Goal: Task Accomplishment & Management: Manage account settings

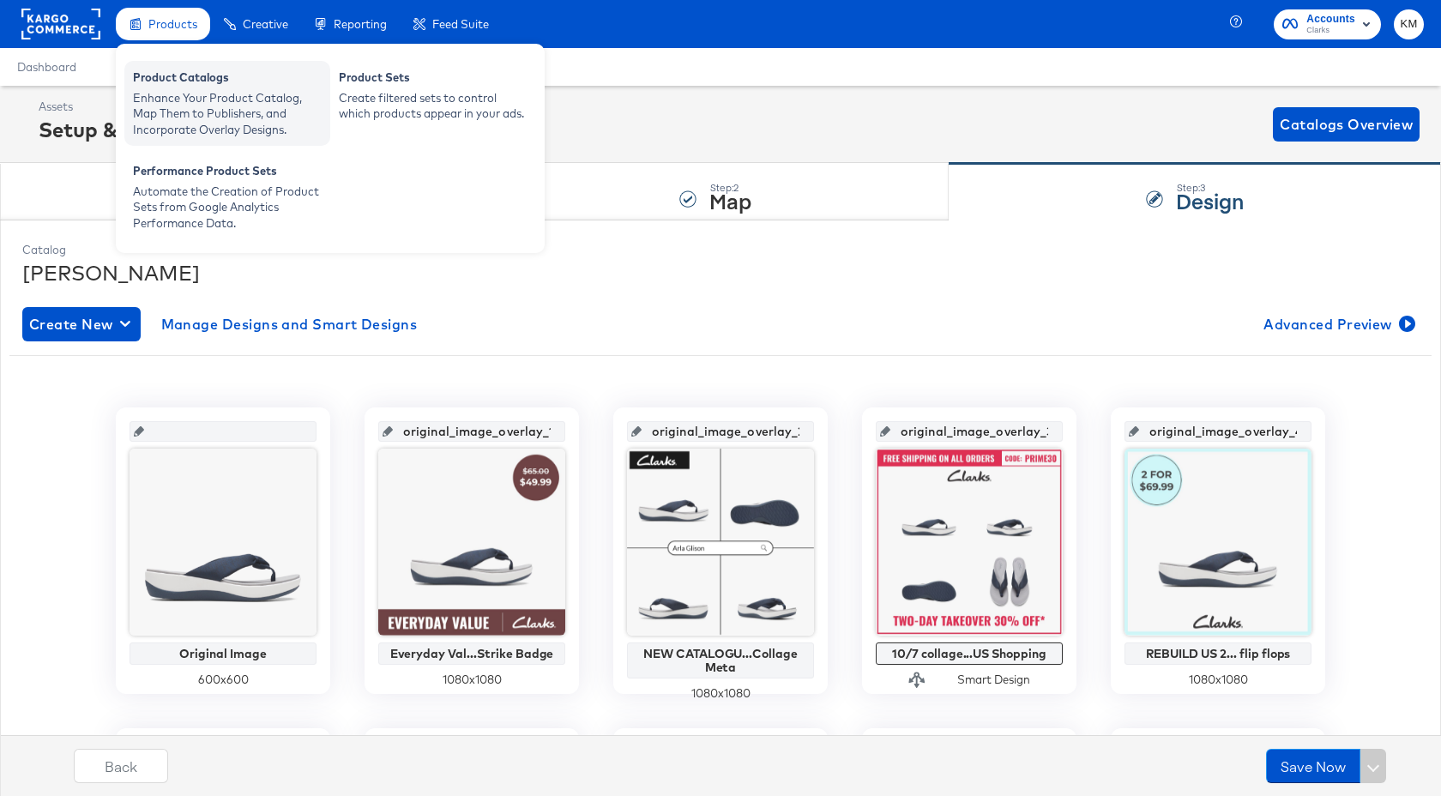
click at [192, 93] on div "Enhance Your Product Catalog, Map Them to Publishers, and Incorporate Overlay D…" at bounding box center [227, 114] width 189 height 48
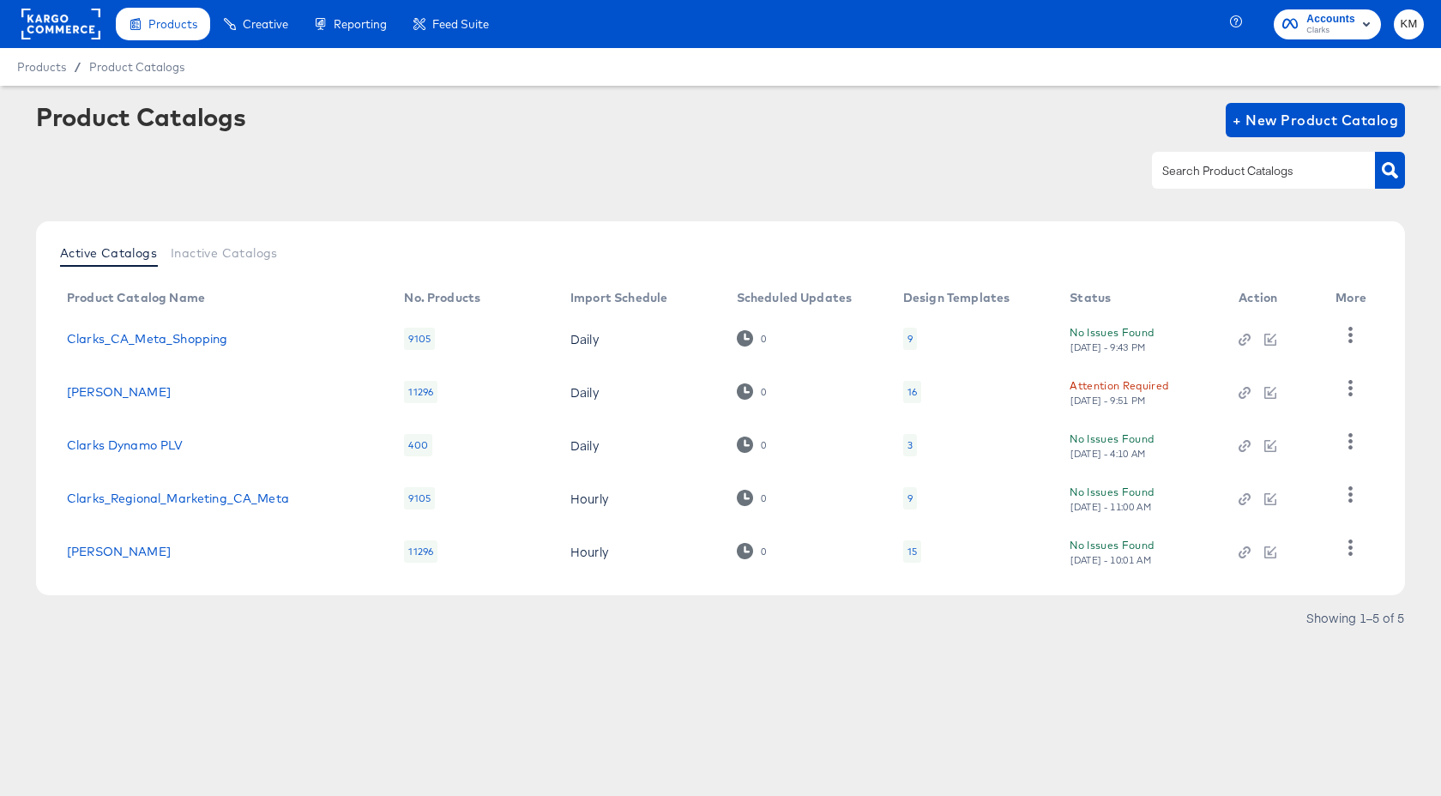
click at [914, 339] on div "9" at bounding box center [910, 339] width 14 height 22
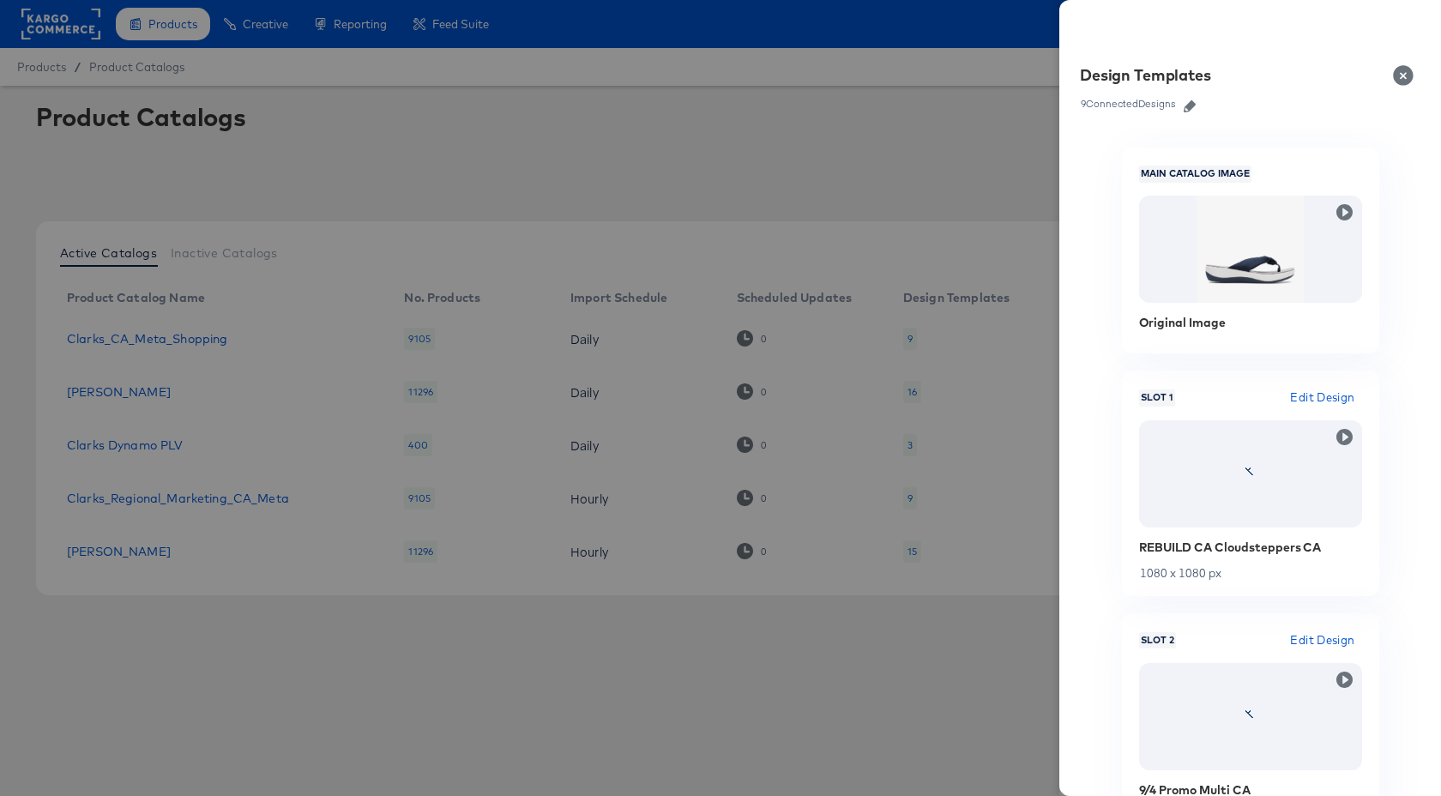
click at [1191, 110] on icon "button" at bounding box center [1190, 106] width 12 height 12
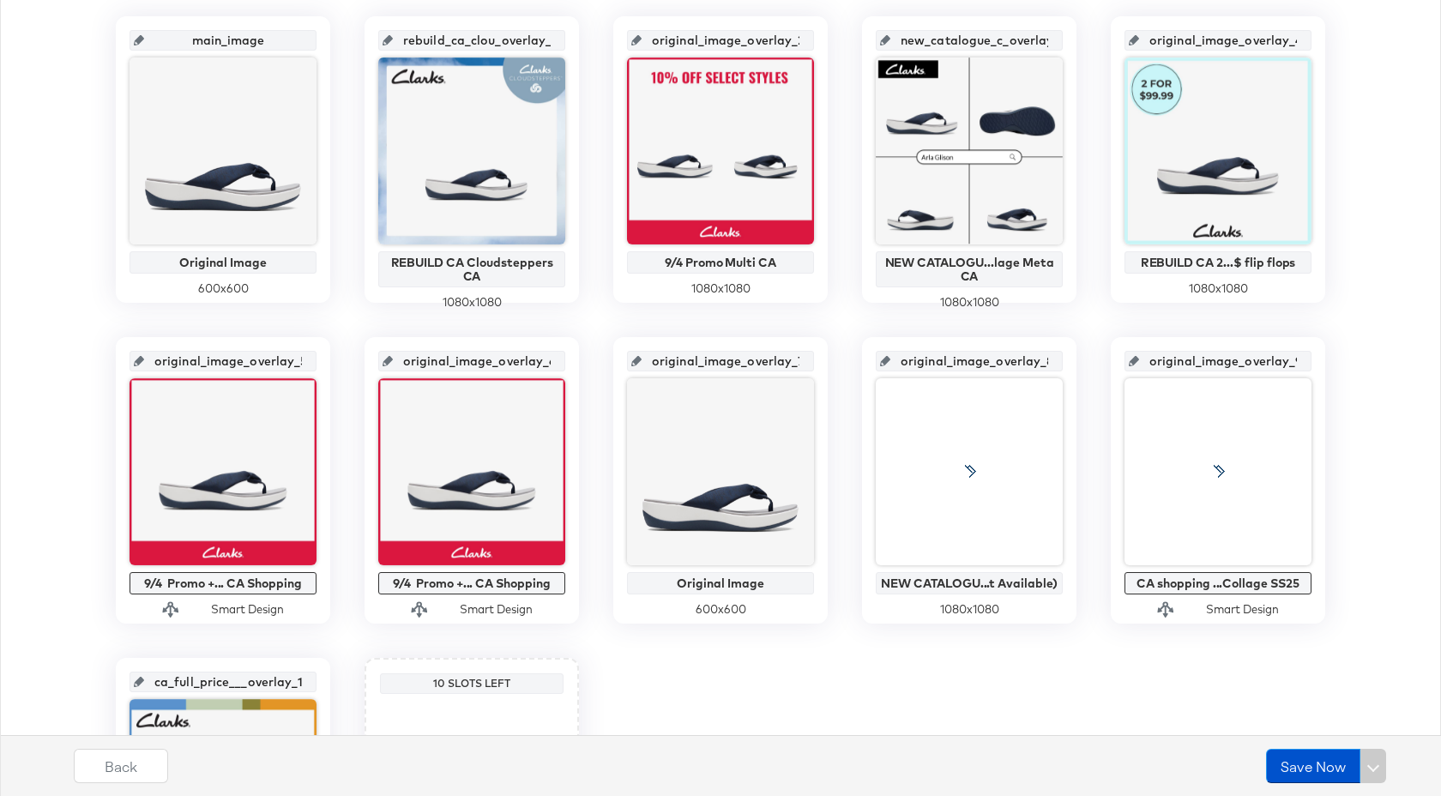
scroll to position [386, 0]
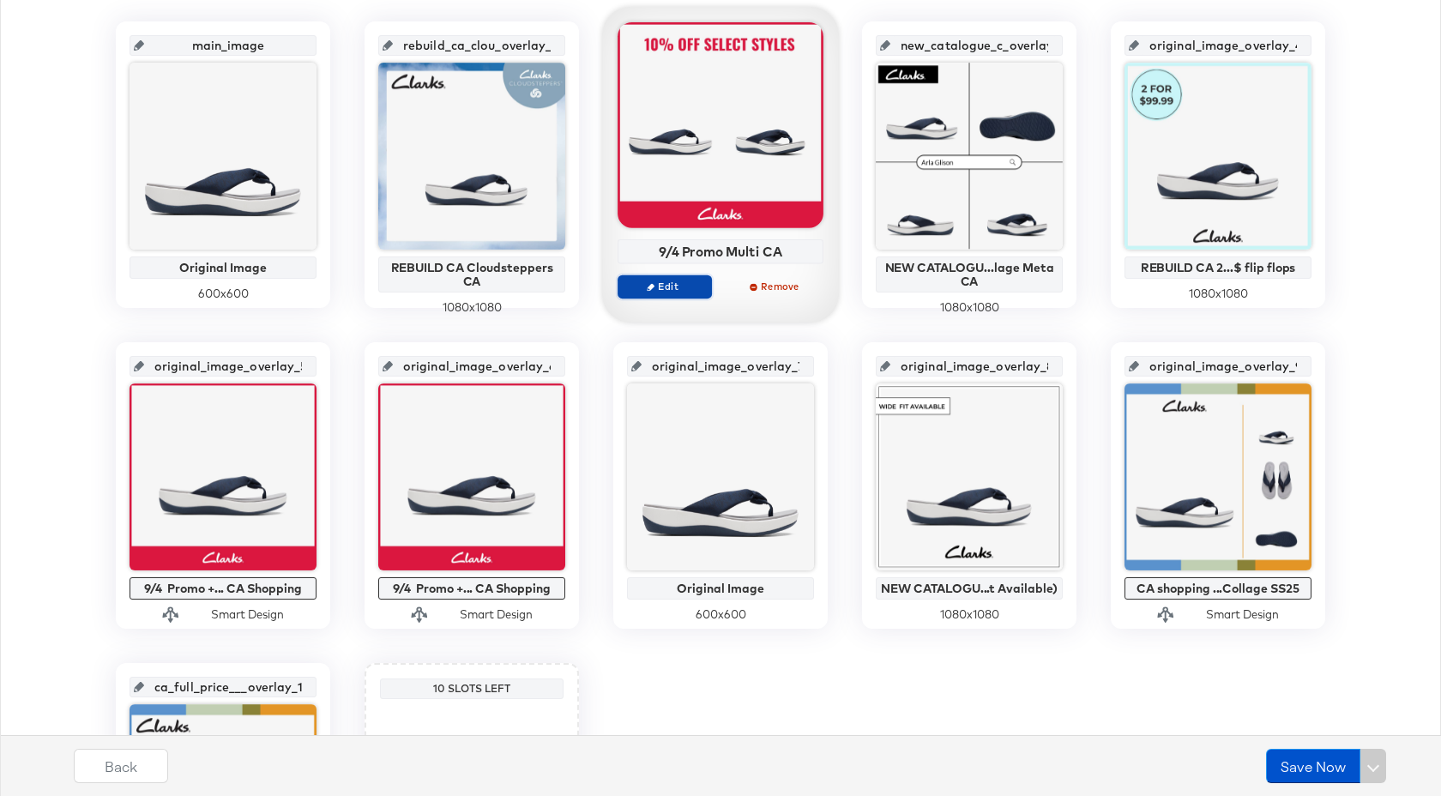
click at [678, 293] on button "Edit" at bounding box center [665, 286] width 94 height 24
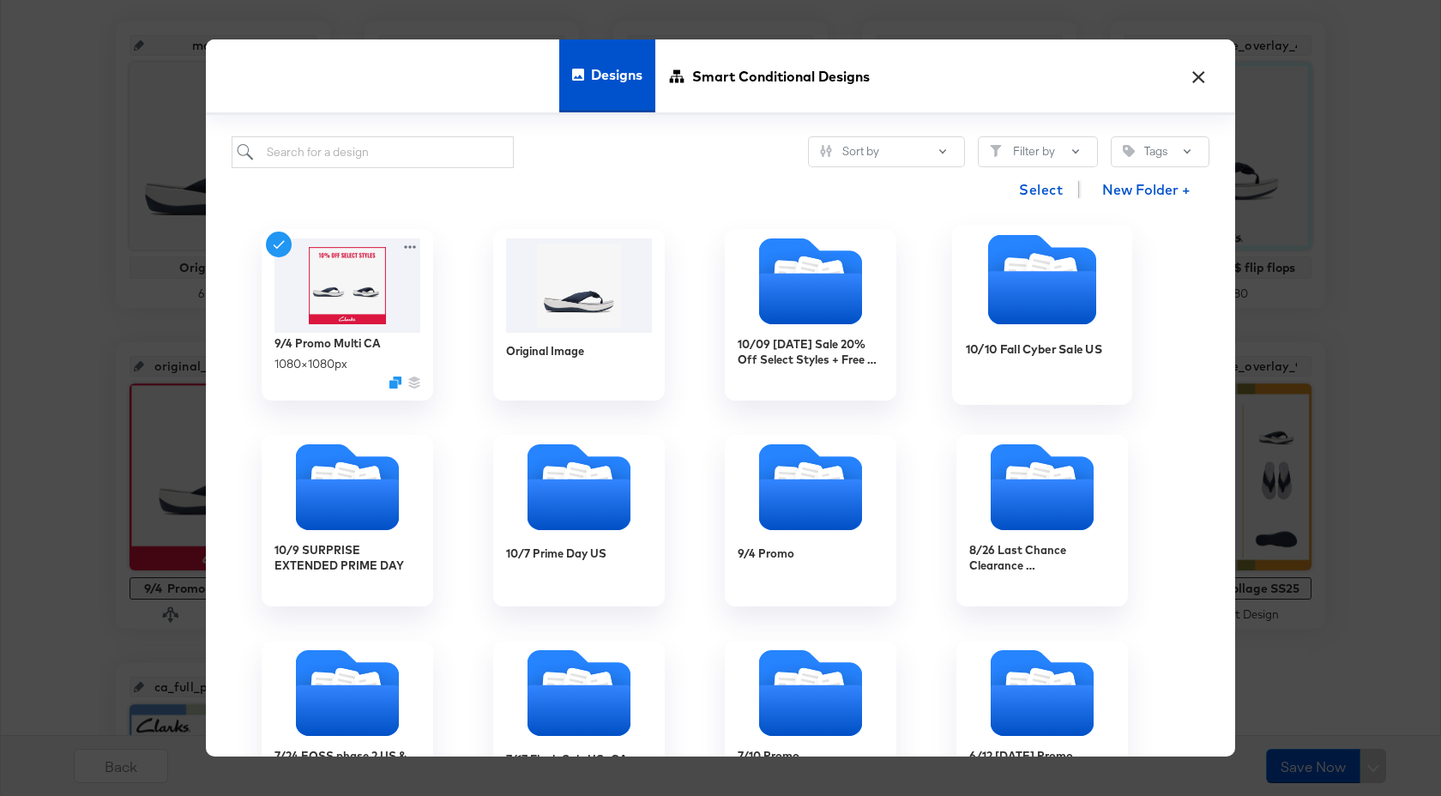
click at [1022, 316] on icon "Folder" at bounding box center [1042, 297] width 108 height 53
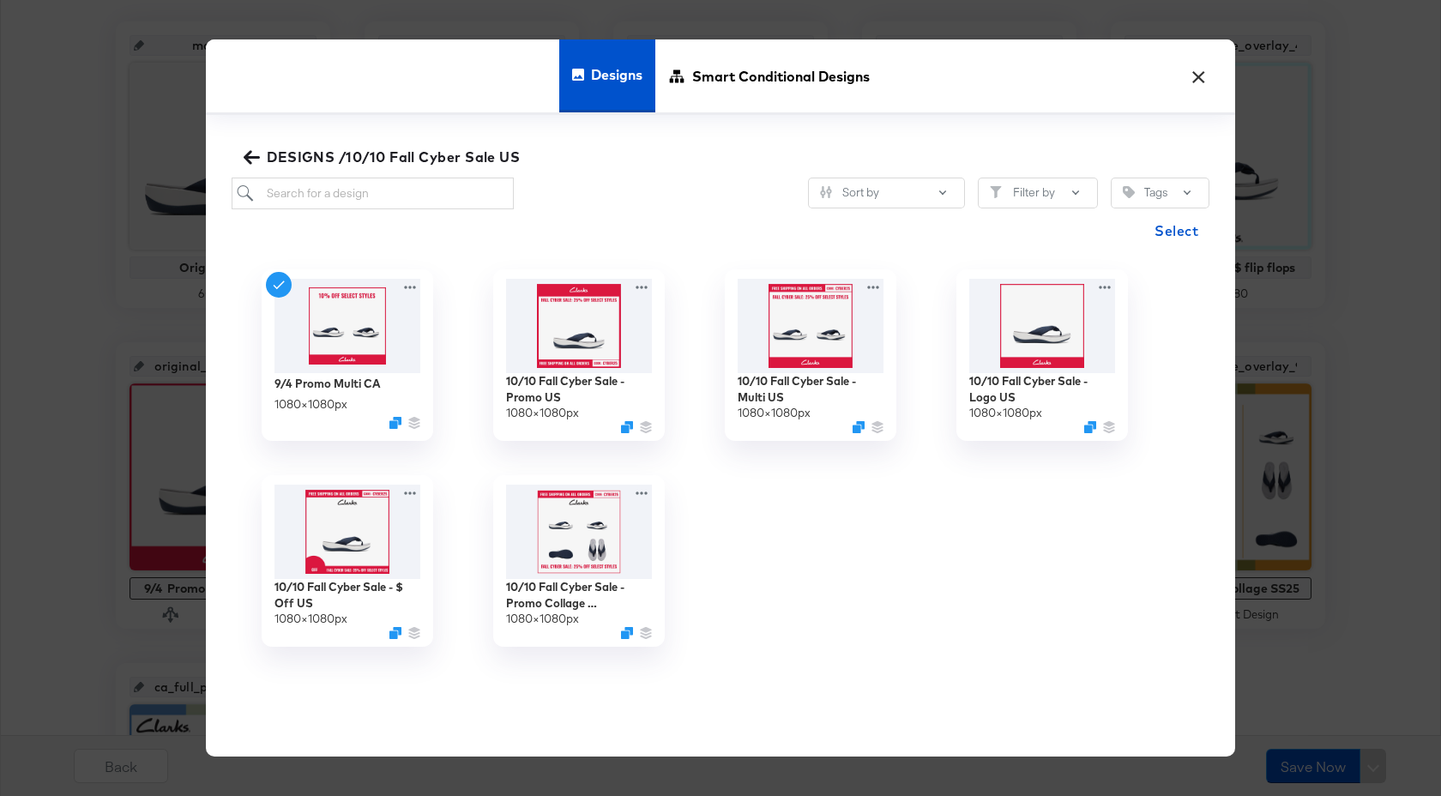
click at [250, 149] on icon "button" at bounding box center [252, 157] width 16 height 16
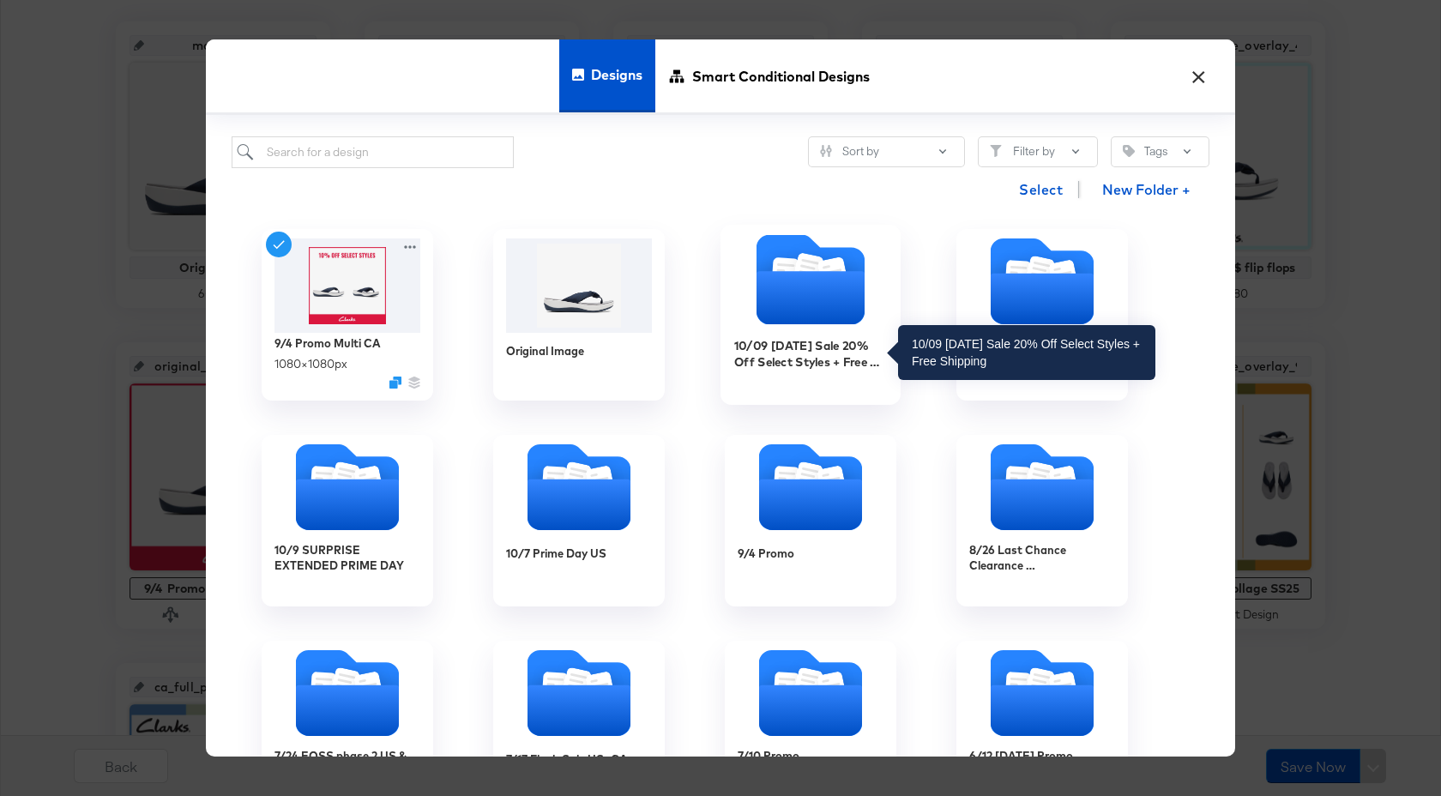
click at [794, 368] on div "10/09 Thanksgiving Sale 20% Off Select Styles + Free Shipping" at bounding box center [811, 353] width 154 height 33
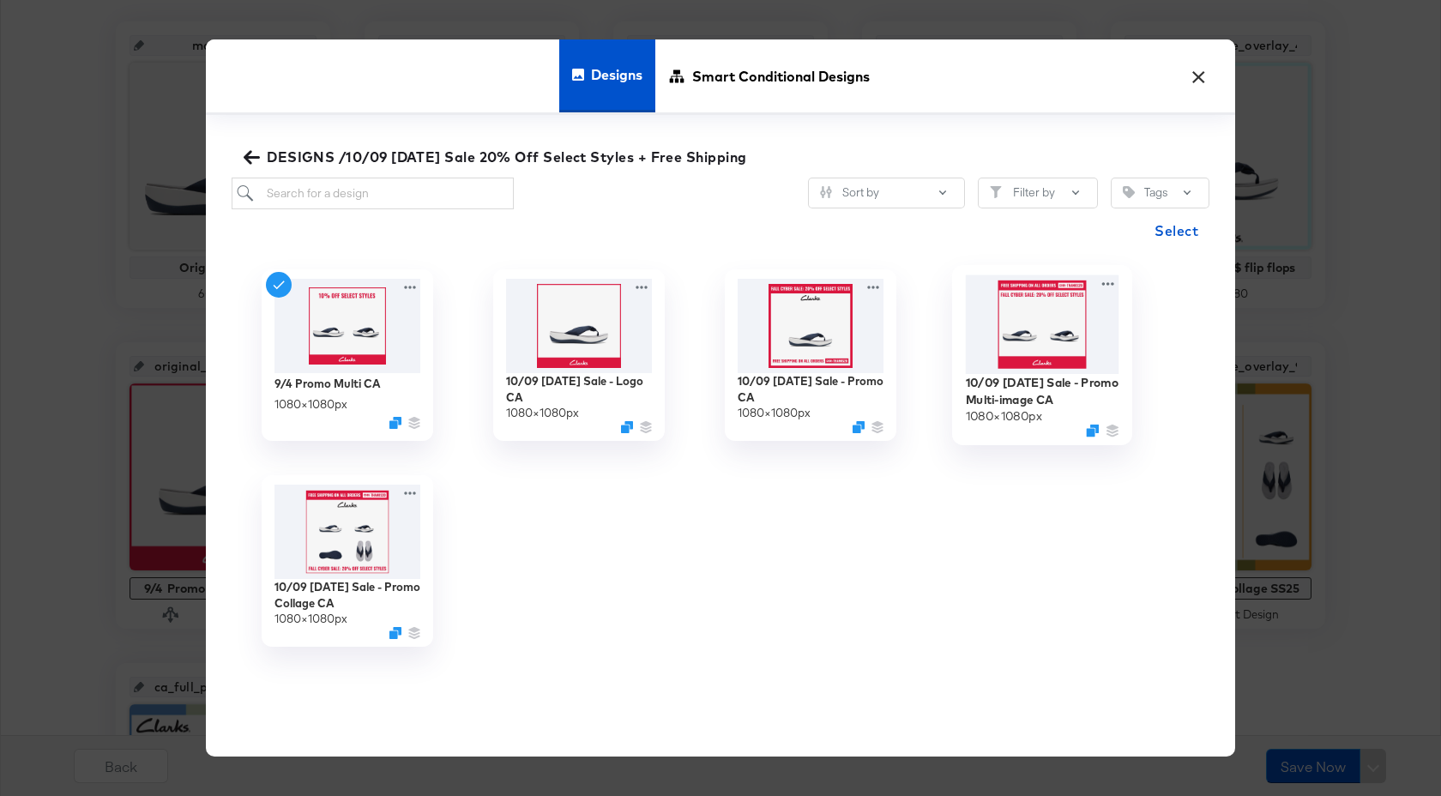
click at [1016, 355] on img at bounding box center [1043, 324] width 154 height 99
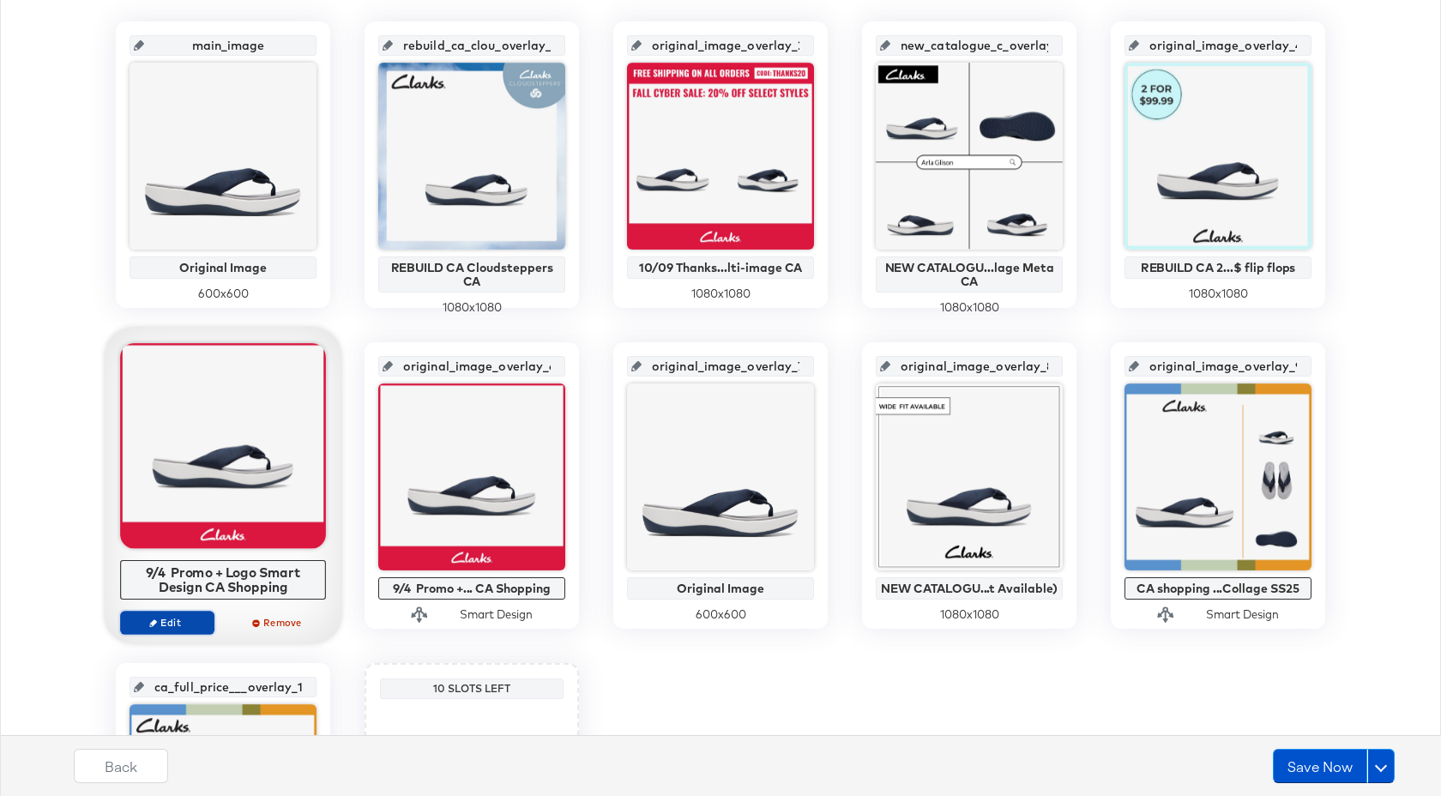
click at [195, 623] on span "Edit" at bounding box center [167, 622] width 79 height 13
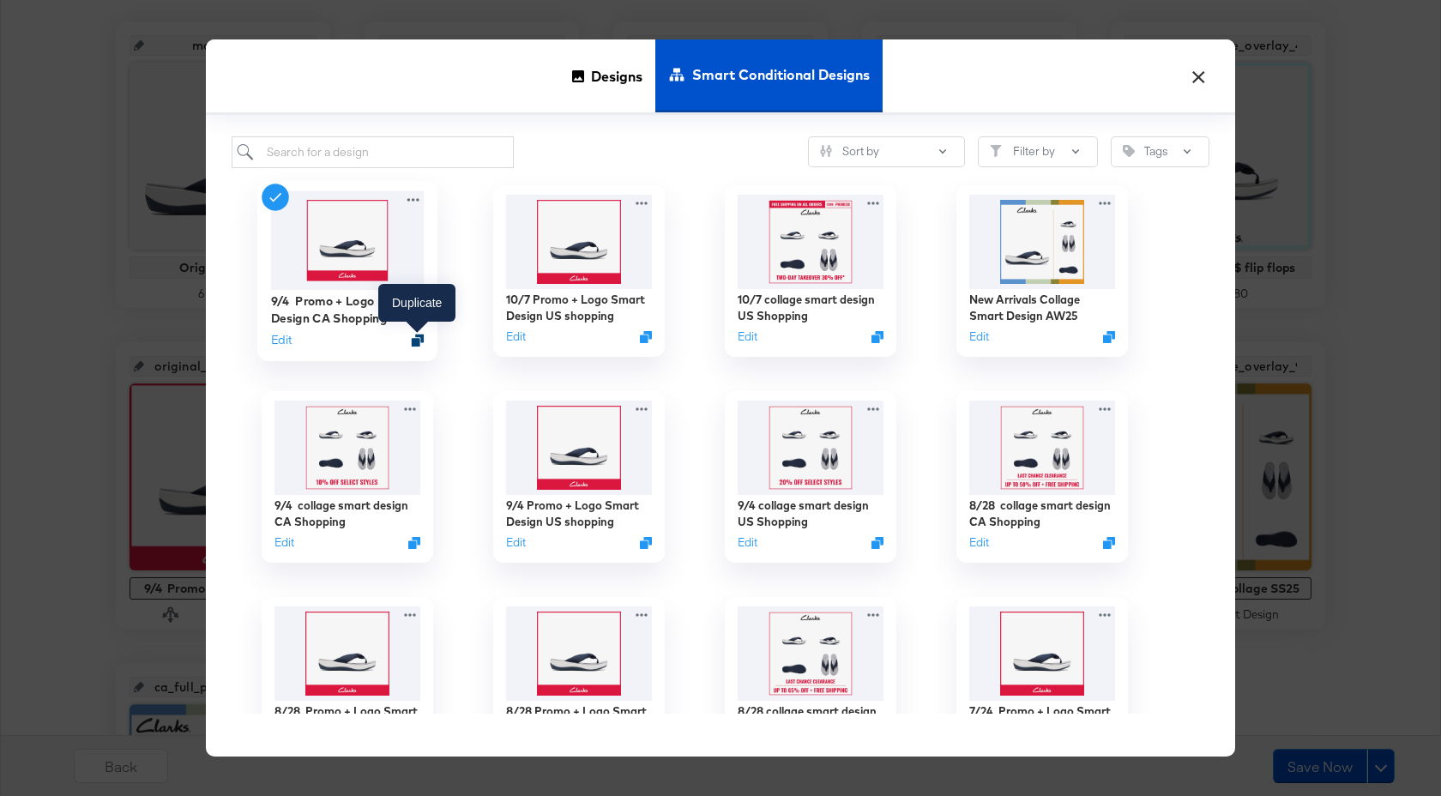
click at [414, 339] on icon "Duplicate" at bounding box center [418, 340] width 13 height 13
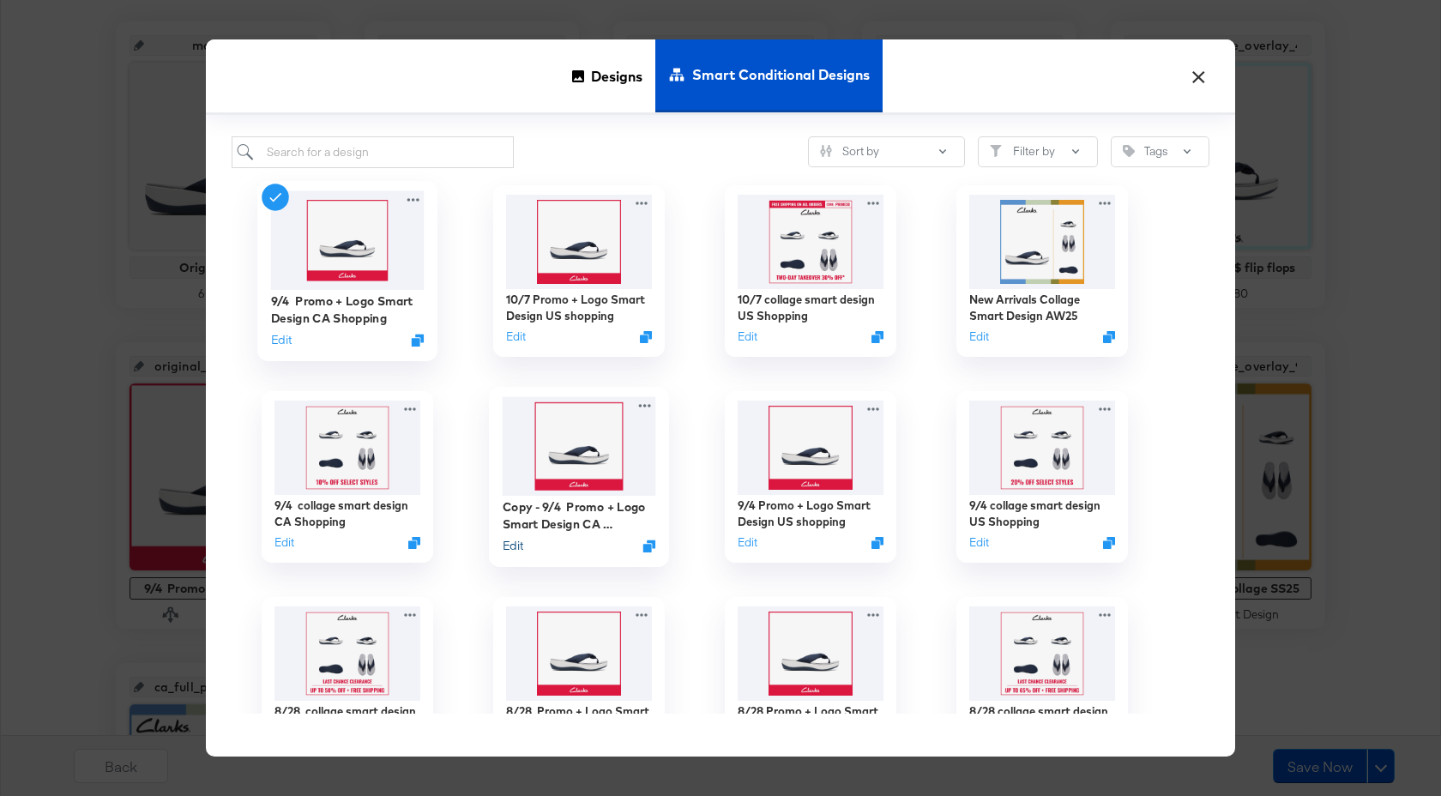
click at [517, 552] on button "Edit" at bounding box center [513, 546] width 21 height 16
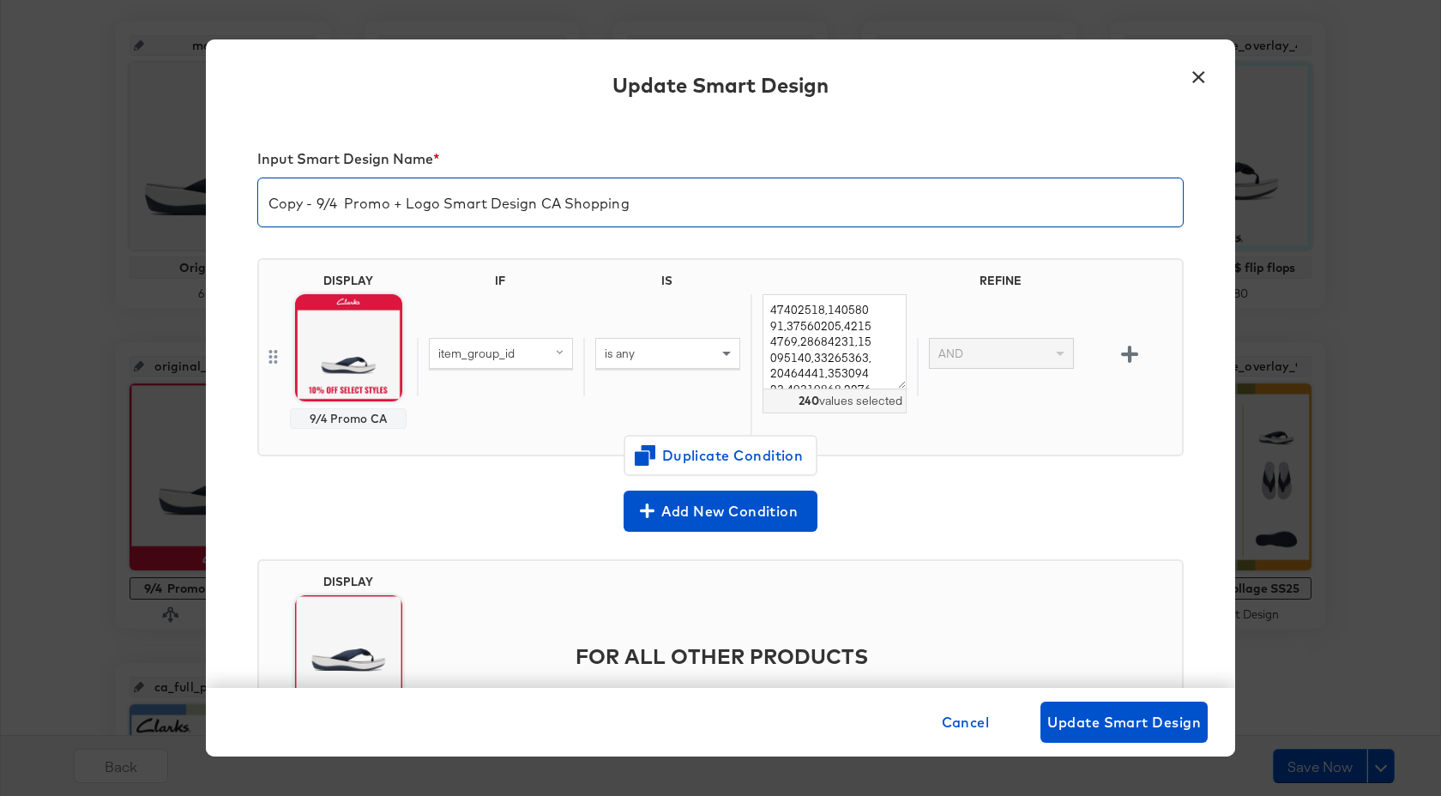
drag, startPoint x: 332, startPoint y: 208, endPoint x: 207, endPoint y: 208, distance: 125.2
click at [207, 208] on div "Input Smart Design Name * Copy - 9/4 Promo + Logo Smart Design CA Shopping DISP…" at bounding box center [720, 403] width 1029 height 568
type input "10/9 Promo + Logo Smart Design CA Shopping"
drag, startPoint x: 771, startPoint y: 310, endPoint x: 941, endPoint y: 437, distance: 212.0
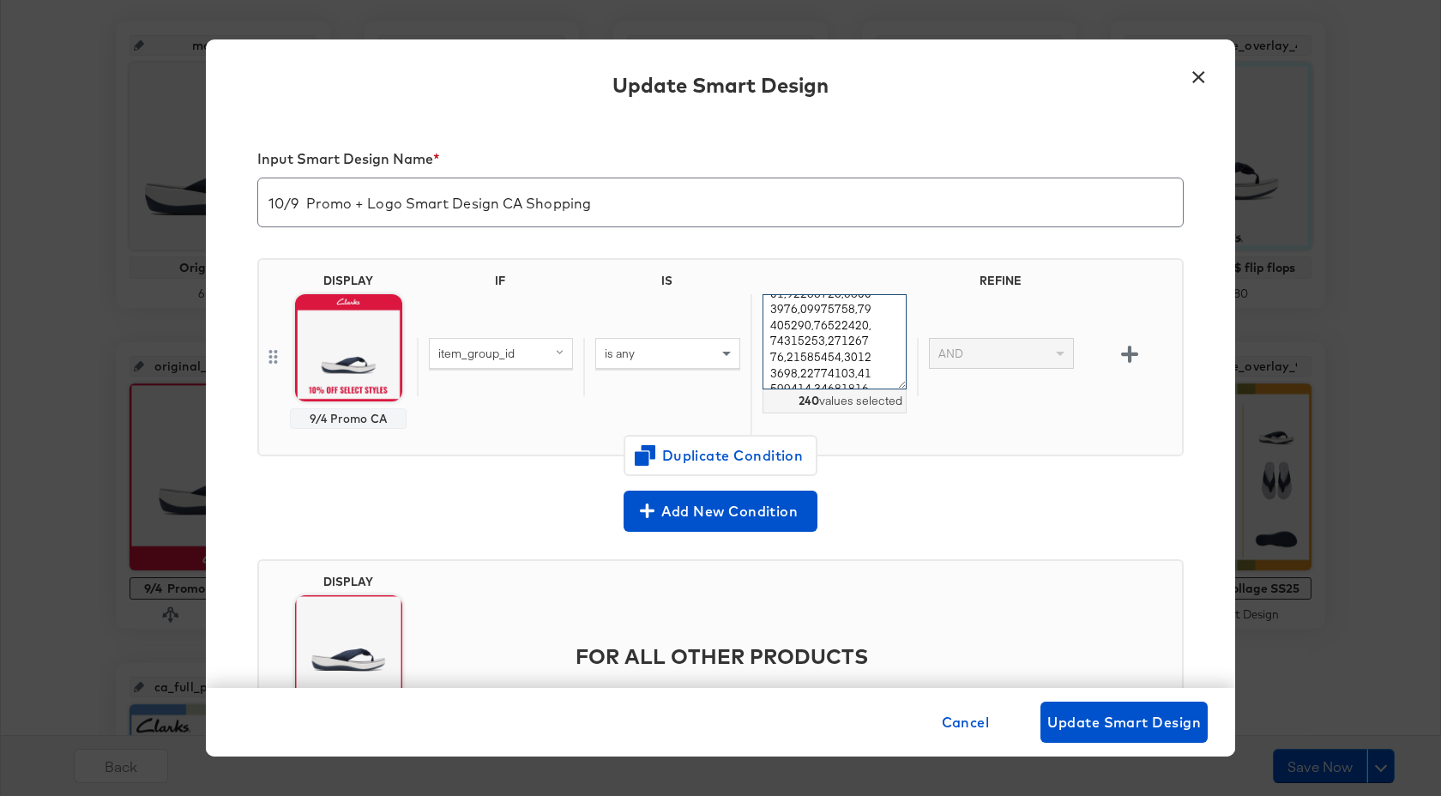
click at [941, 437] on div "item_group_id is any 240 values selected AND" at bounding box center [796, 367] width 758 height 146
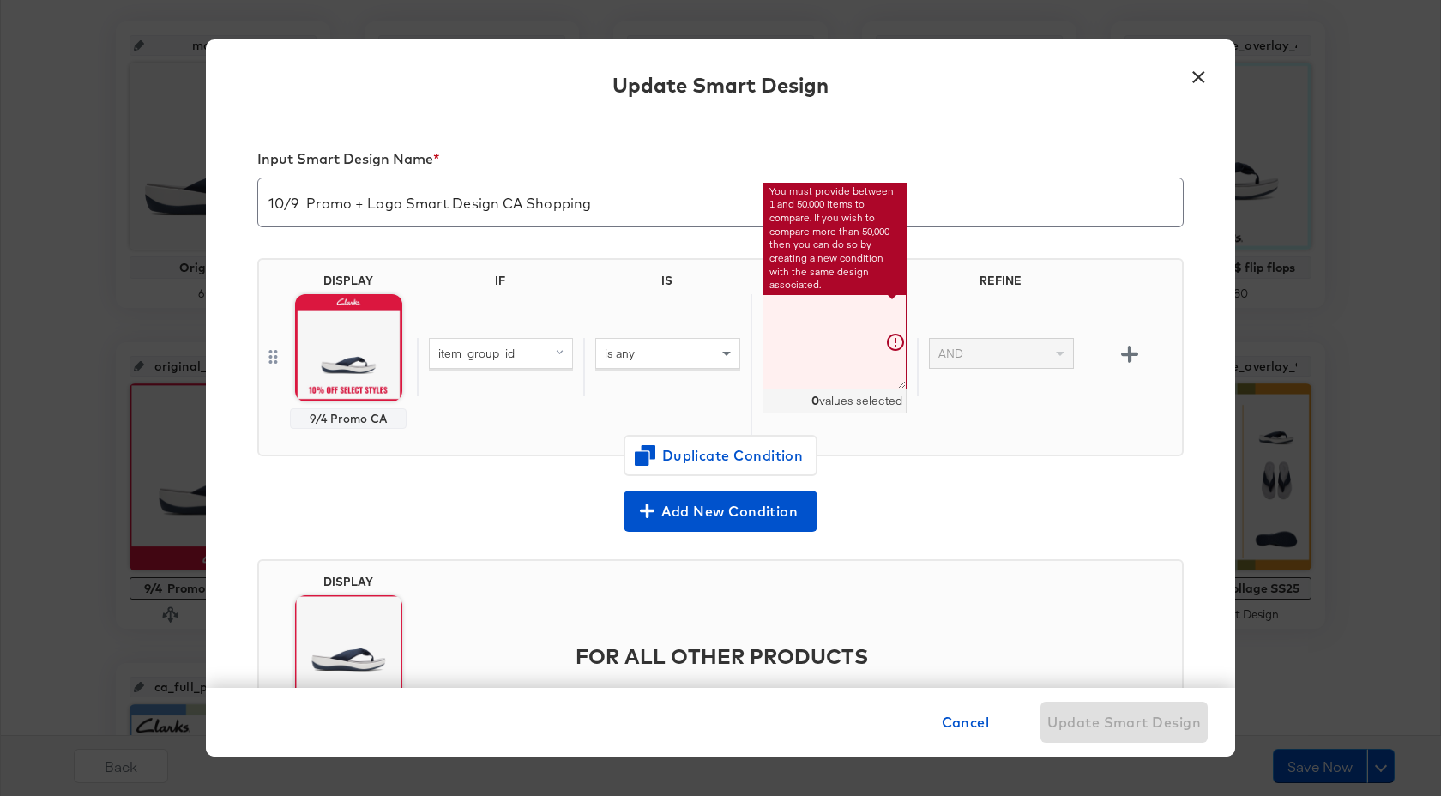
paste textarea "26153160,26154366,26176918,26153157,26153159,26176920,26153158,26154364,2617942…"
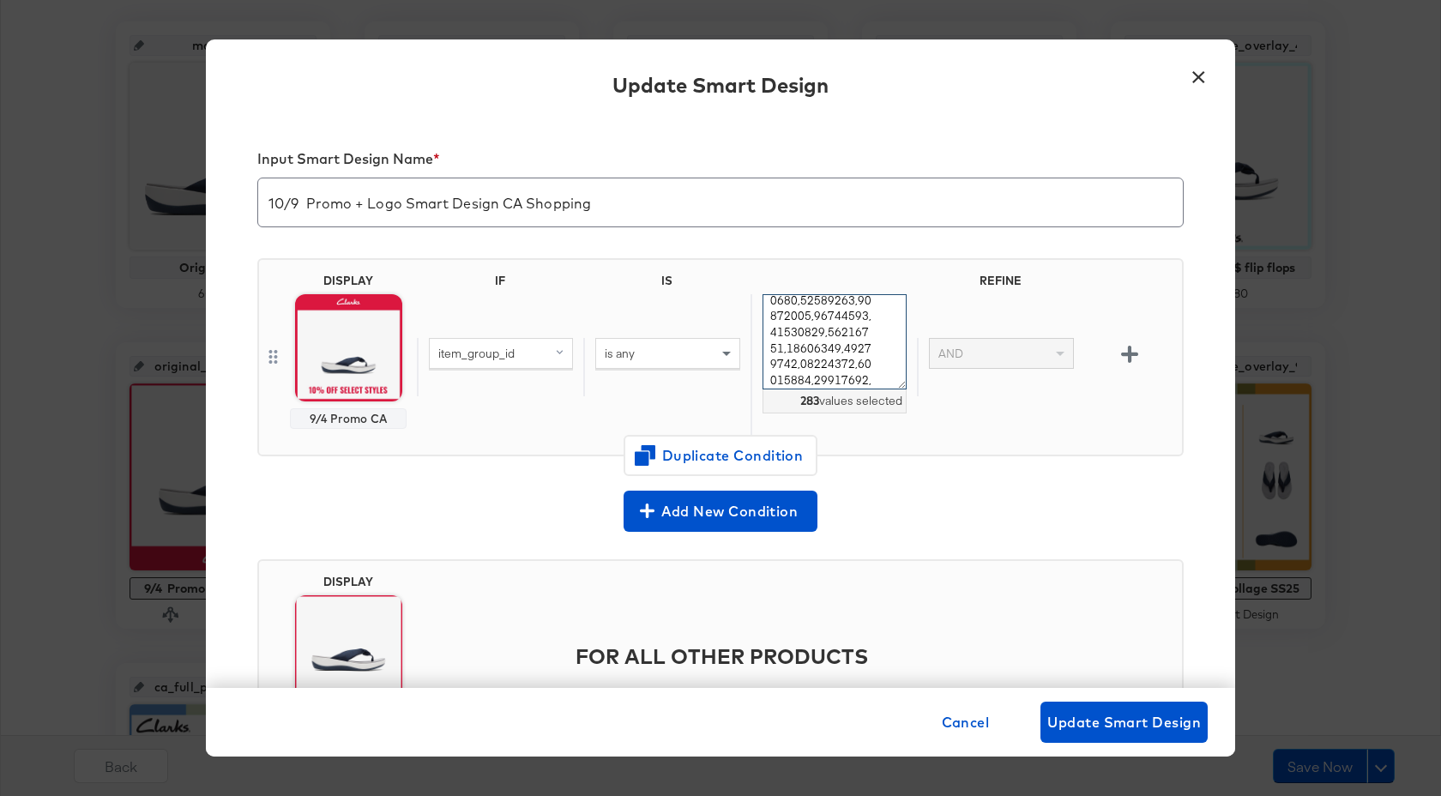
type textarea "26153160,26154366,26176918,26153157,26153159,26176920,26153158,26154364,2617942…"
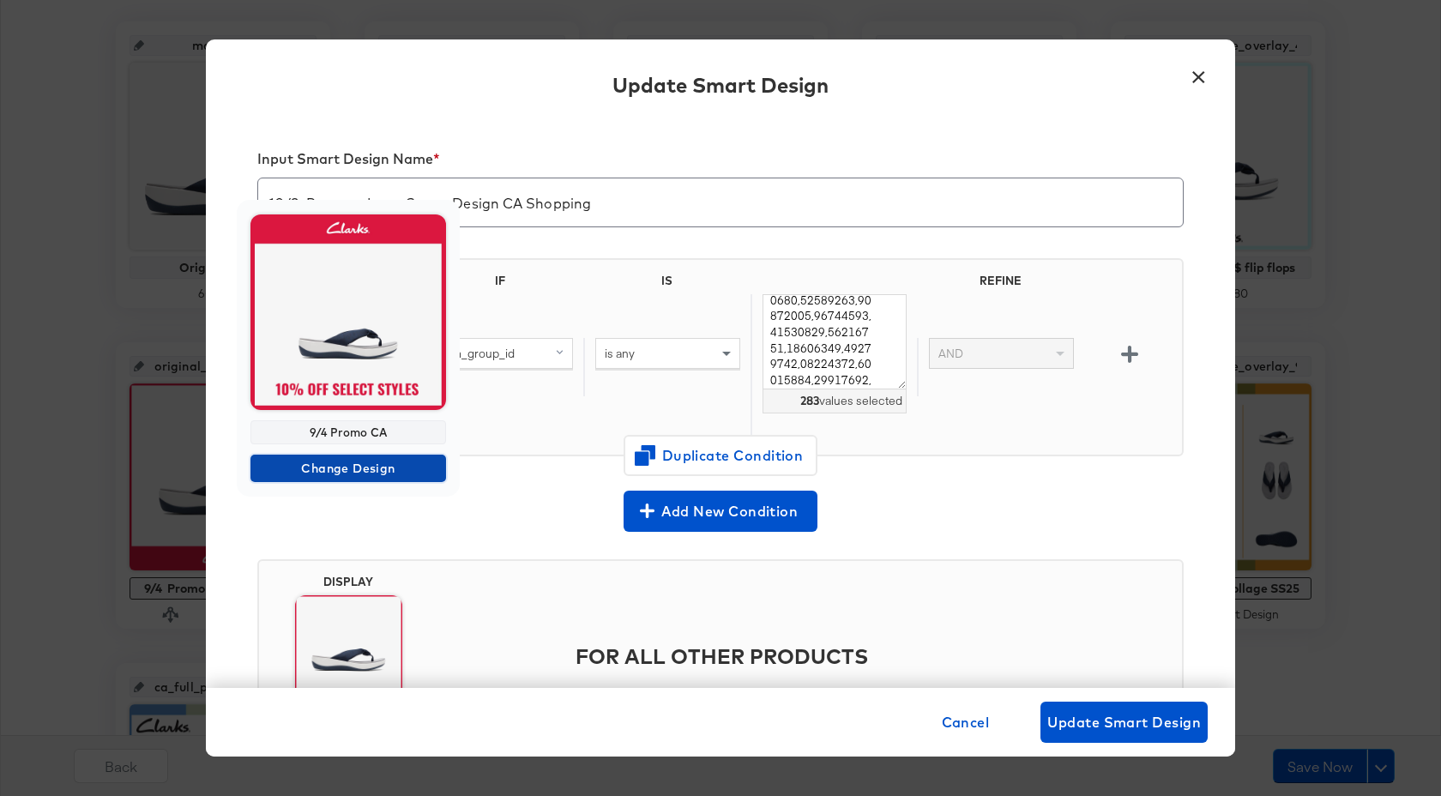
click at [356, 468] on span "Change Design" at bounding box center [348, 468] width 182 height 21
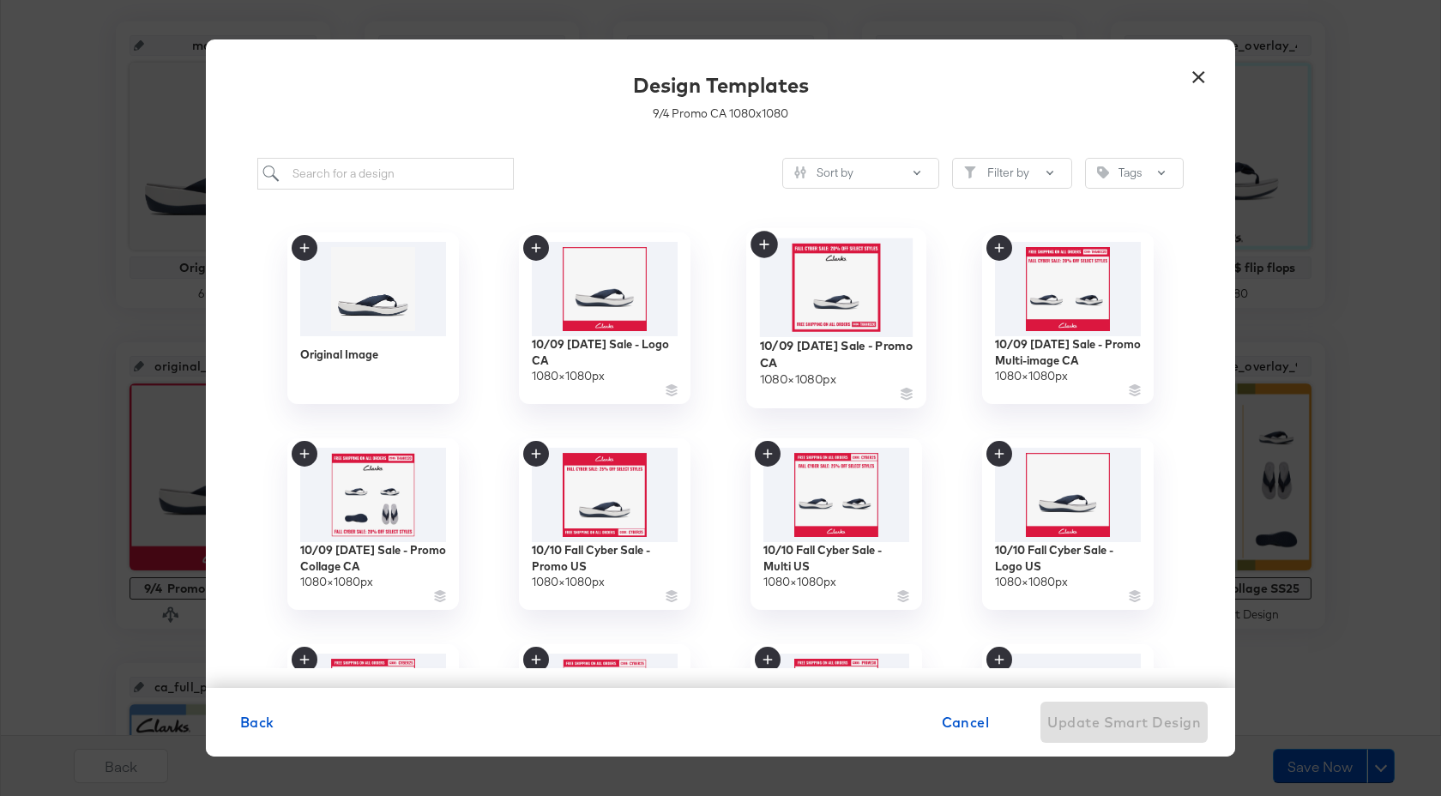
click at [810, 327] on img at bounding box center [837, 287] width 154 height 99
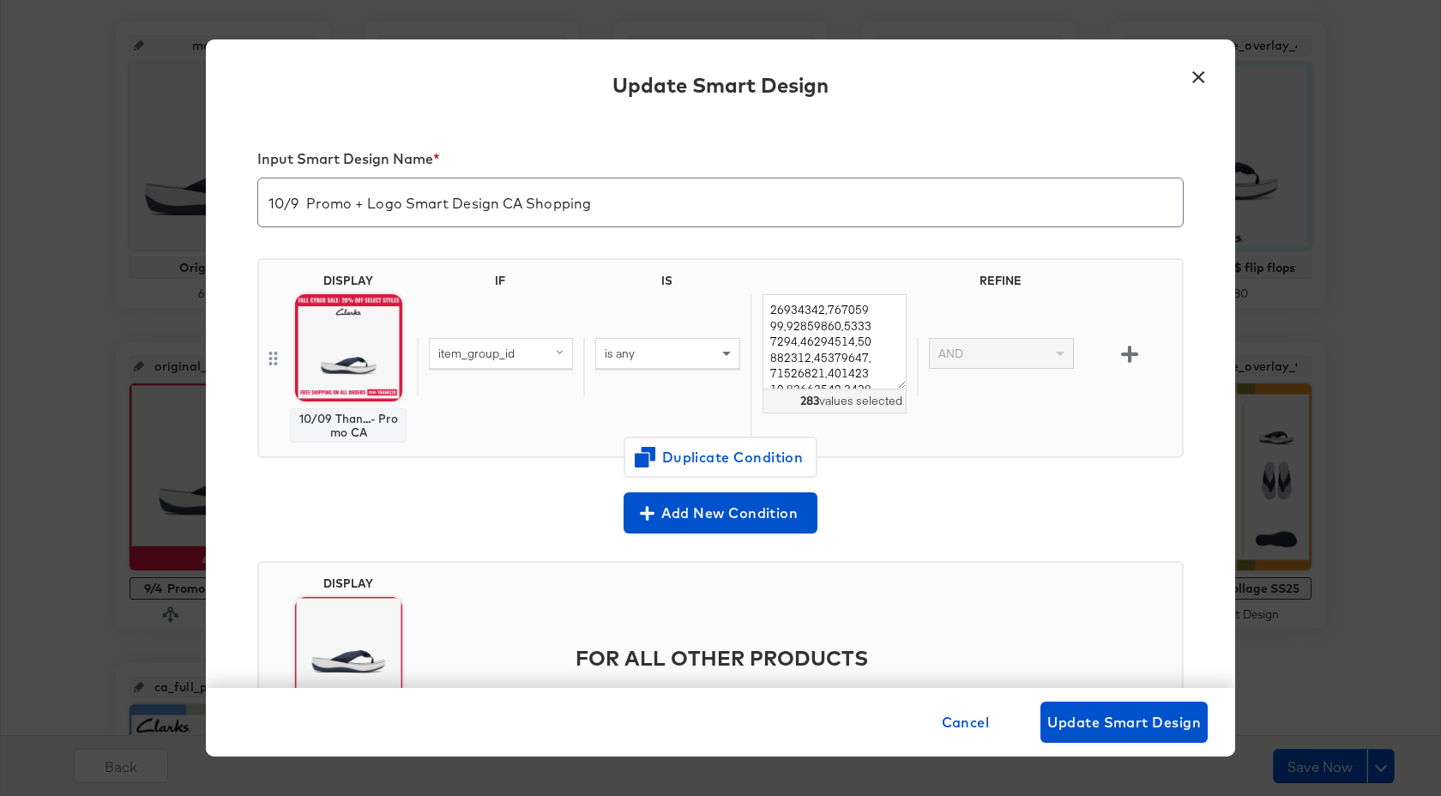
scroll to position [118, 0]
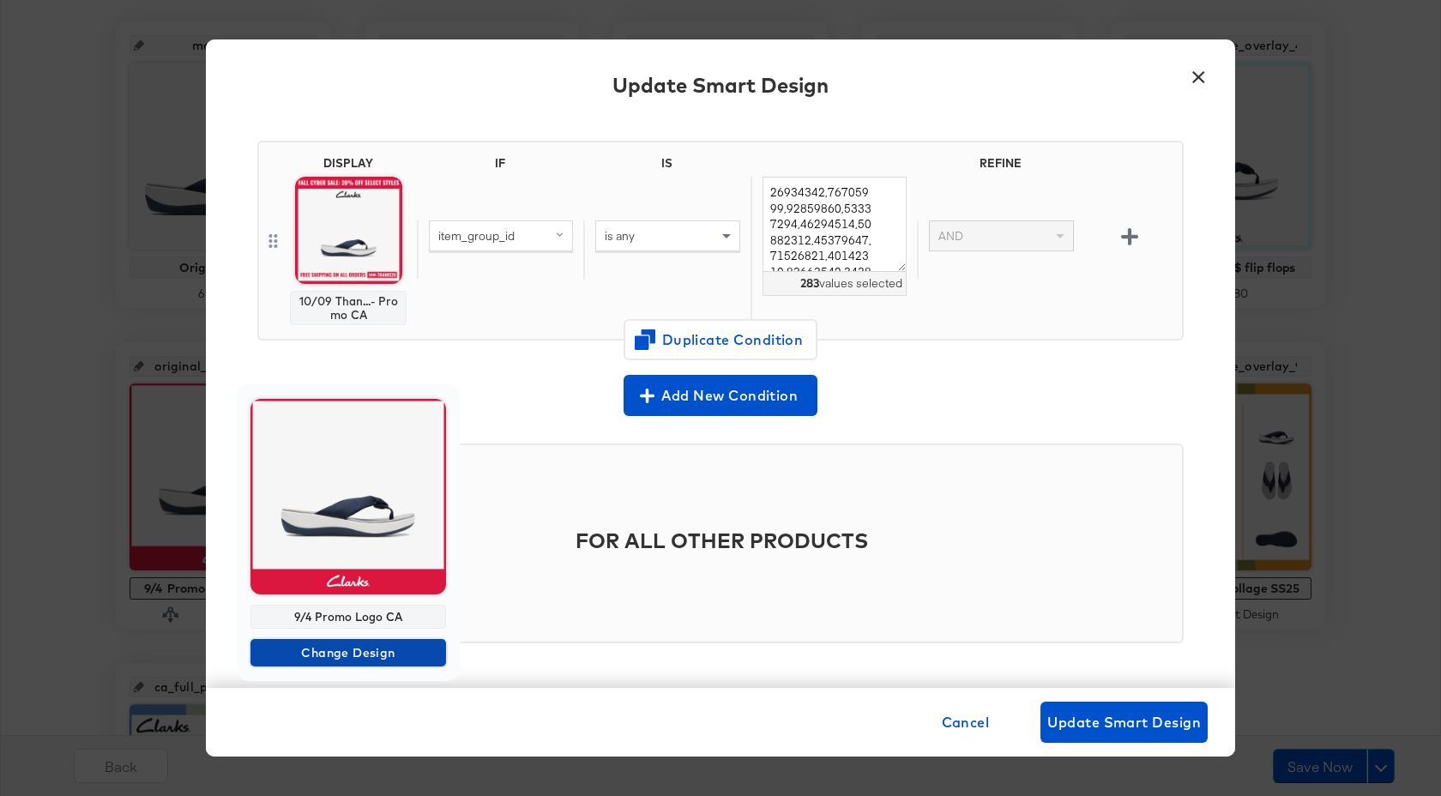
click at [350, 654] on span "Change Design" at bounding box center [348, 652] width 182 height 21
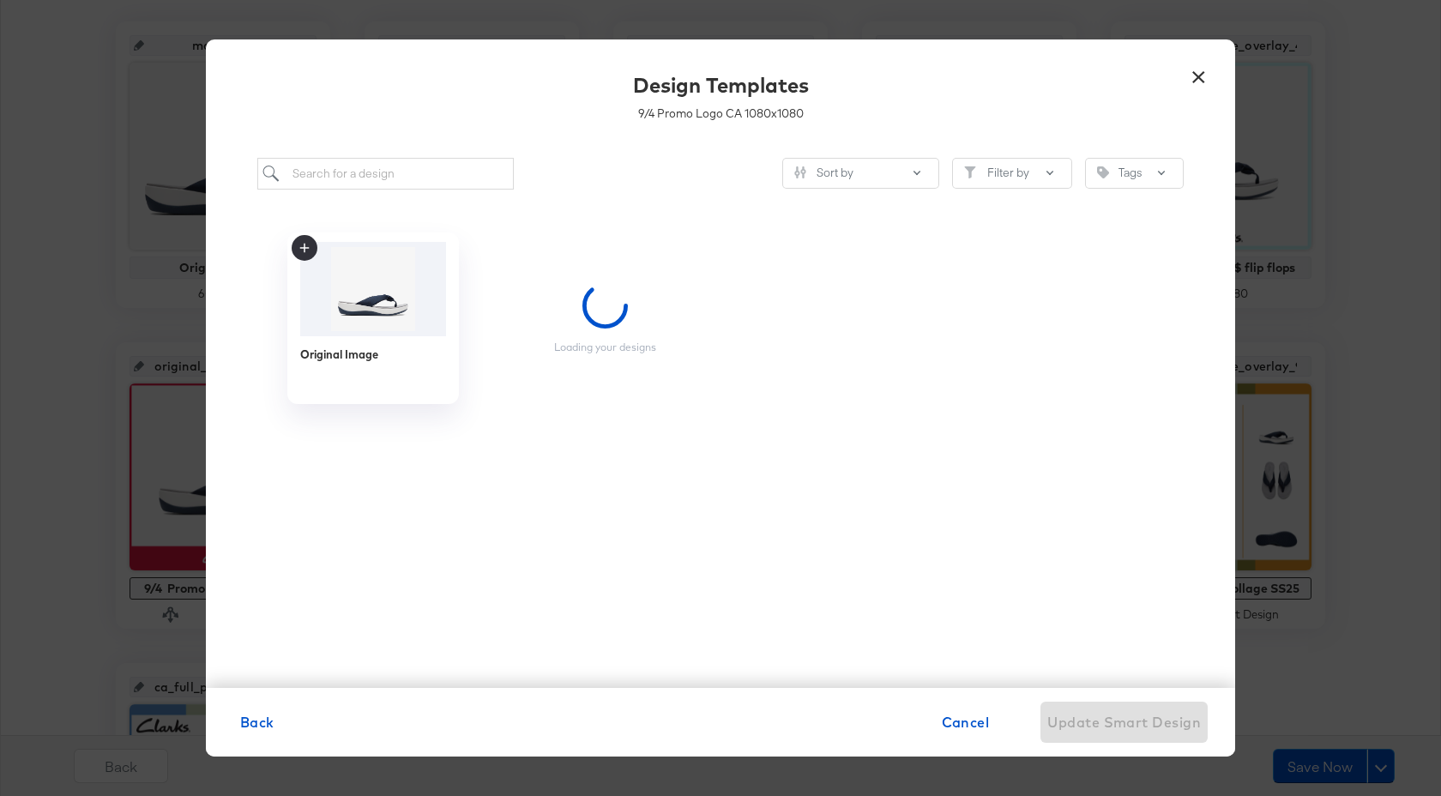
scroll to position [0, 0]
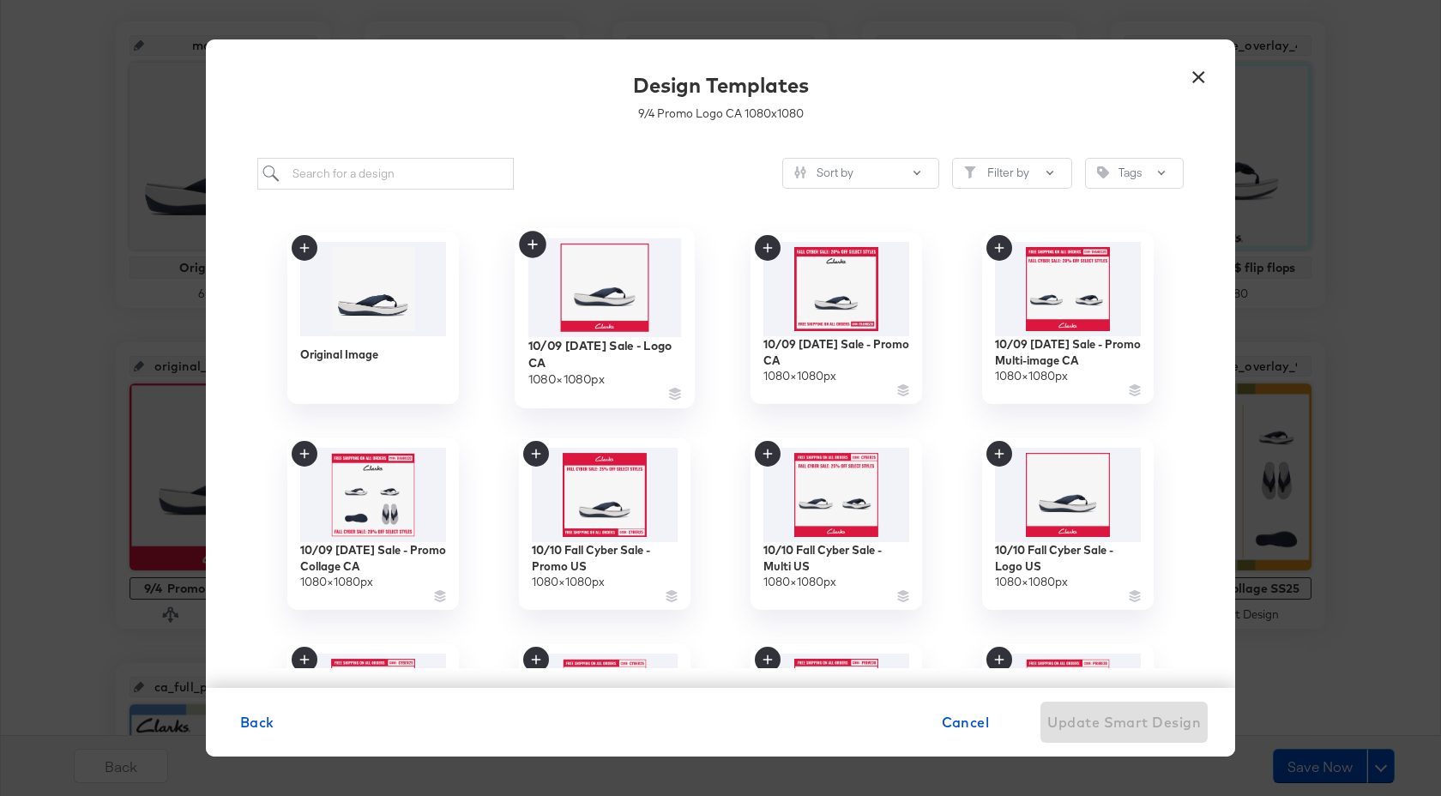
click at [611, 317] on img at bounding box center [605, 287] width 154 height 99
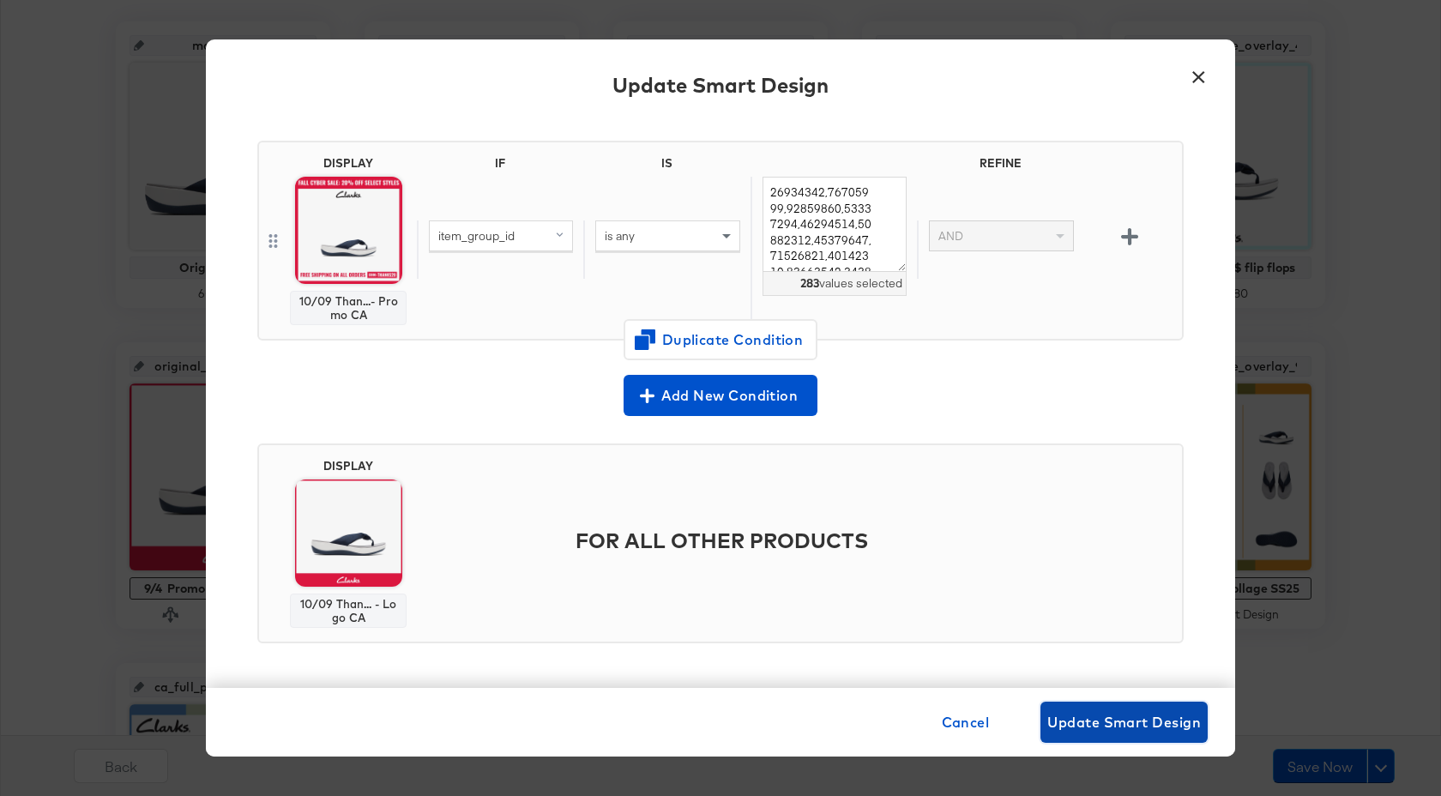
click at [1101, 730] on span "Update Smart Design" at bounding box center [1124, 722] width 154 height 24
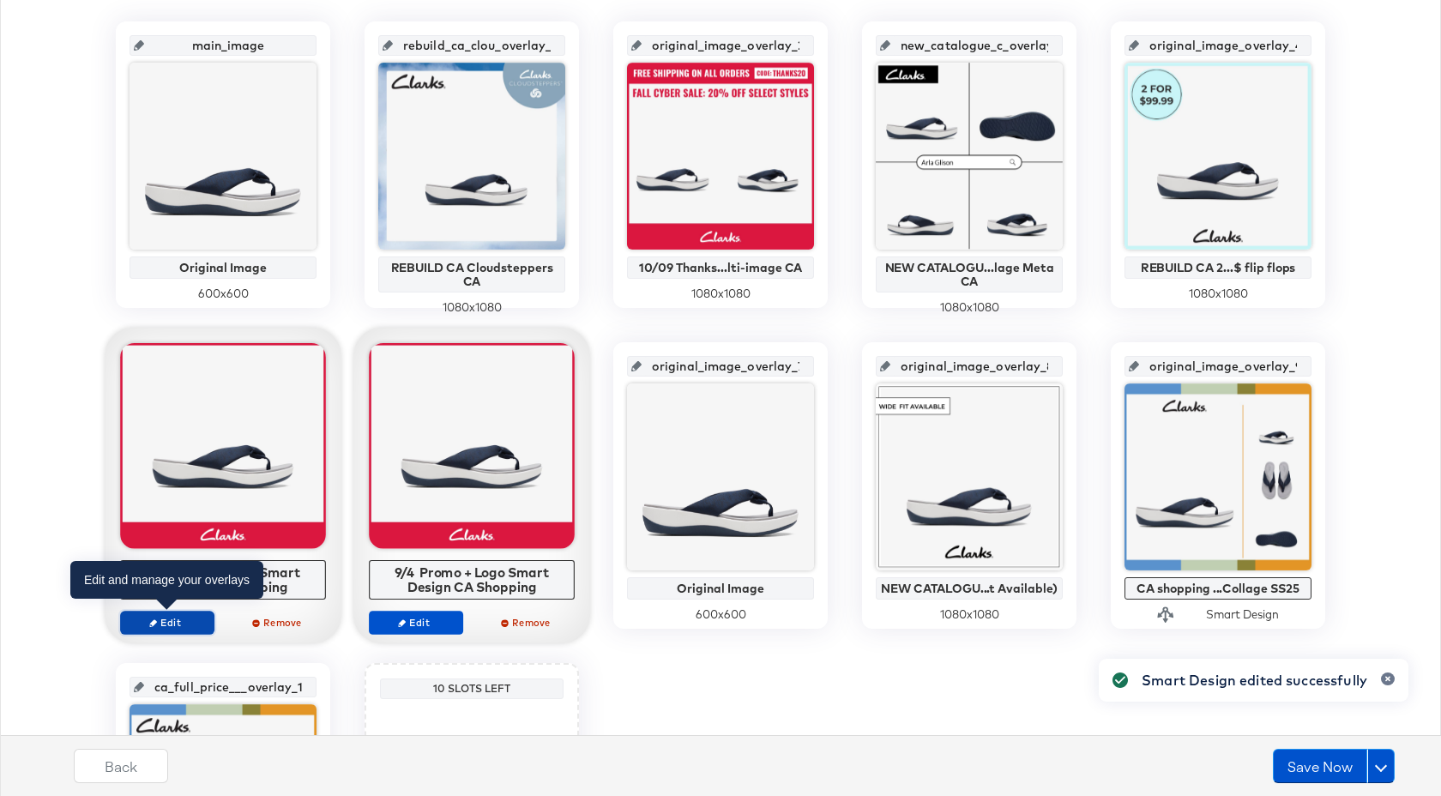
click at [156, 619] on icon "button" at bounding box center [153, 622] width 8 height 8
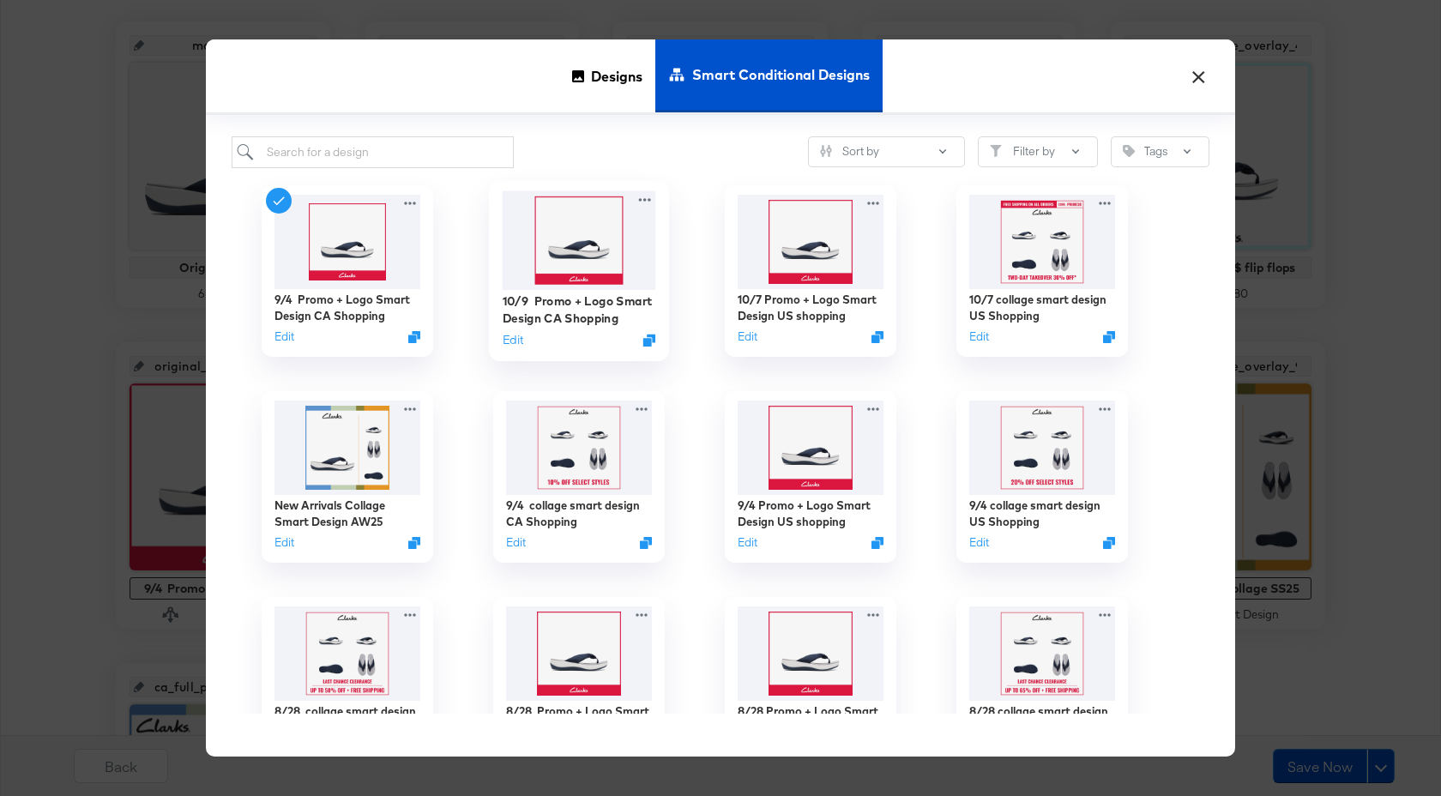
click at [578, 247] on img at bounding box center [580, 240] width 154 height 99
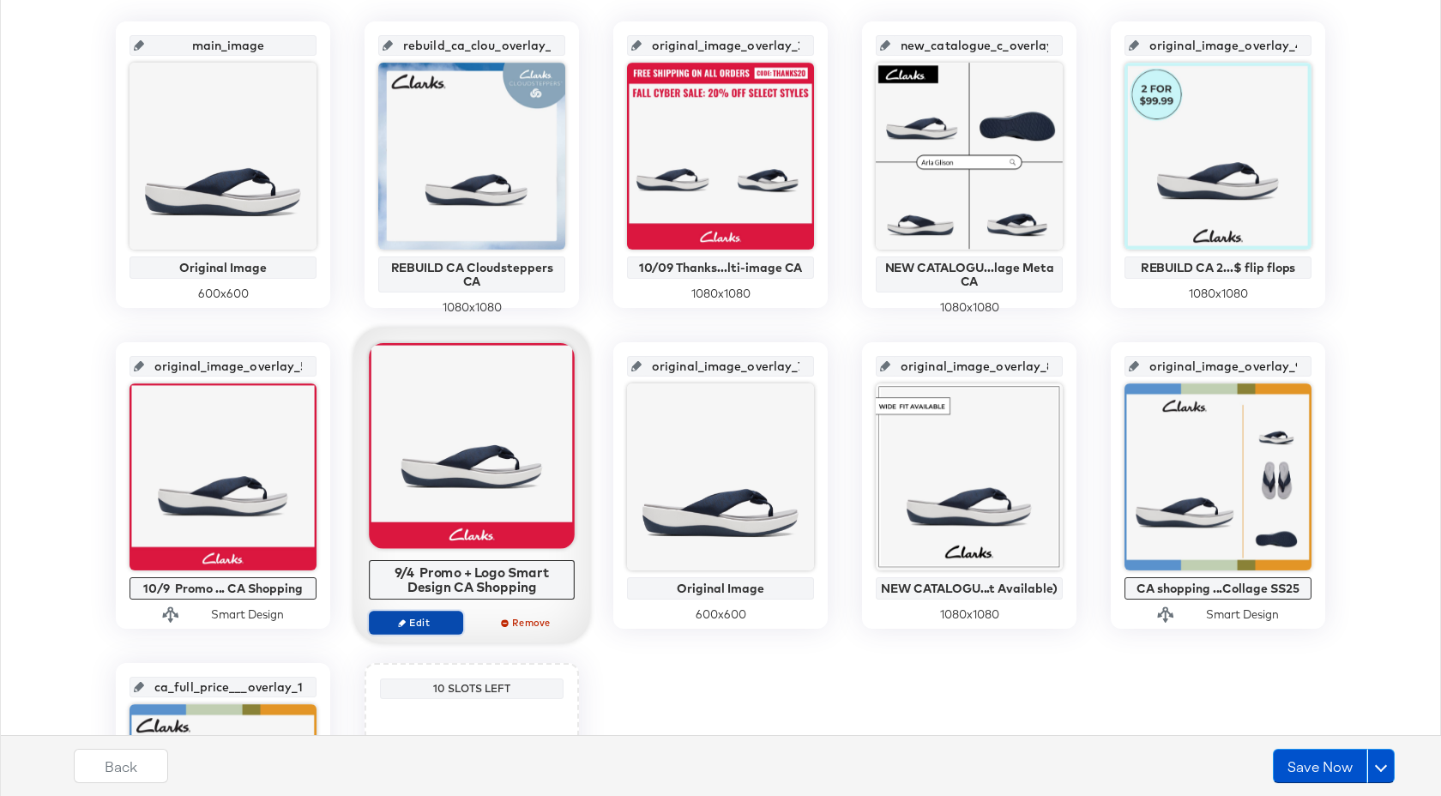
click at [443, 616] on span "Edit" at bounding box center [416, 622] width 79 height 13
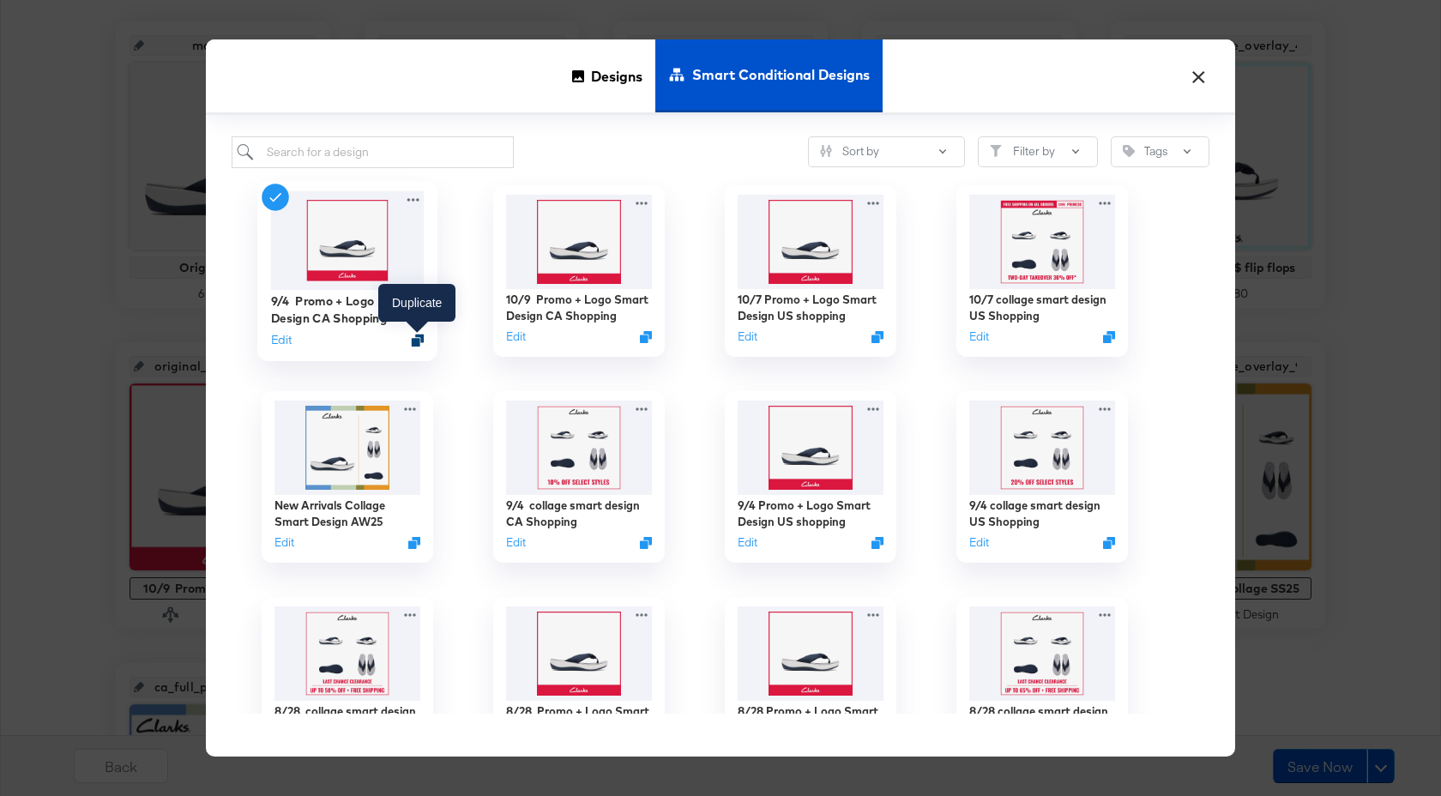
click at [415, 337] on icon "Duplicate" at bounding box center [418, 340] width 13 height 13
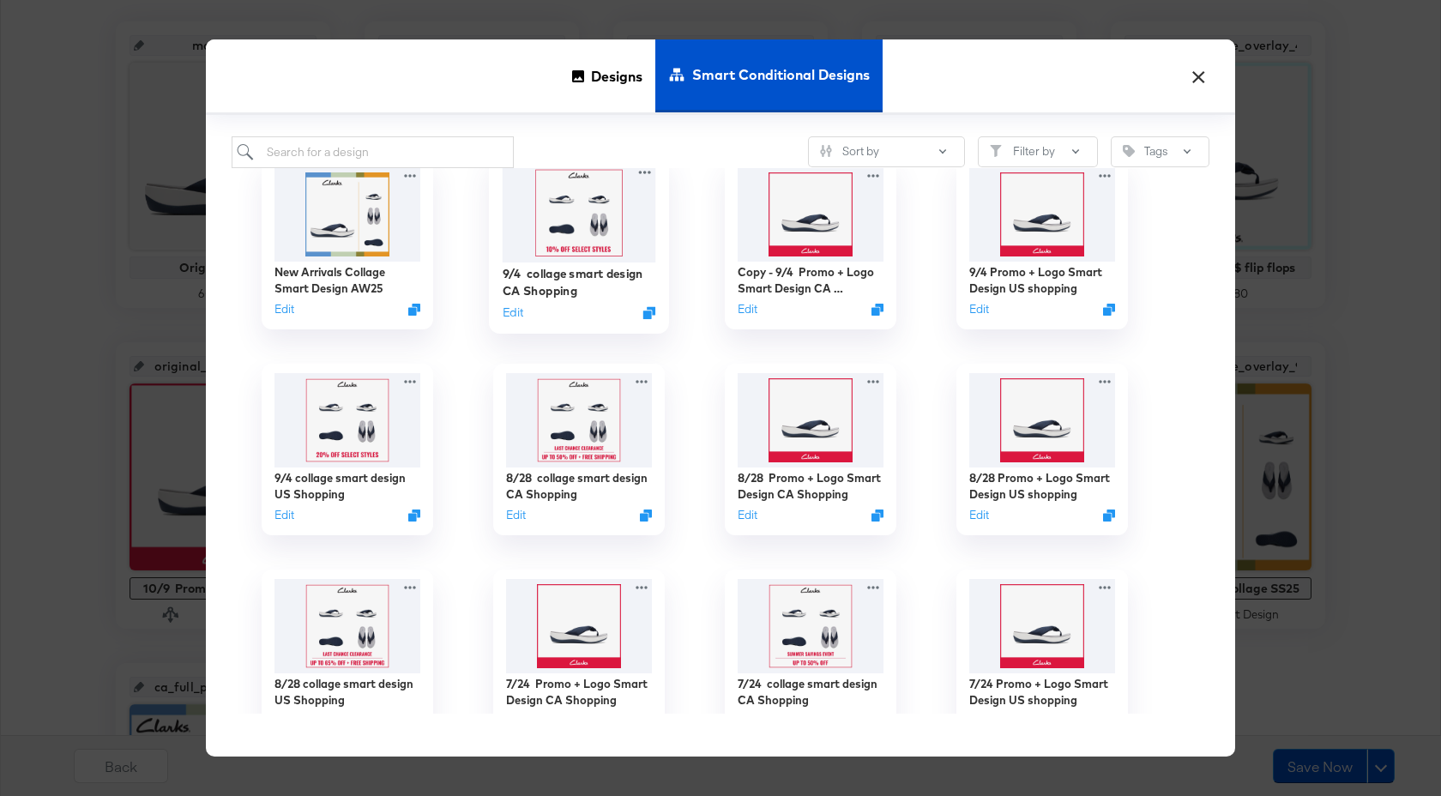
scroll to position [0, 0]
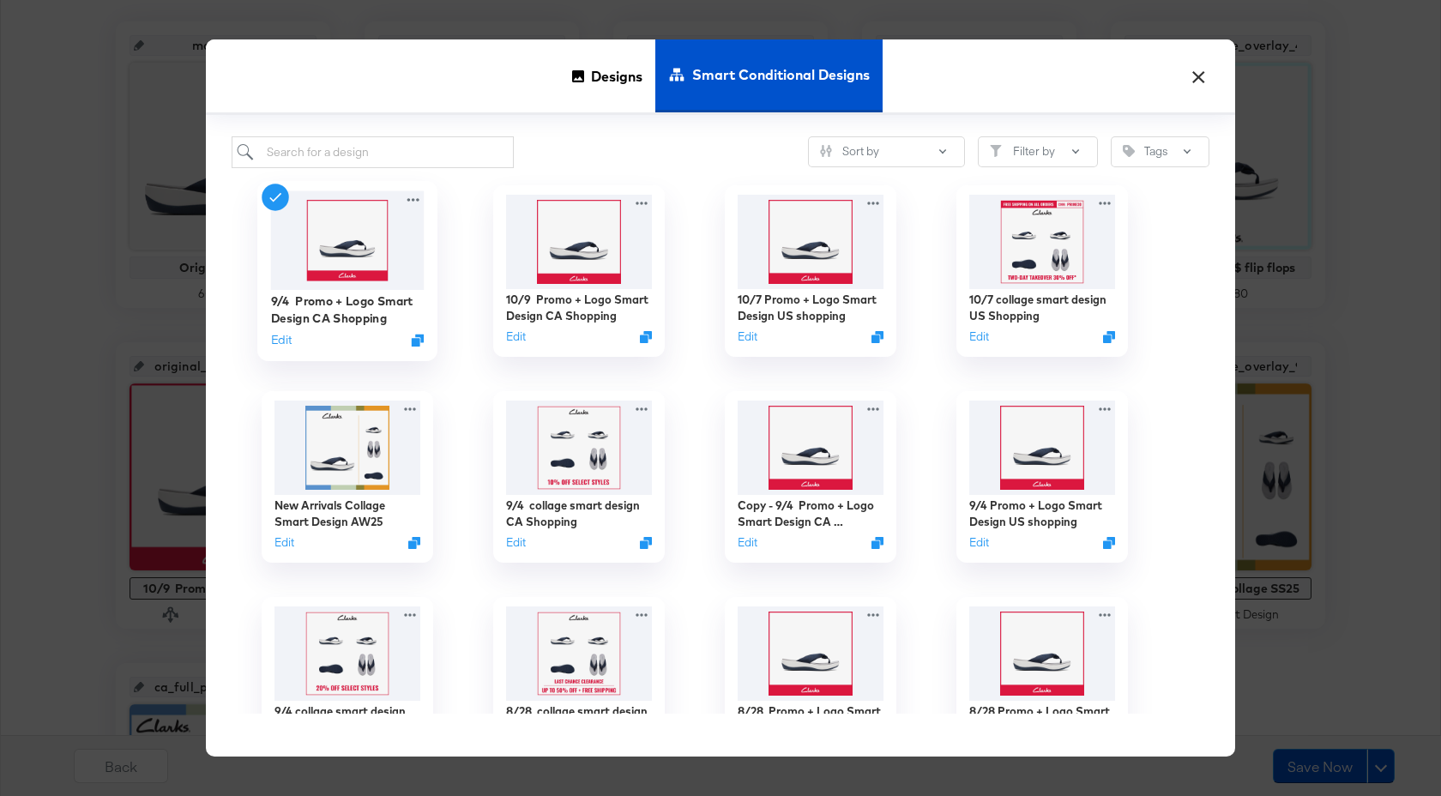
click at [1200, 75] on button "×" at bounding box center [1198, 72] width 31 height 31
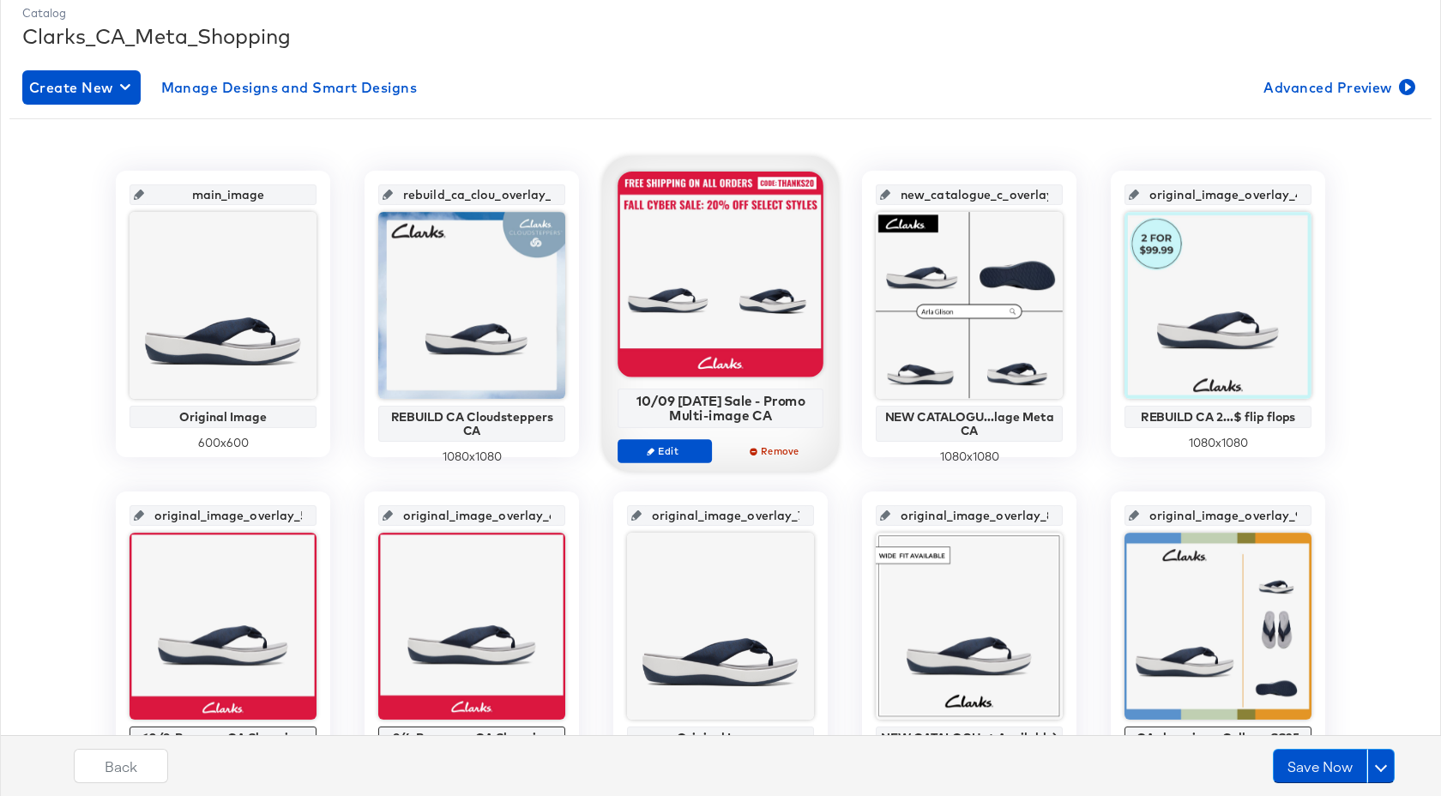
scroll to position [663, 0]
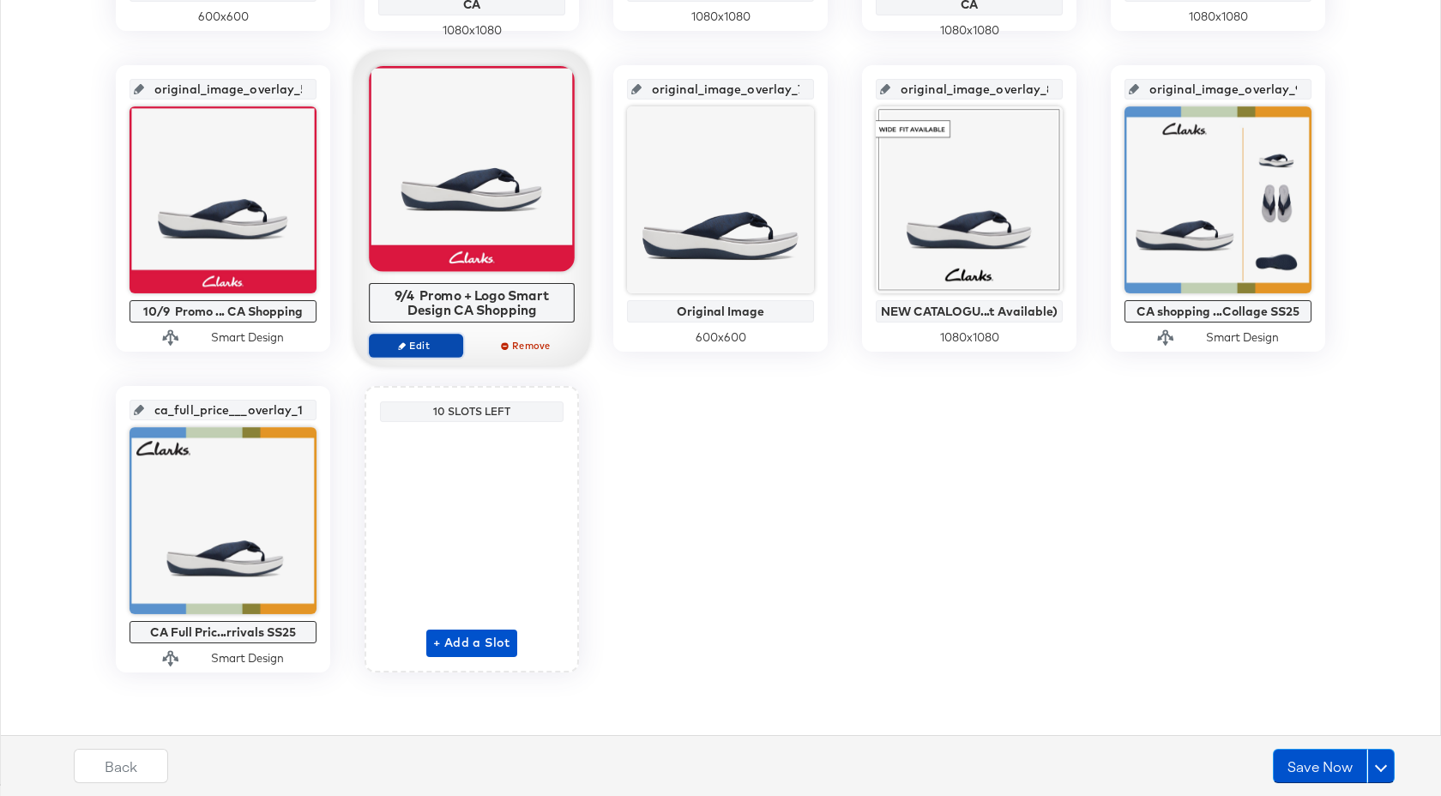
click at [431, 345] on span "Edit" at bounding box center [416, 345] width 79 height 13
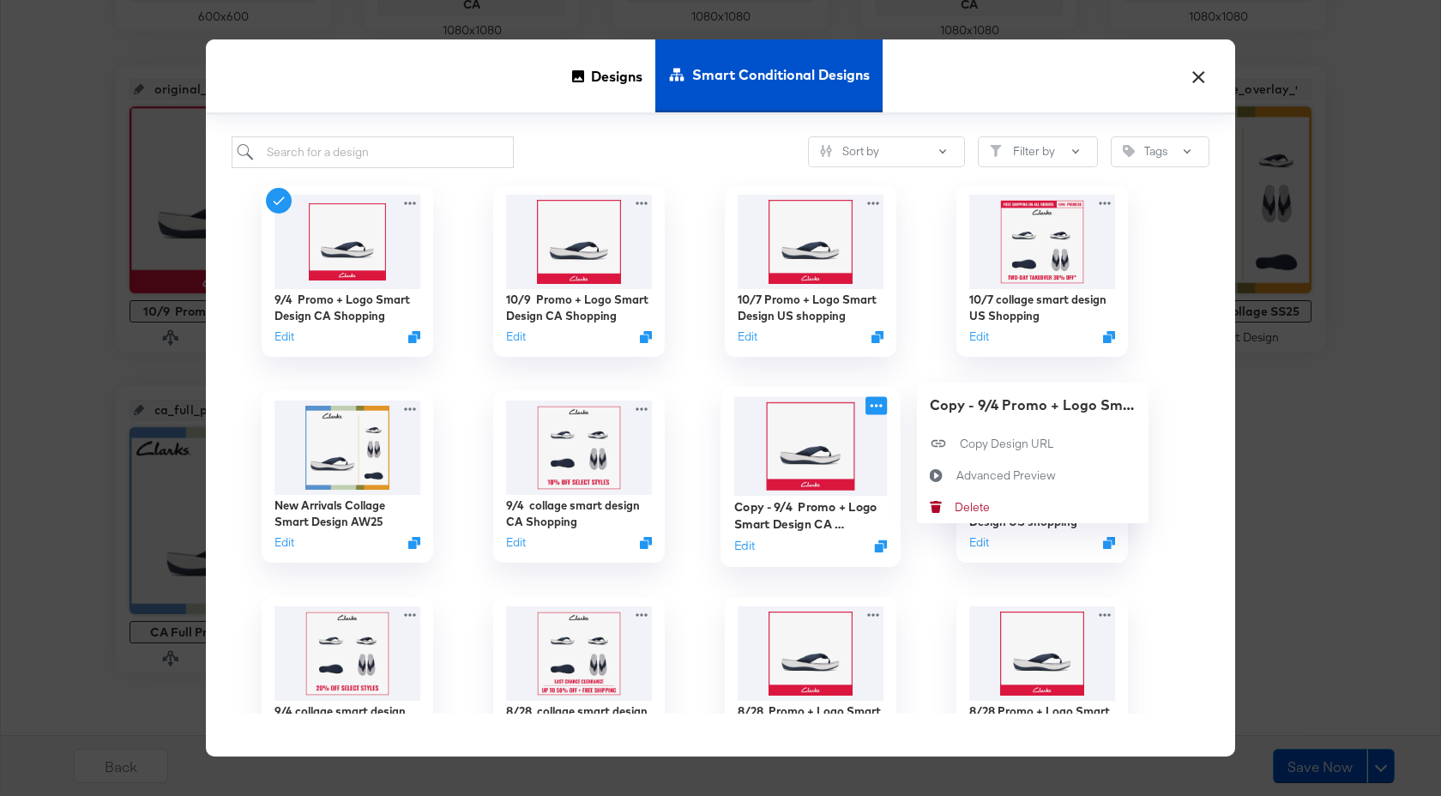
click at [879, 408] on icon at bounding box center [875, 406] width 21 height 18
click at [955, 507] on div "Delete Delete" at bounding box center [955, 507] width 0 height 0
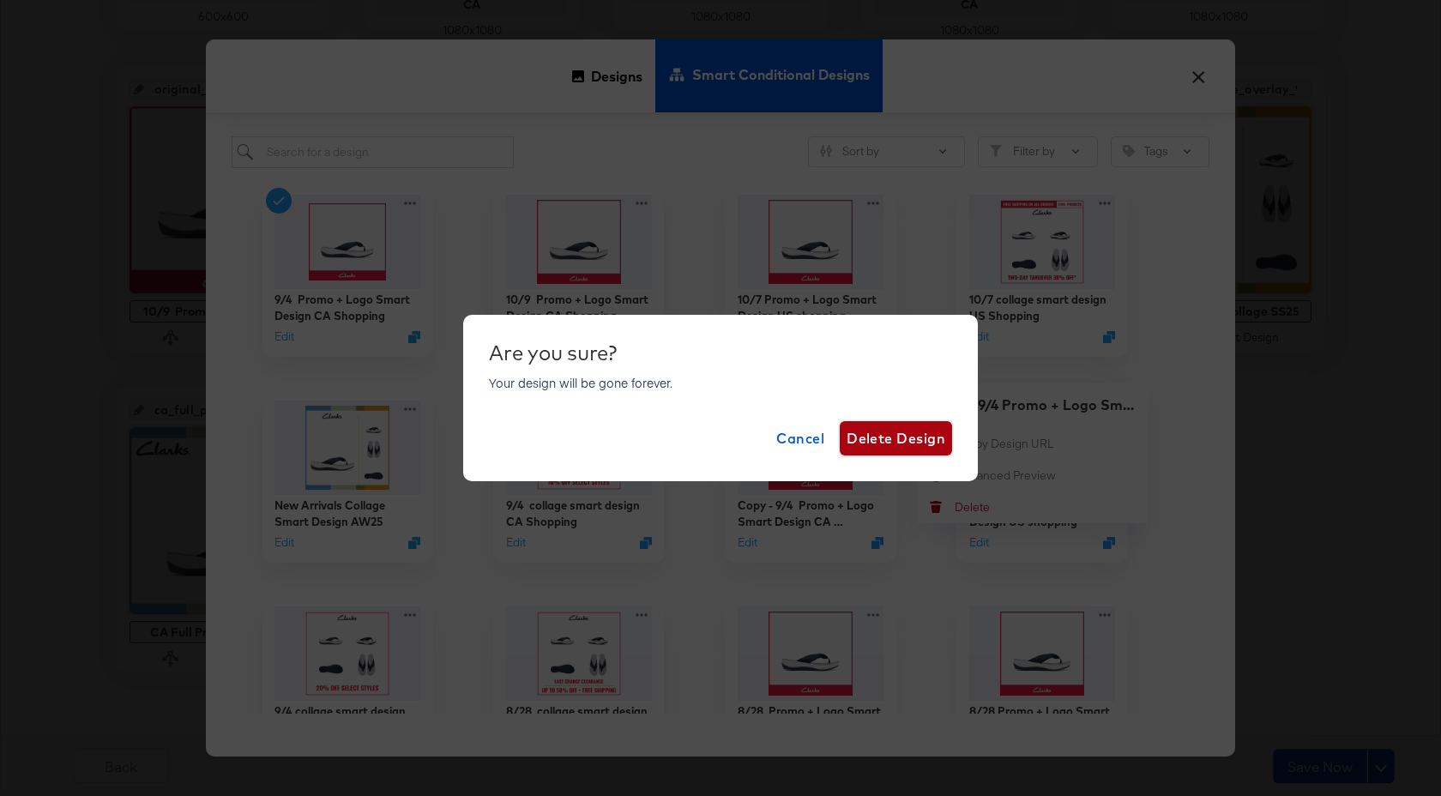
click at [923, 439] on span "Delete Design" at bounding box center [896, 438] width 99 height 24
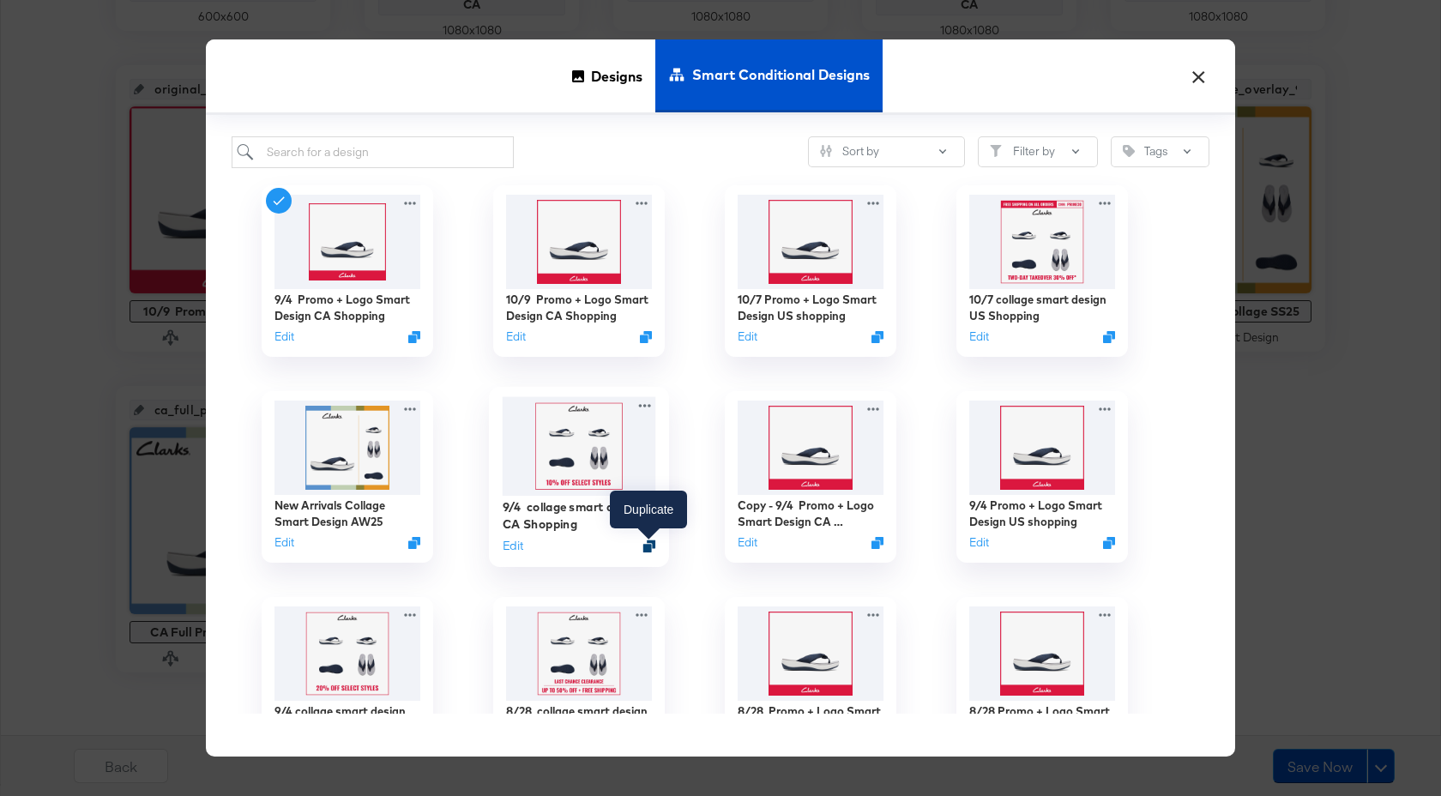
click at [651, 546] on icon "Duplicate" at bounding box center [649, 546] width 13 height 13
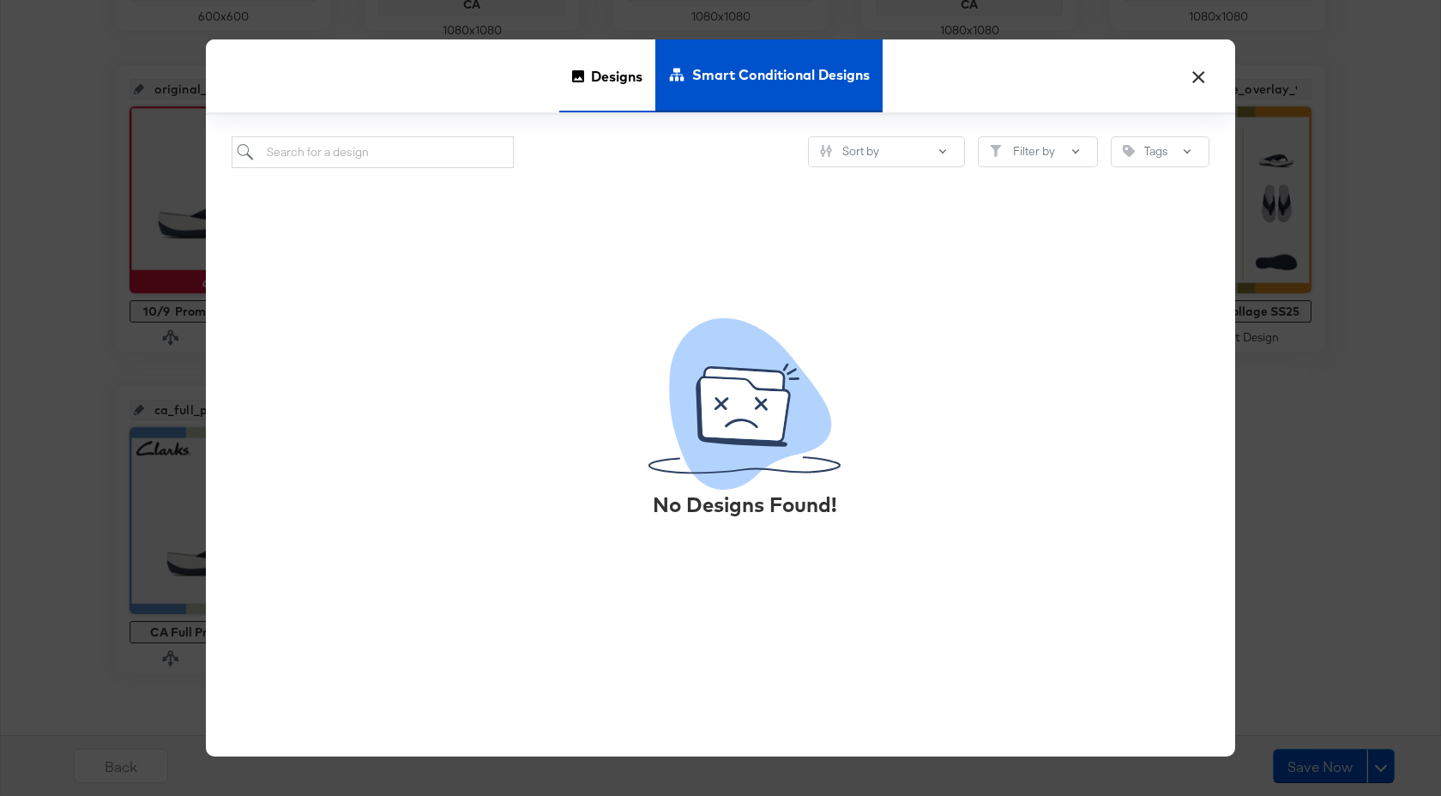
click at [614, 76] on span "Designs" at bounding box center [616, 76] width 51 height 75
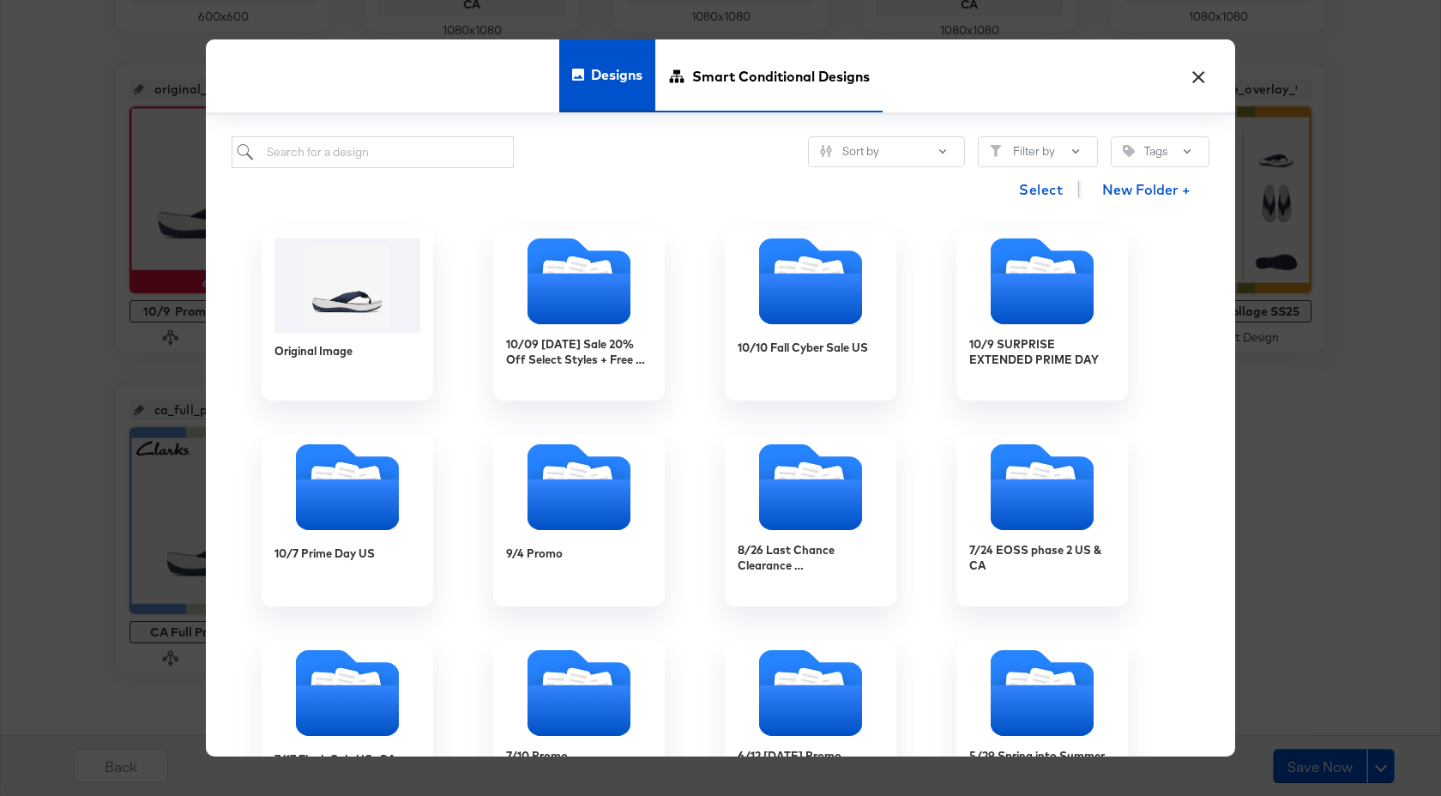
click at [749, 64] on span "Smart Conditional Designs" at bounding box center [781, 76] width 178 height 75
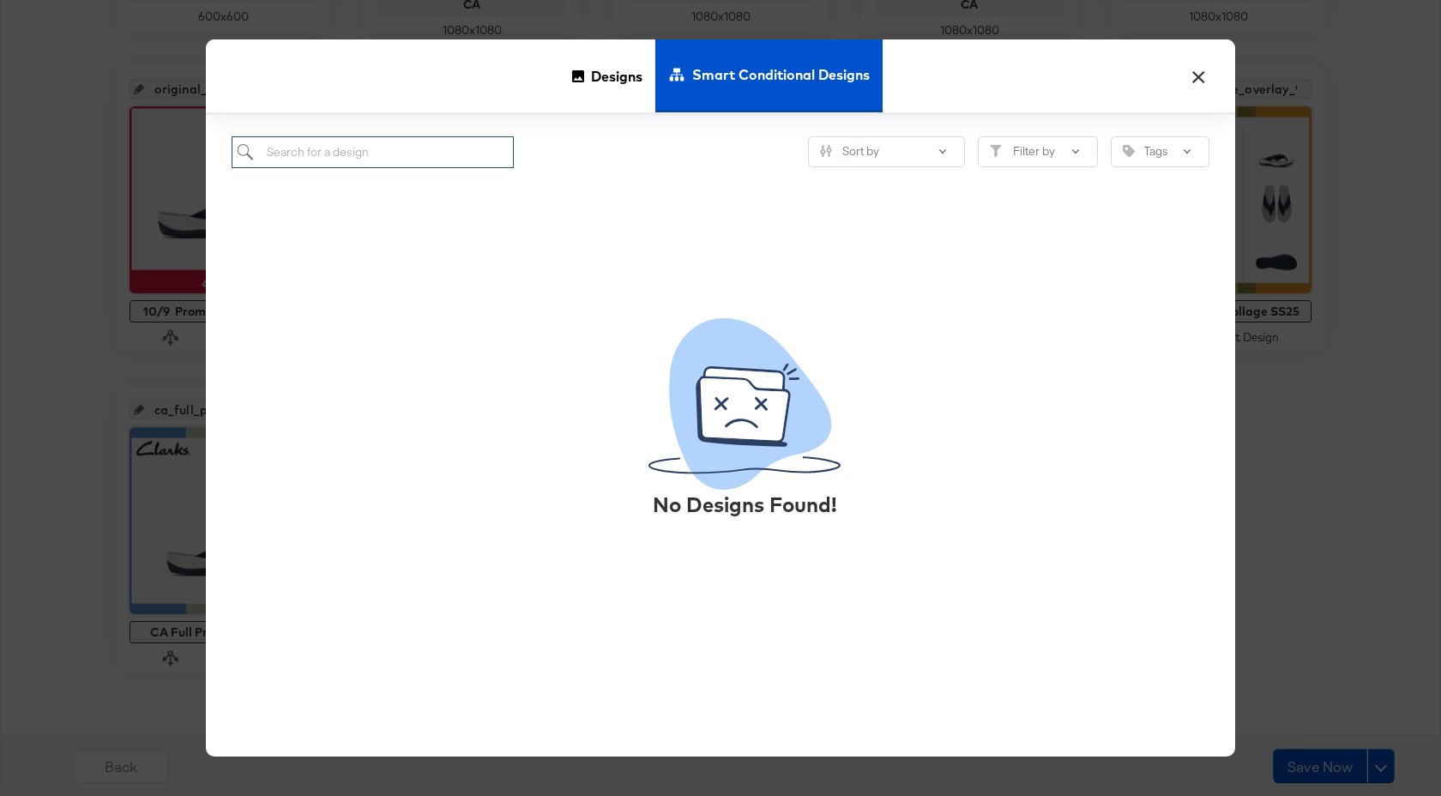
click at [391, 166] on input "search" at bounding box center [373, 152] width 282 height 32
click at [1198, 81] on button "×" at bounding box center [1198, 72] width 31 height 31
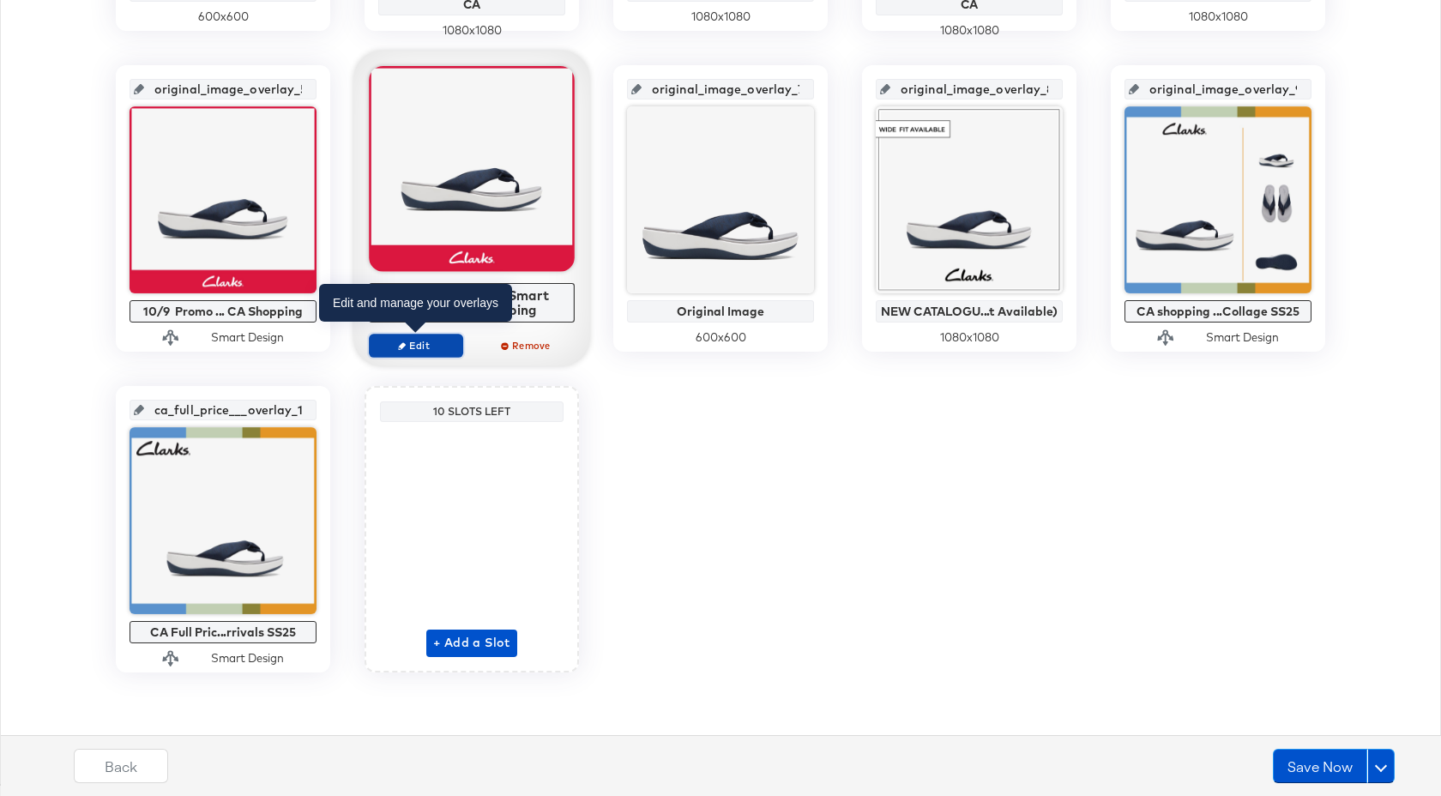
click at [427, 340] on span "Edit" at bounding box center [416, 345] width 79 height 13
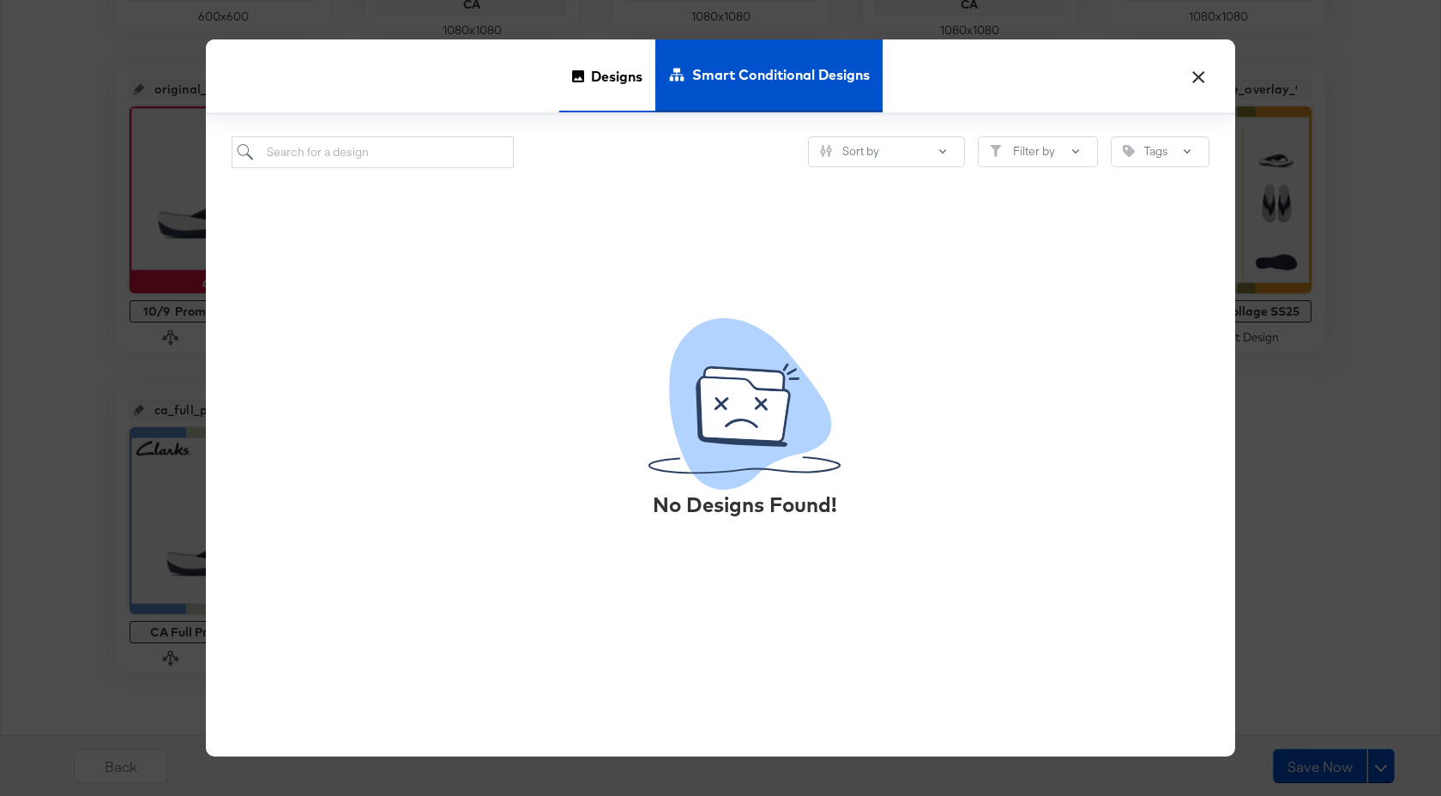
click at [618, 93] on span "Designs" at bounding box center [616, 76] width 51 height 75
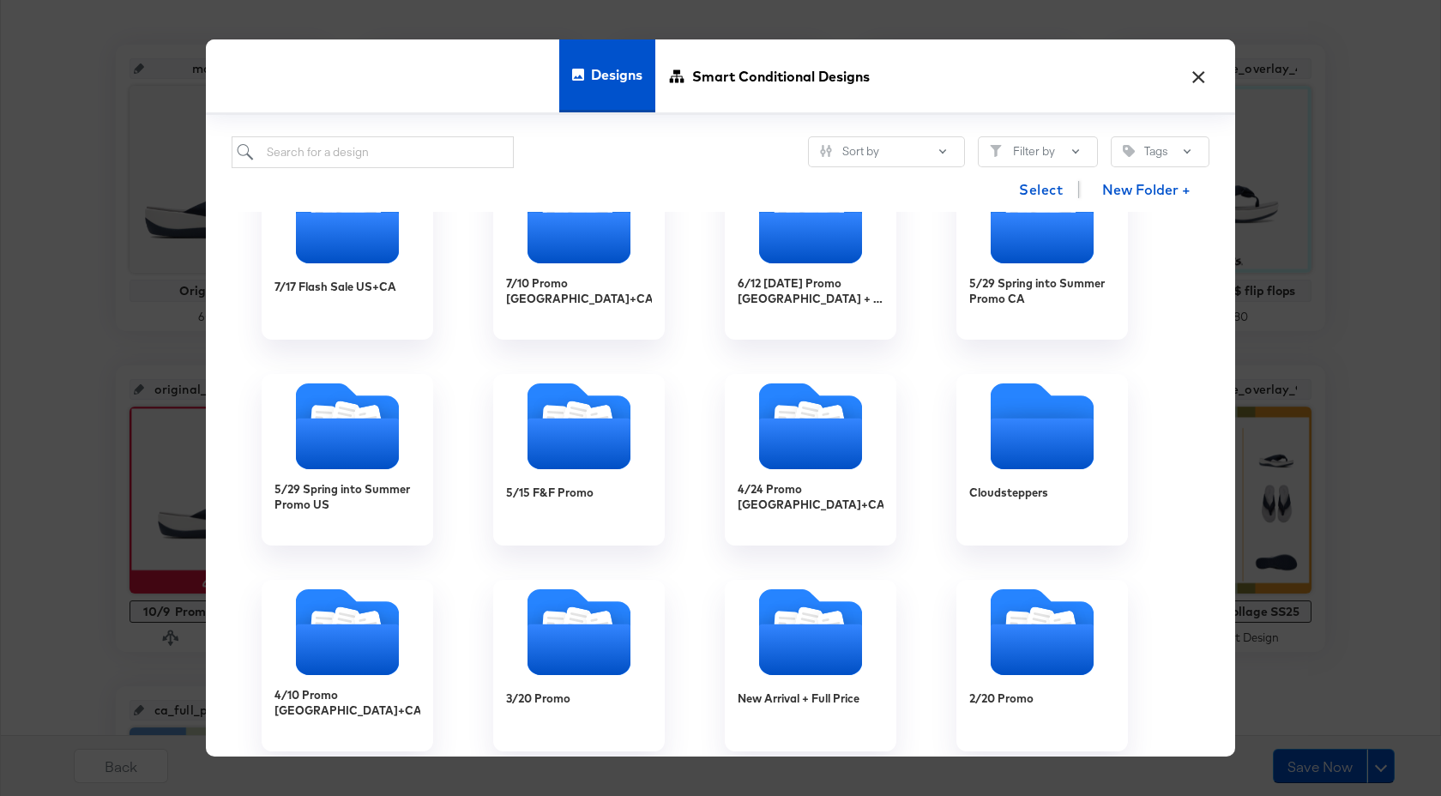
scroll to position [938, 0]
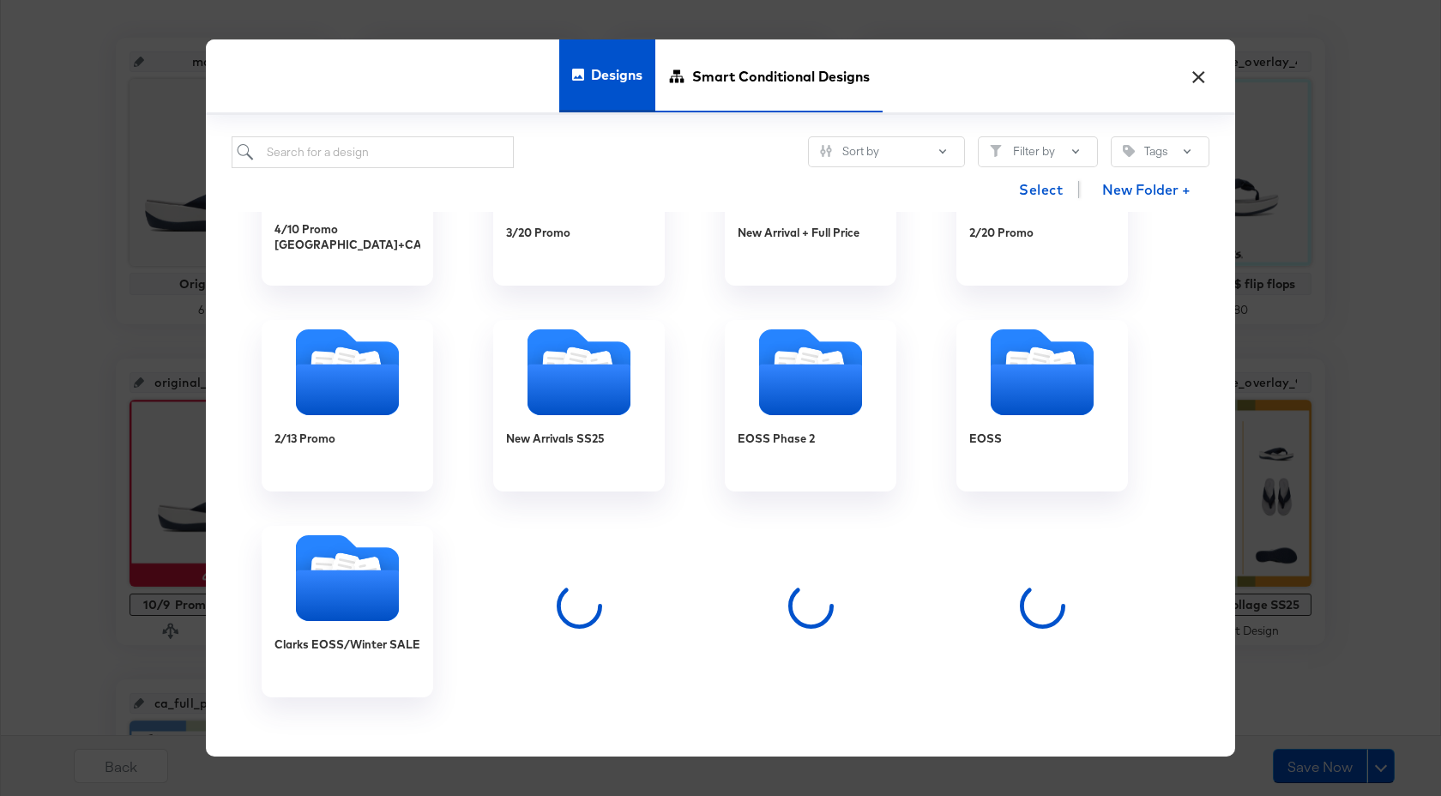
click at [757, 75] on span "Smart Conditional Designs" at bounding box center [781, 76] width 178 height 75
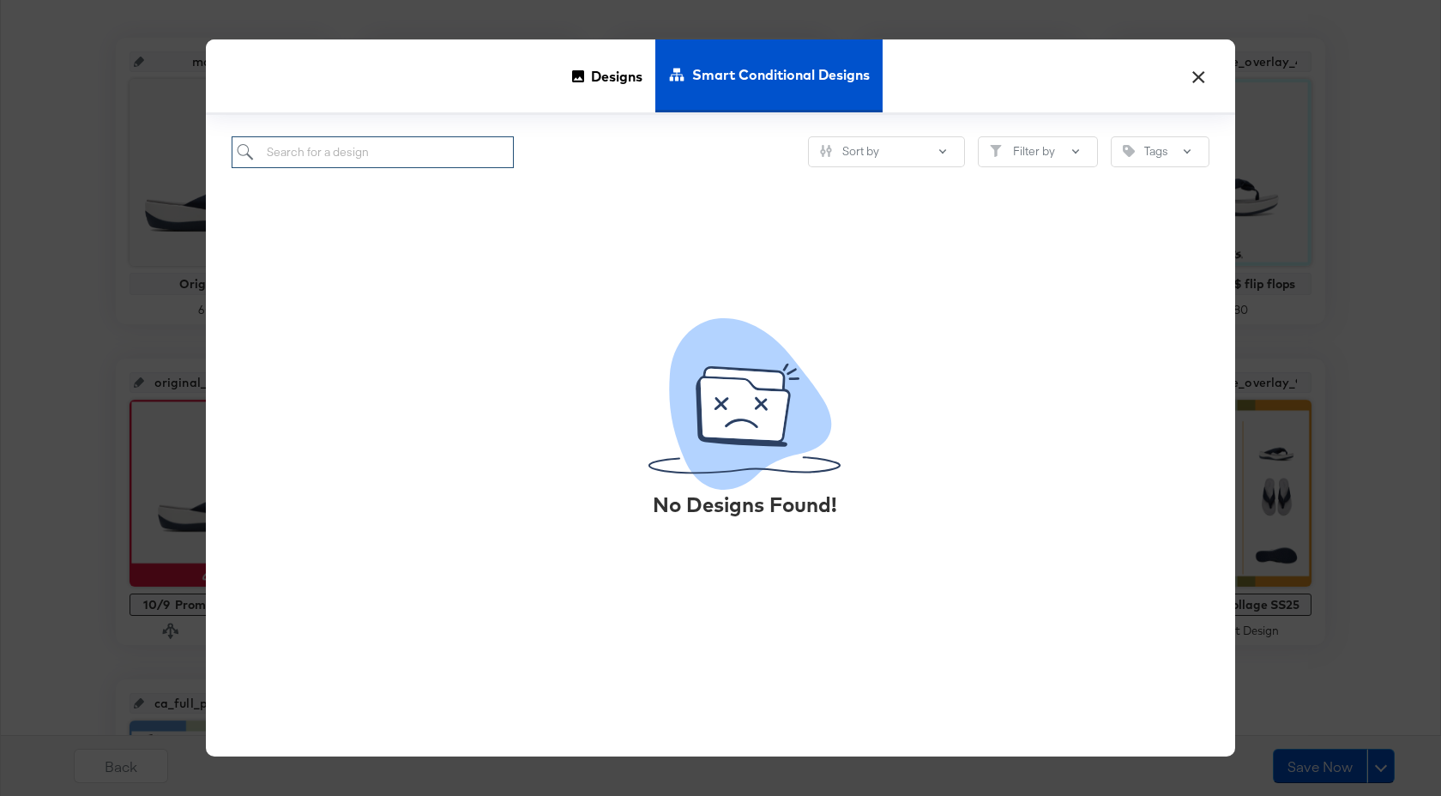
click at [461, 148] on input "search" at bounding box center [373, 152] width 282 height 32
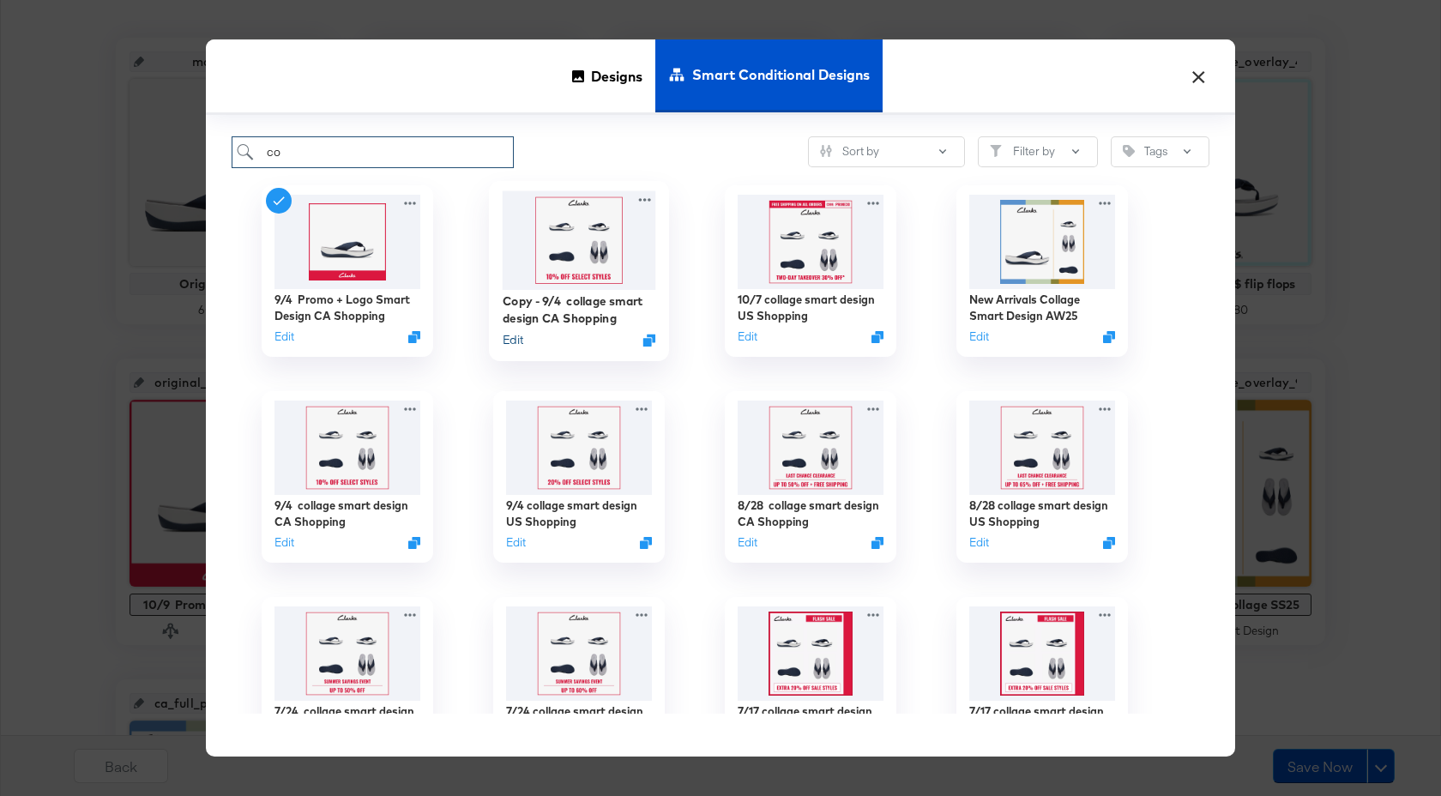
type input "co"
click at [520, 342] on button "Edit" at bounding box center [513, 340] width 21 height 16
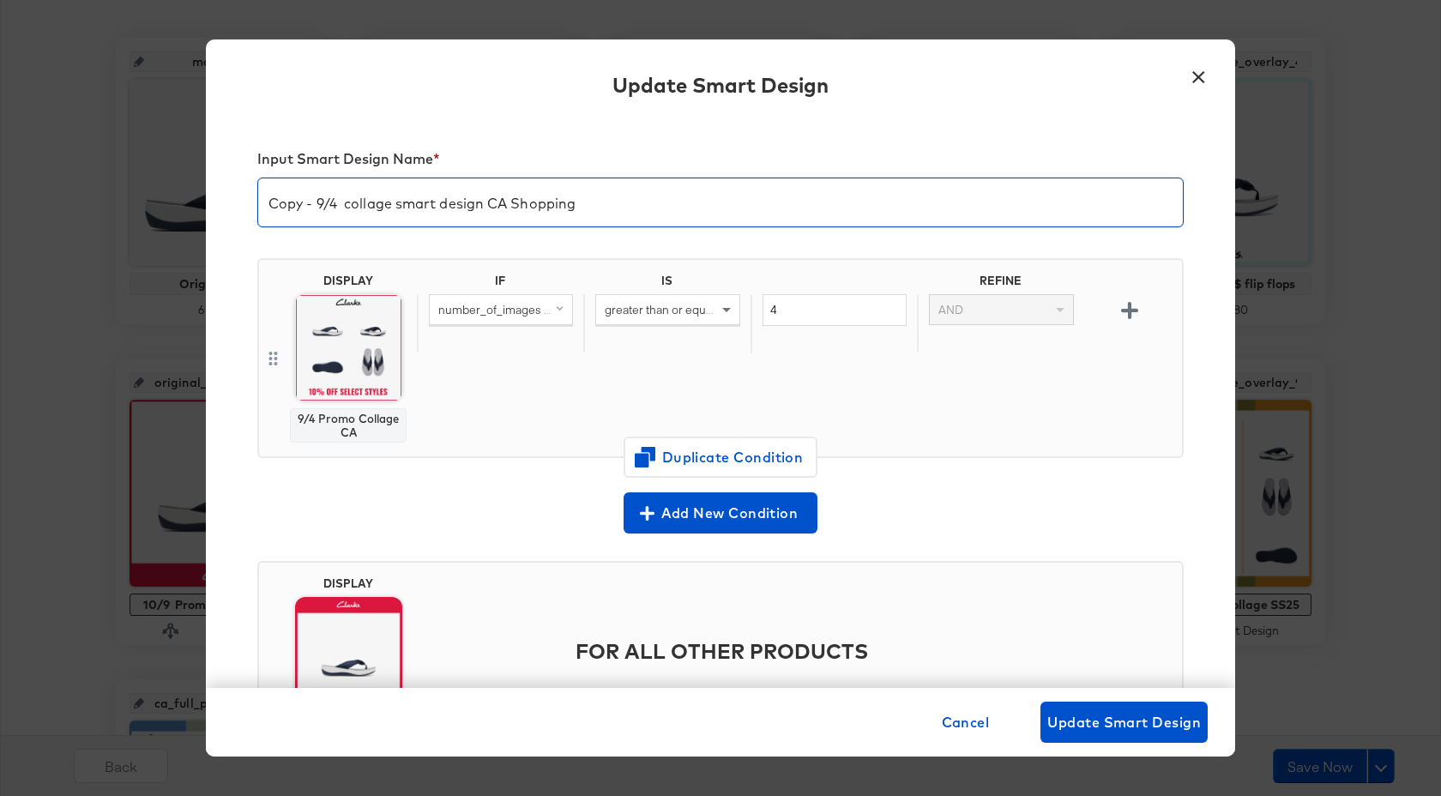
drag, startPoint x: 345, startPoint y: 202, endPoint x: 242, endPoint y: 202, distance: 102.9
click at [242, 202] on div "Input Smart Design Name * Copy - 9/4 collage smart design CA Shopping DISPLAY 9…" at bounding box center [720, 403] width 1029 height 568
type input "10/9 collage smart design CA Shopping"
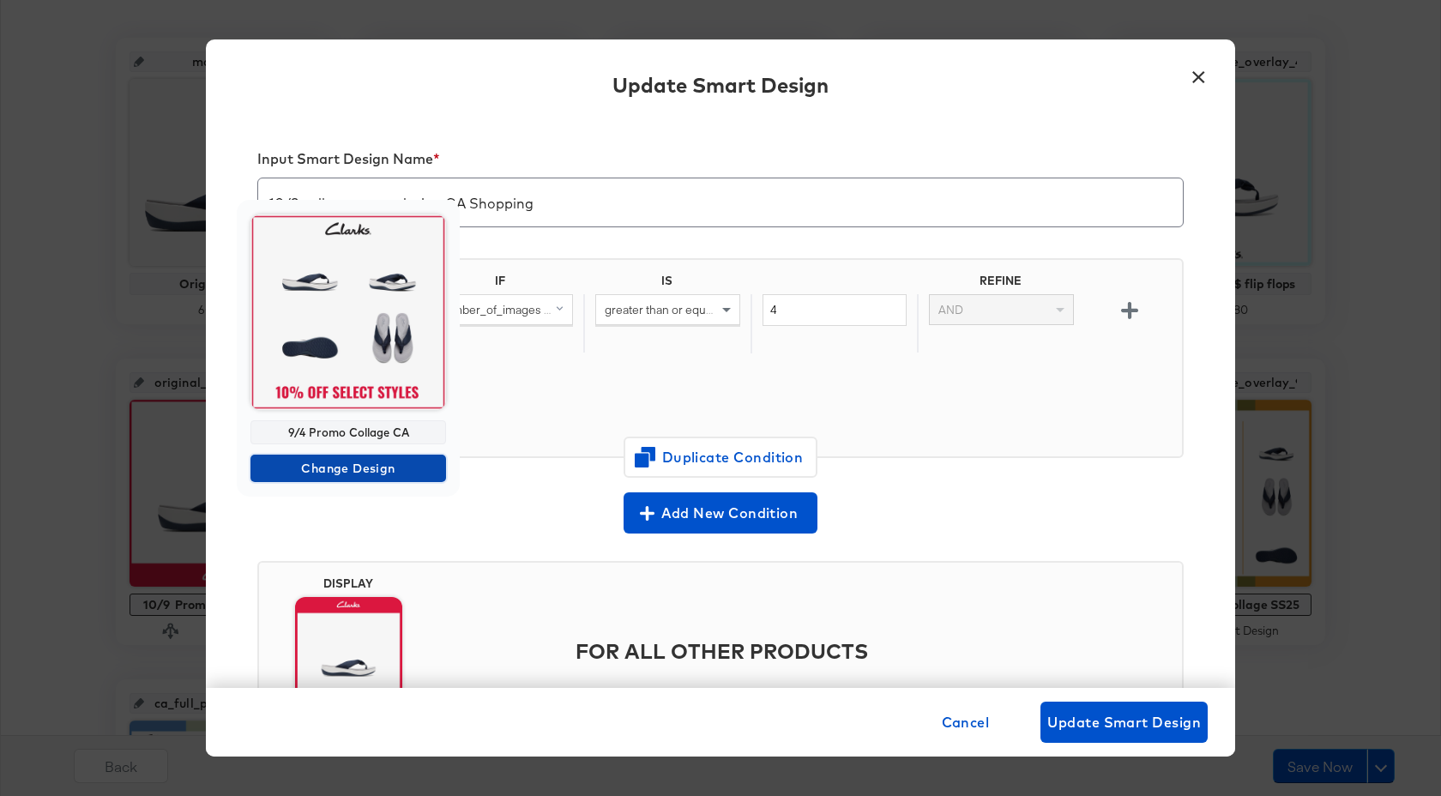
click at [364, 469] on span "Change Design" at bounding box center [348, 468] width 182 height 21
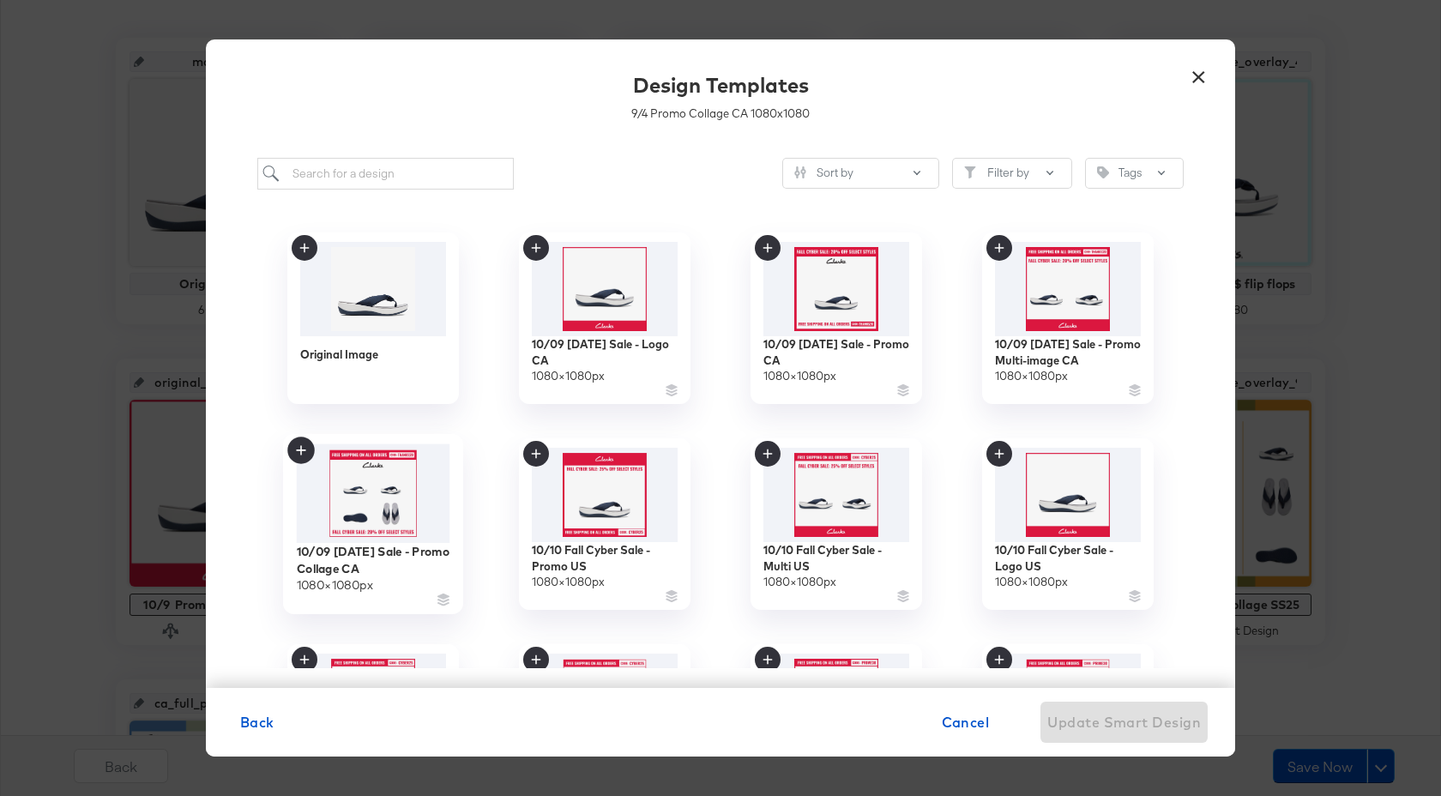
click at [299, 449] on icon at bounding box center [300, 449] width 9 height 9
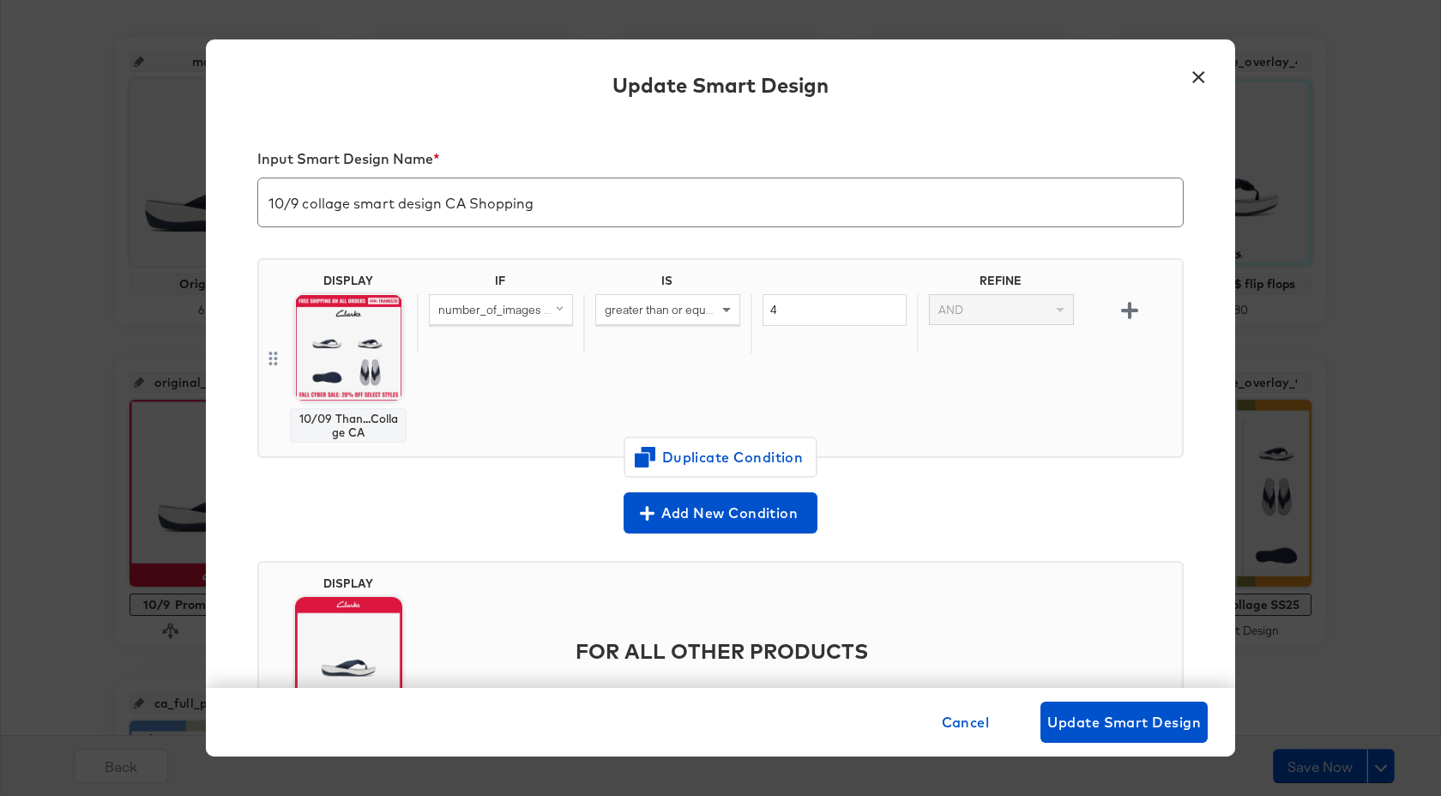
scroll to position [104, 0]
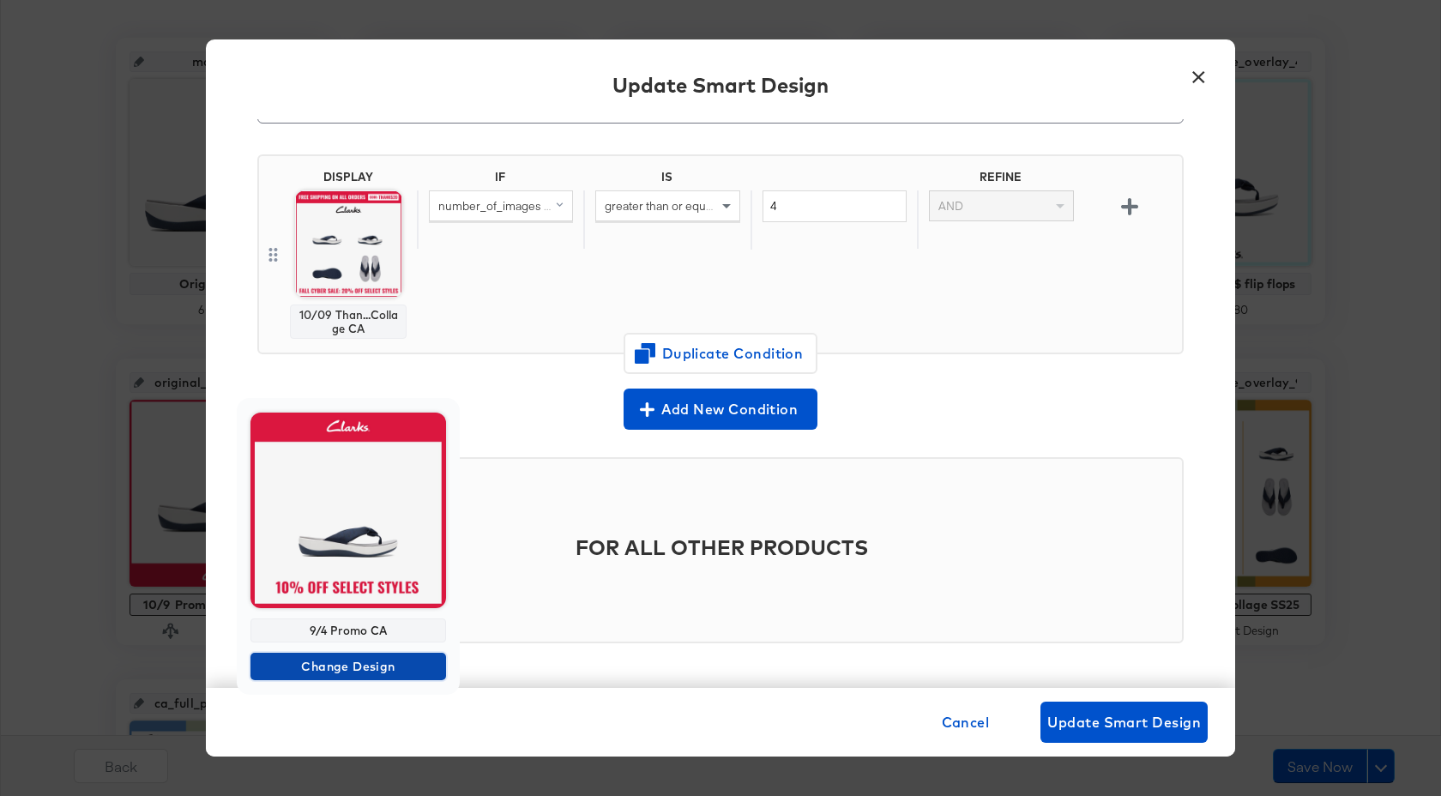
click at [356, 665] on span "Change Design" at bounding box center [348, 666] width 182 height 21
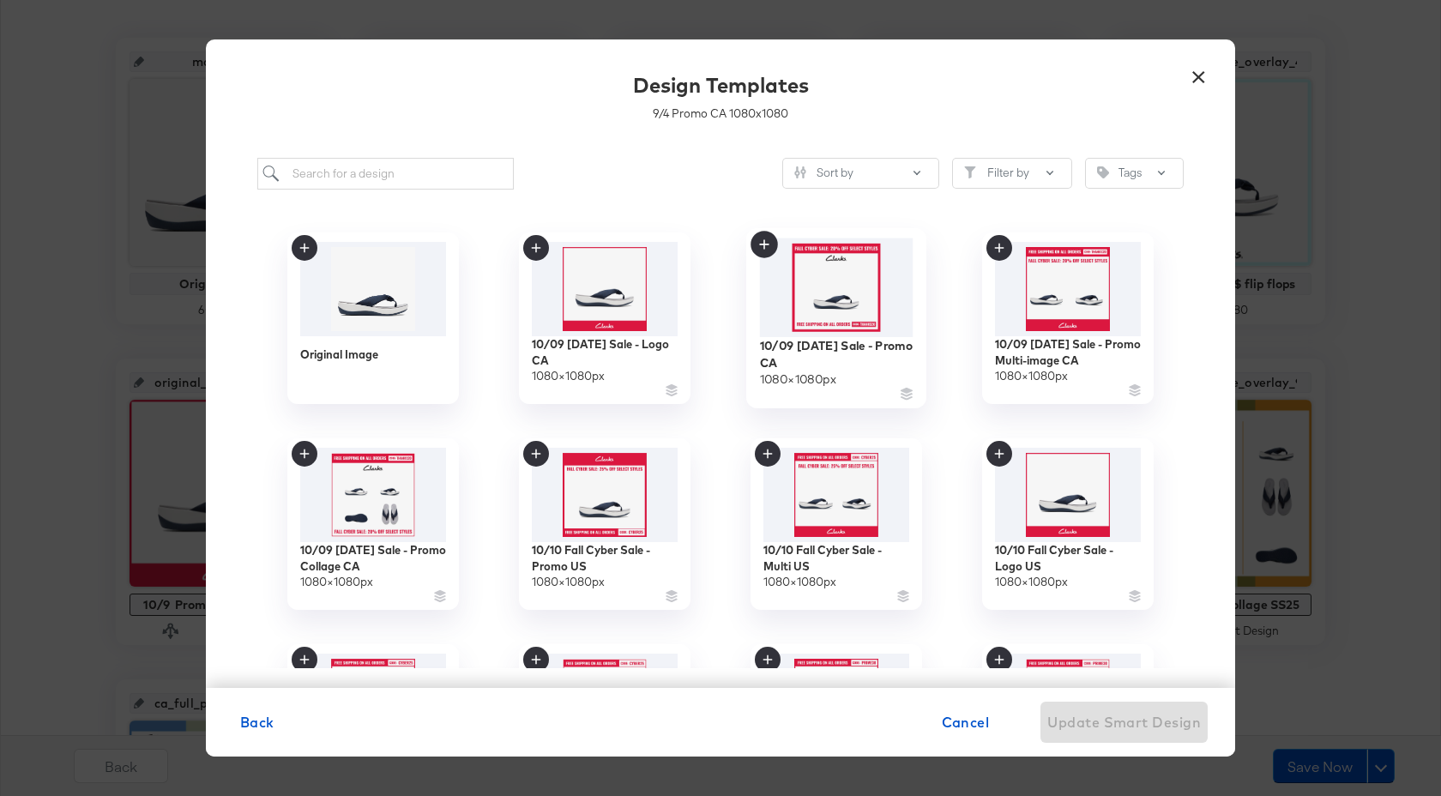
click at [766, 249] on icon at bounding box center [764, 244] width 27 height 27
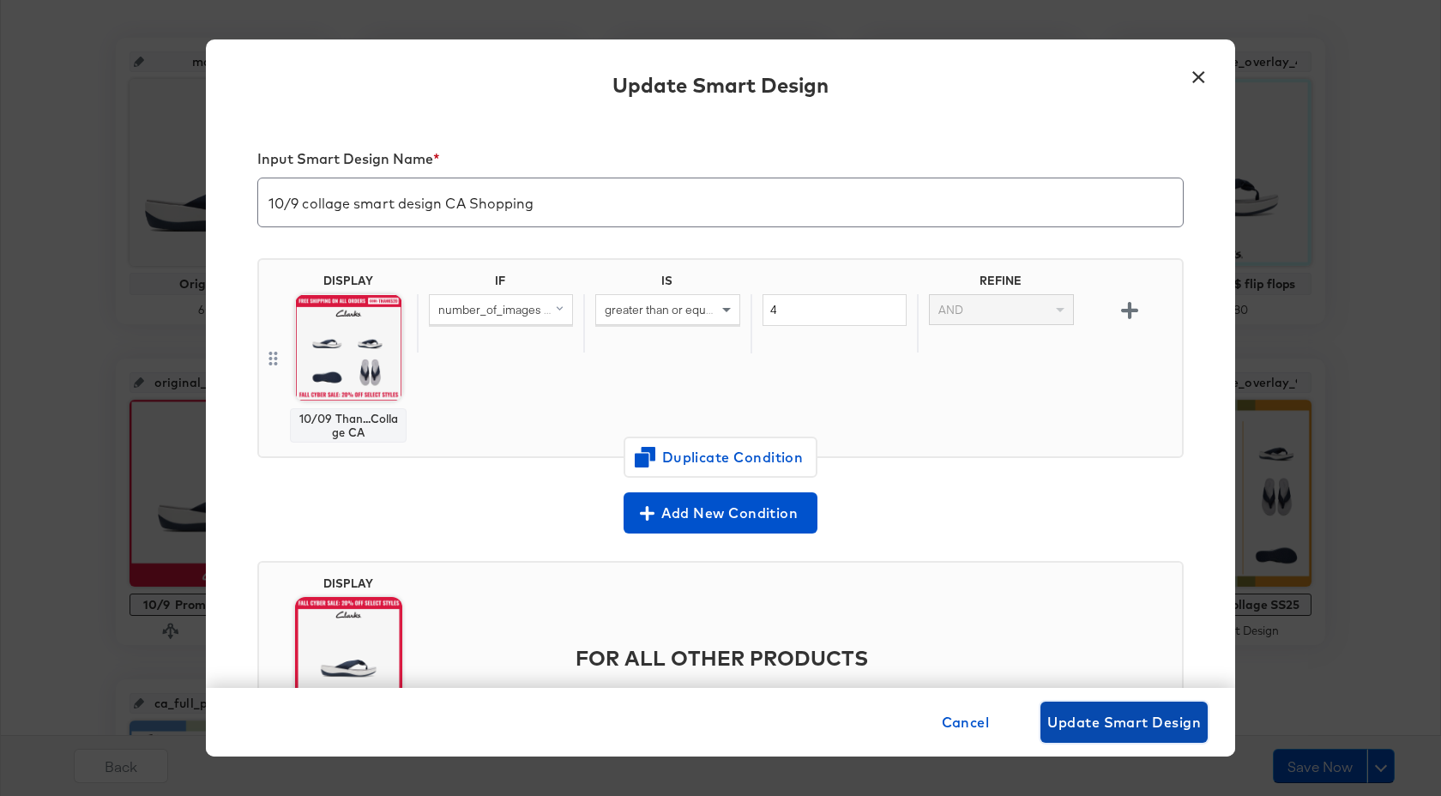
click at [1137, 728] on span "Update Smart Design" at bounding box center [1124, 722] width 154 height 24
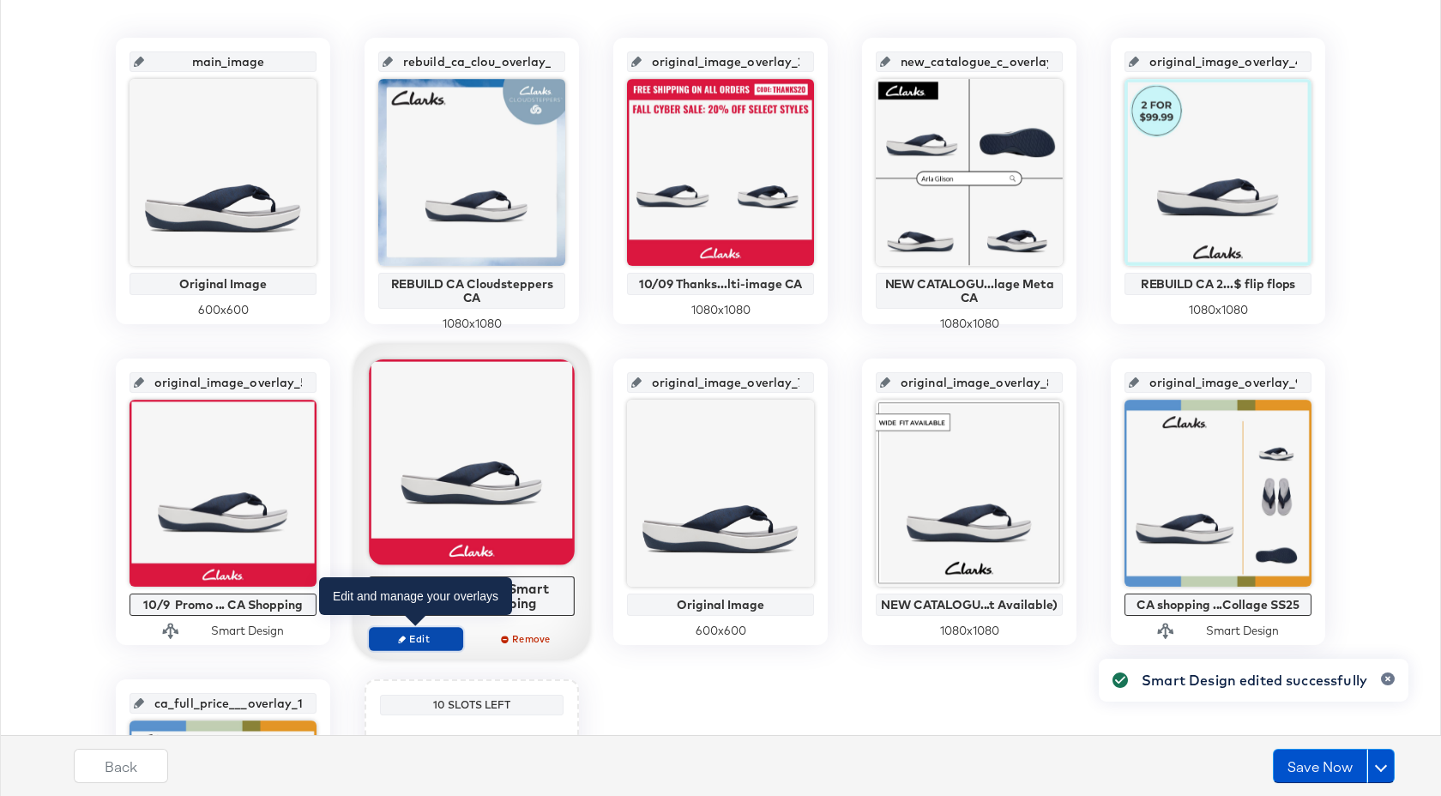
click at [433, 638] on span "Edit" at bounding box center [416, 638] width 79 height 13
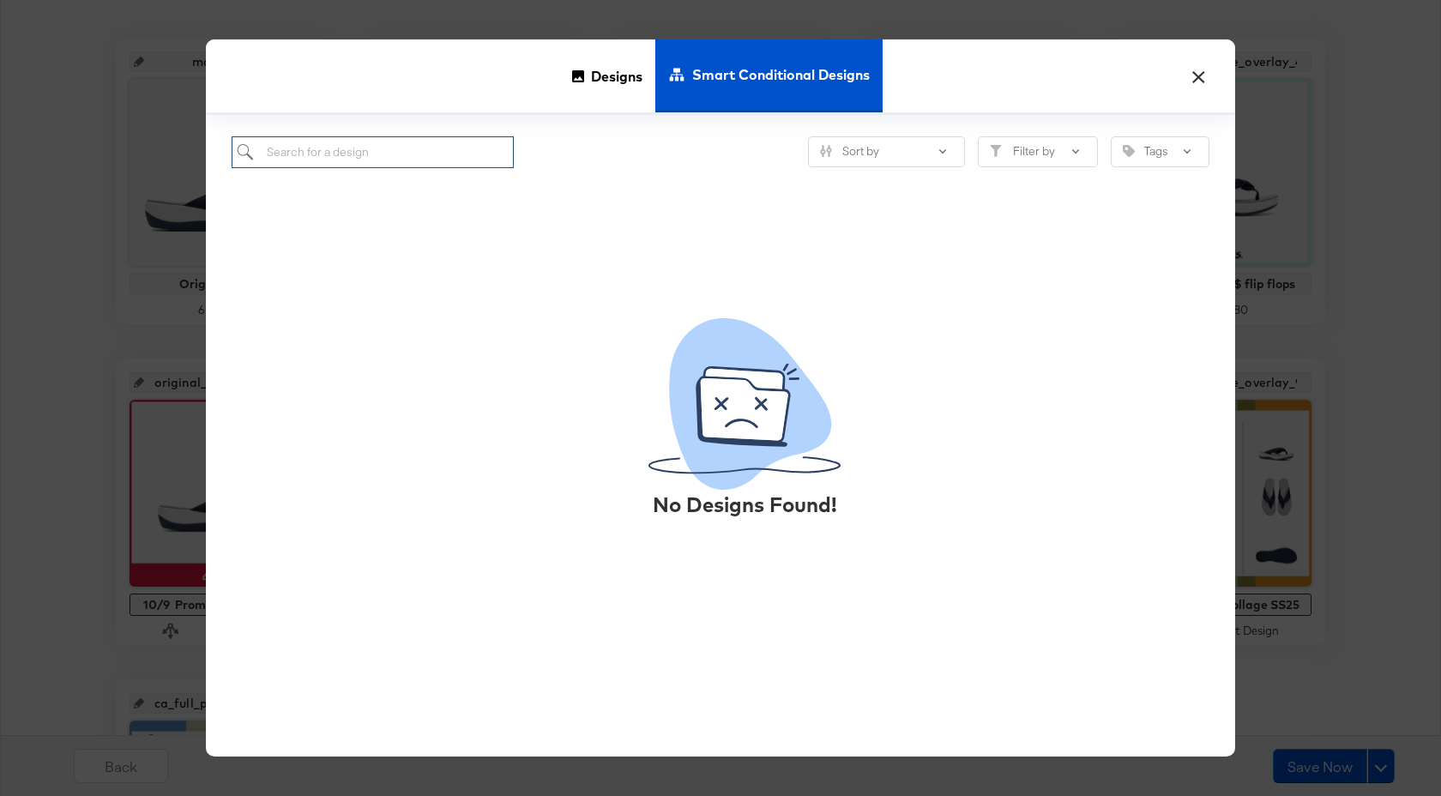
click at [353, 142] on input "search" at bounding box center [373, 152] width 282 height 32
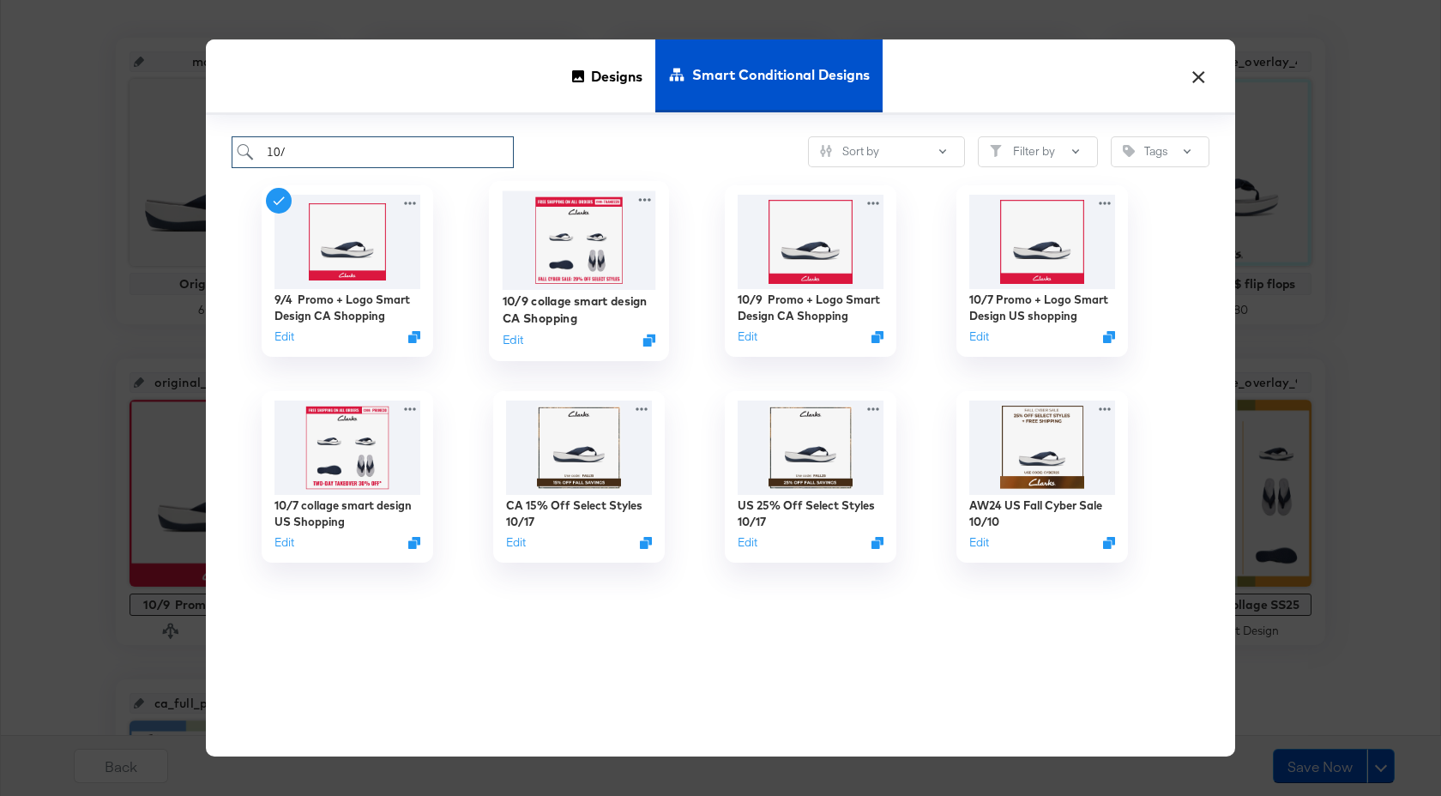
type input "10/"
click at [552, 252] on img at bounding box center [580, 240] width 154 height 99
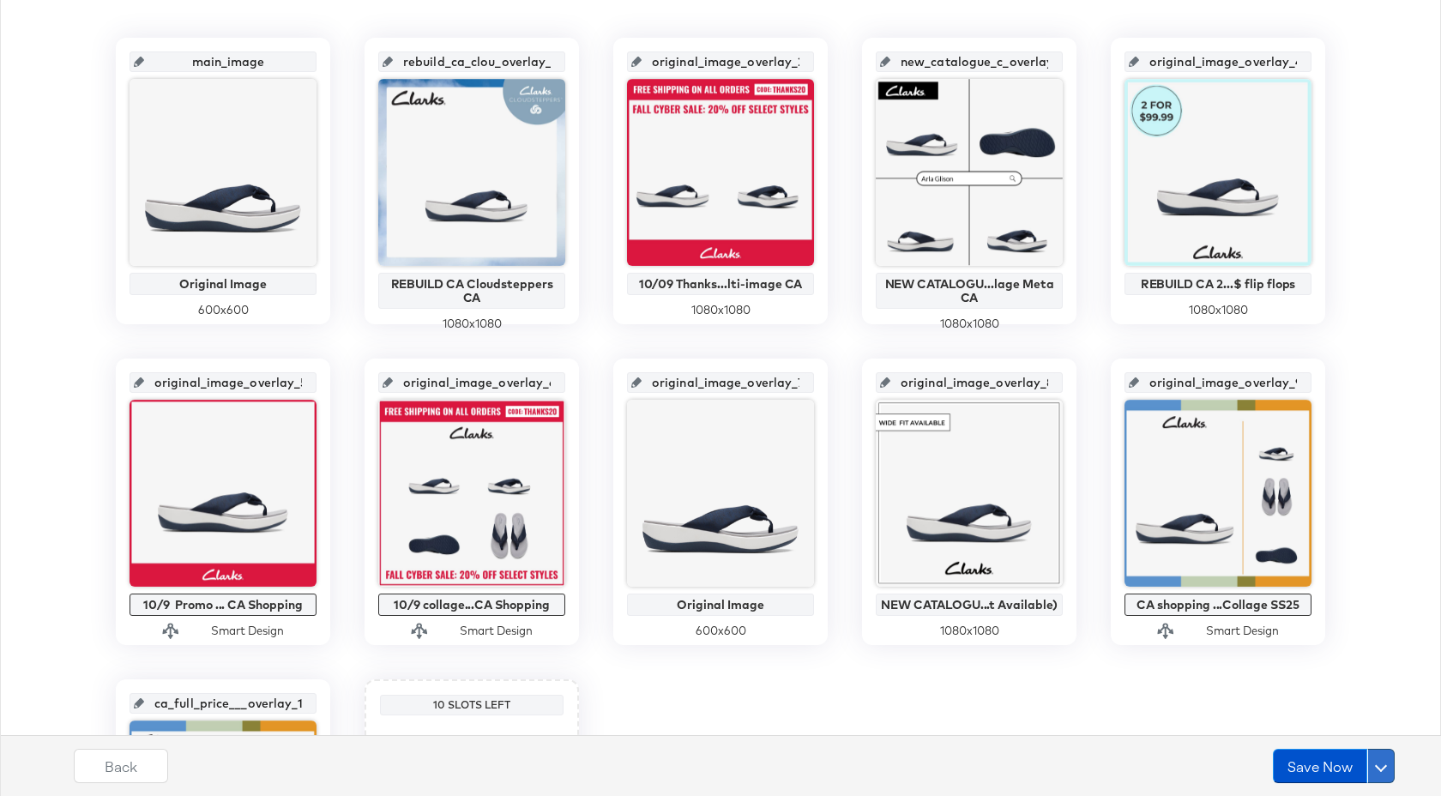
click at [1383, 770] on button at bounding box center [1380, 766] width 27 height 34
click at [1320, 728] on div "Schedule Save" at bounding box center [1340, 733] width 78 height 16
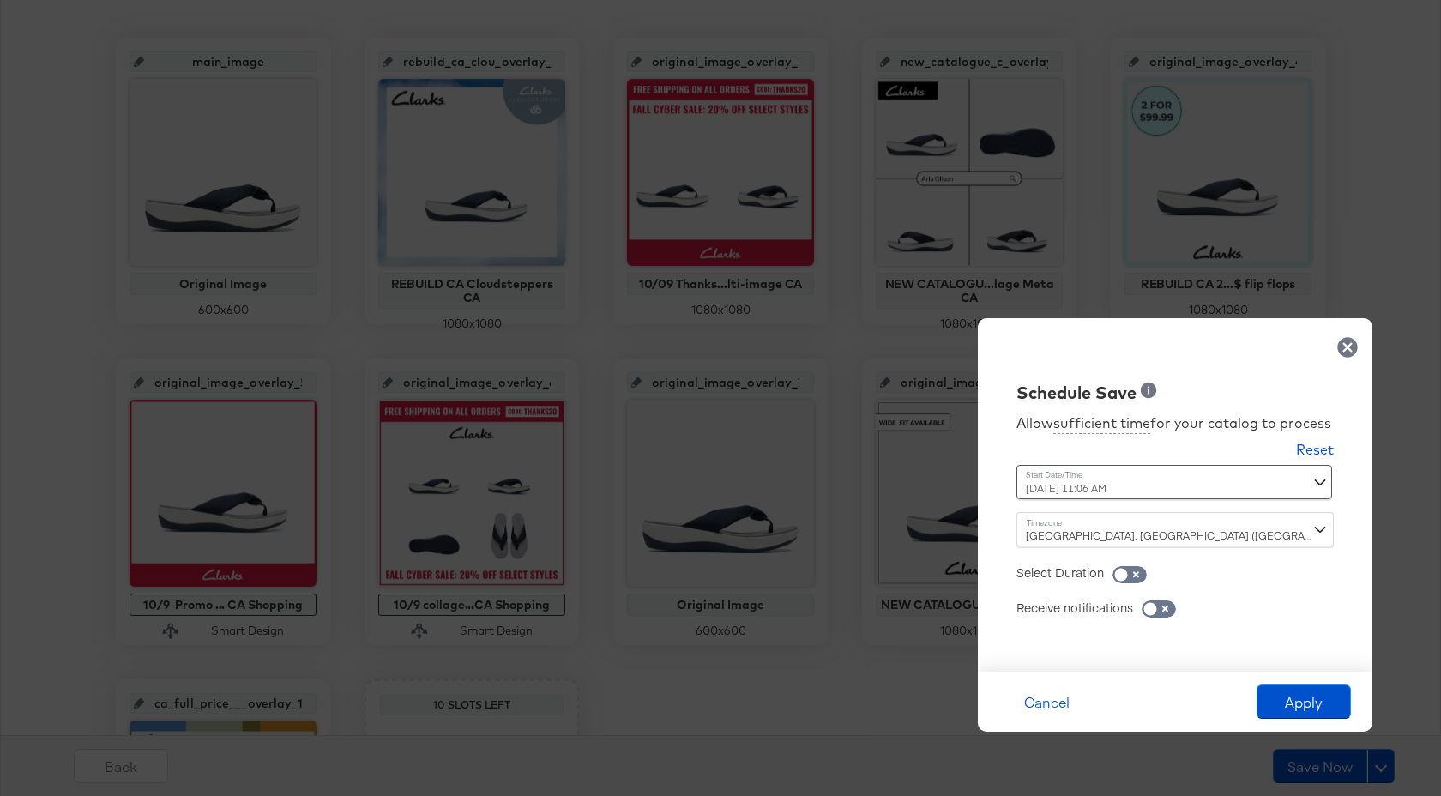
click at [1112, 536] on div "Edinburgh, London (Europe/London)" at bounding box center [1174, 529] width 317 height 34
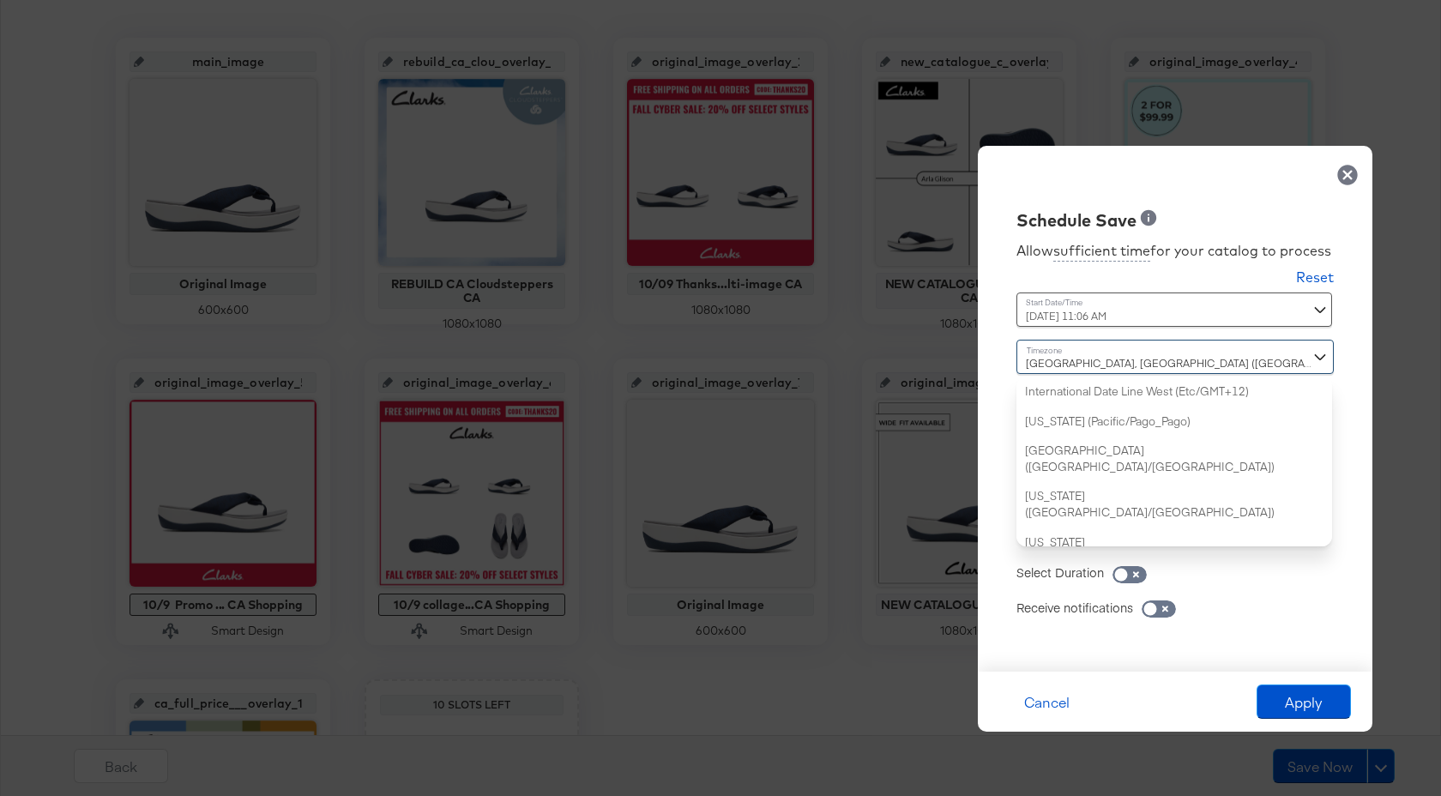
scroll to position [1186, 0]
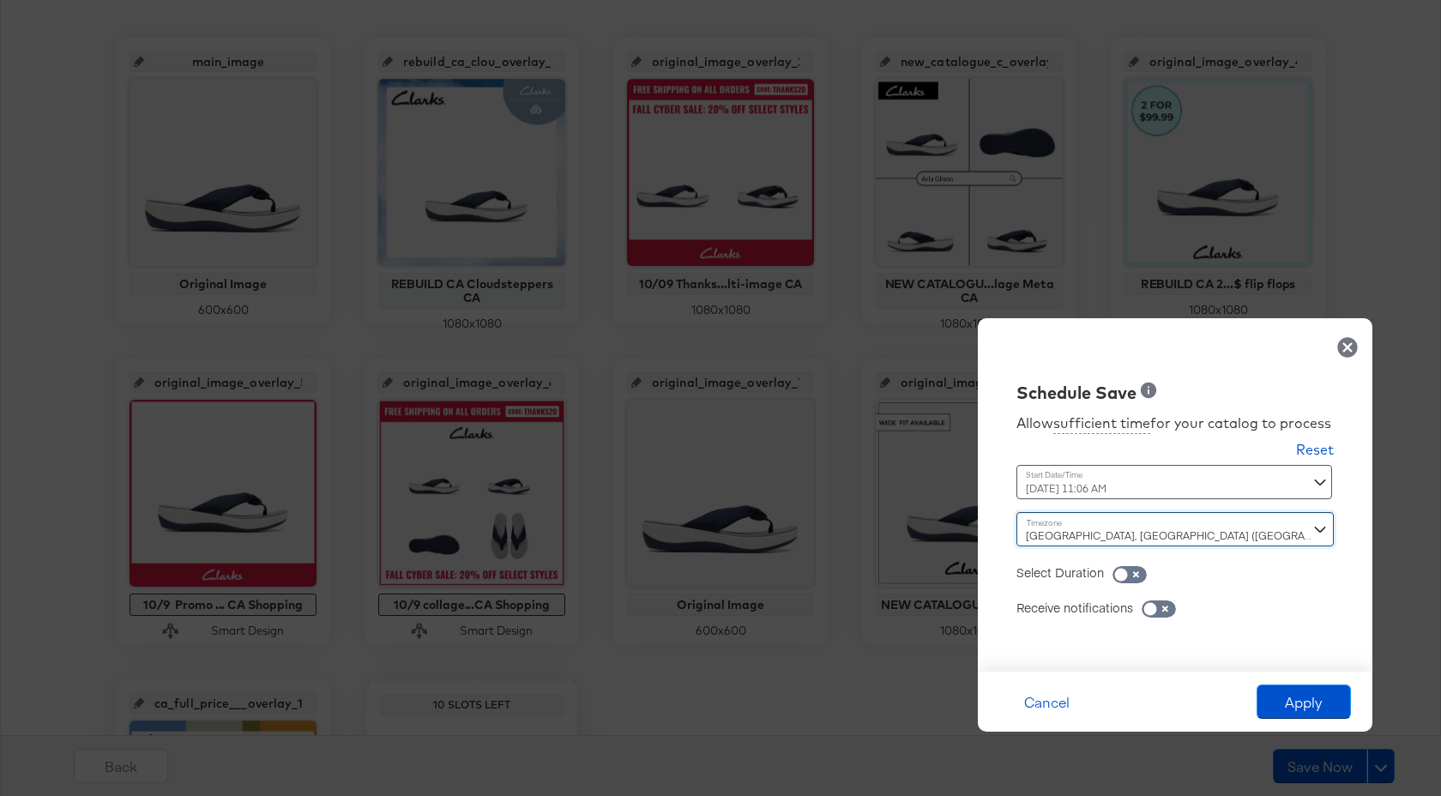
click at [1137, 491] on div "October 9th 2025 11:06 AM ‹ October 2025 › Su Mo Tu We Th Fr Sa 28 29 30 1 2 3 …" at bounding box center [1132, 482] width 232 height 34
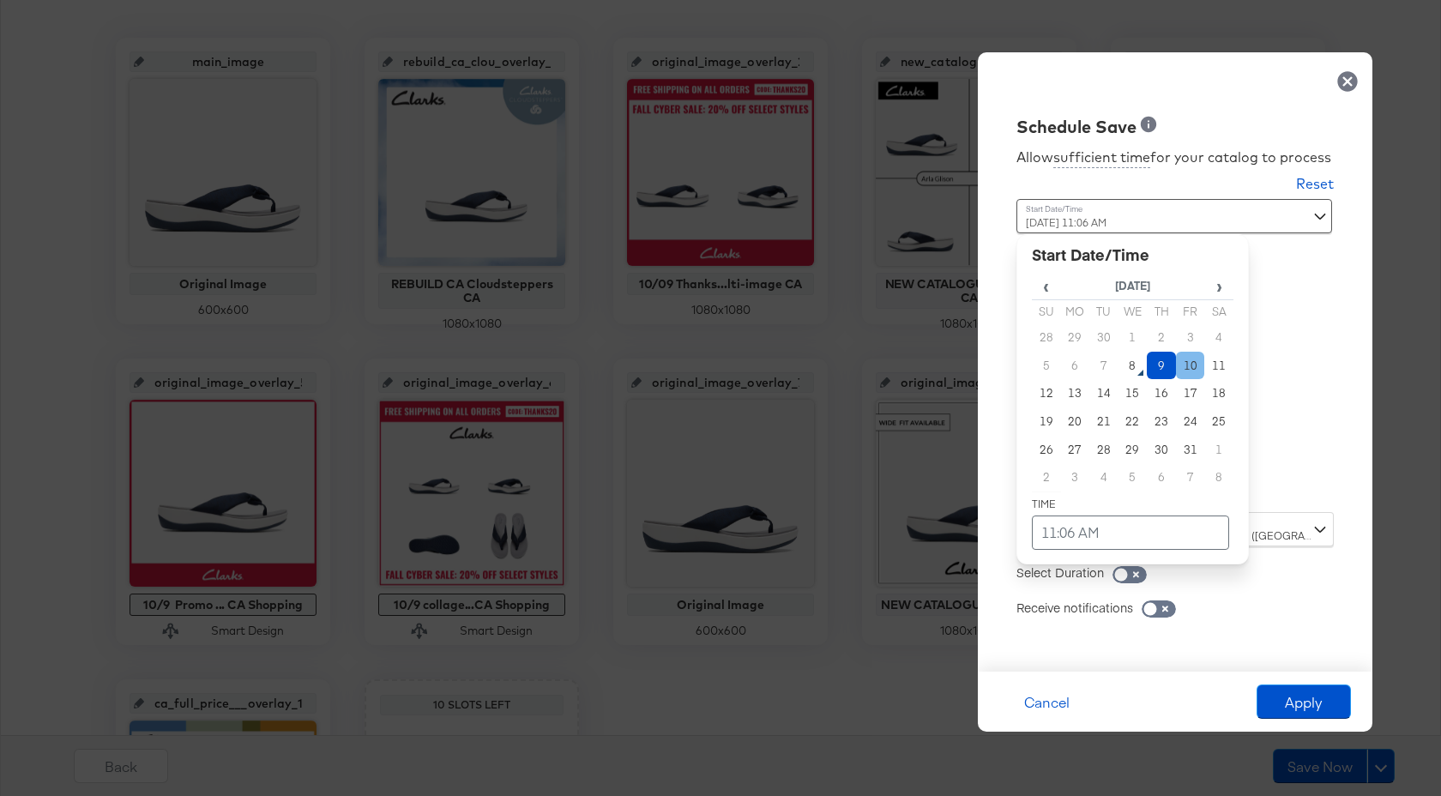
click at [1192, 367] on td "10" at bounding box center [1190, 366] width 29 height 28
click at [1166, 371] on td "9" at bounding box center [1161, 366] width 29 height 28
click at [1050, 533] on td "11:06 AM" at bounding box center [1130, 533] width 197 height 34
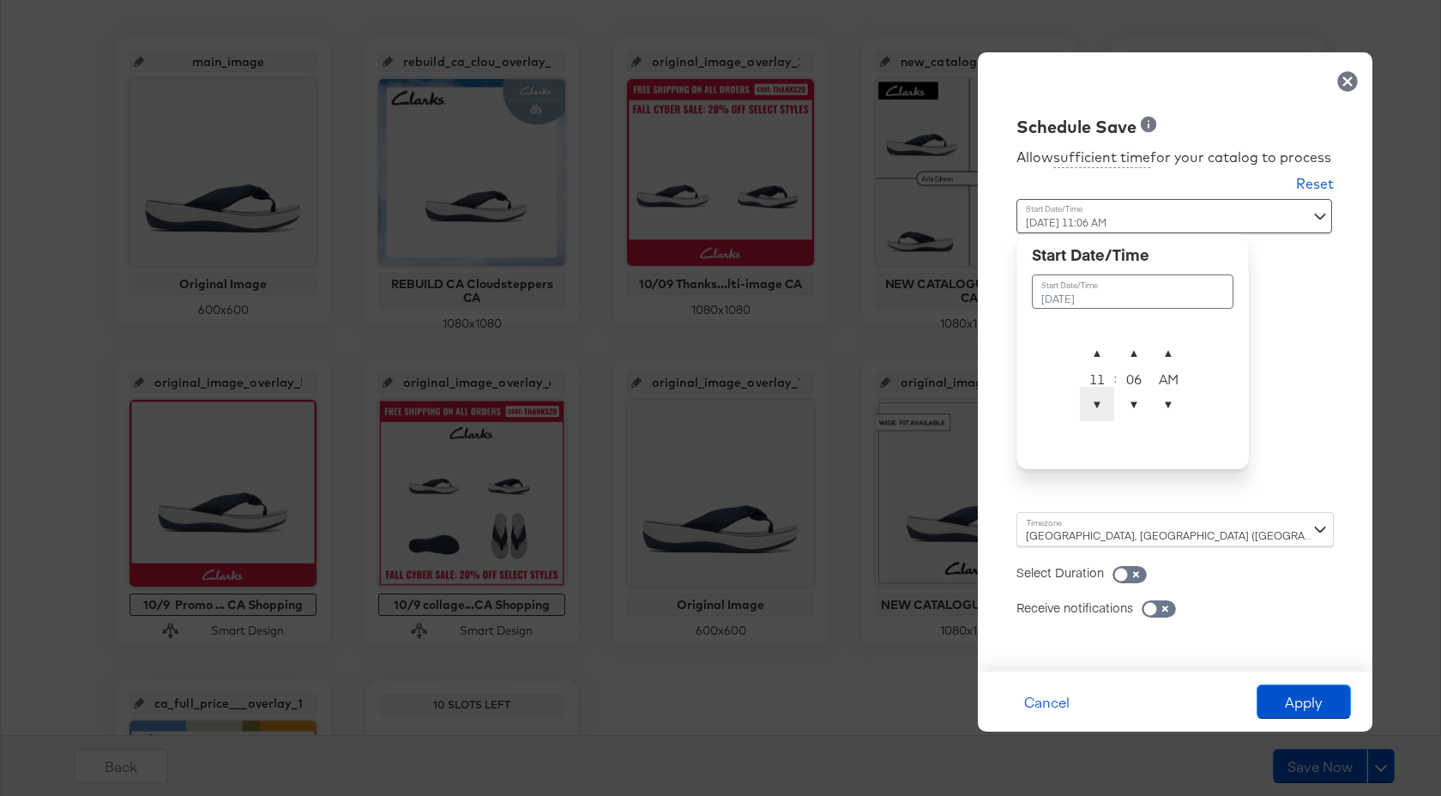
click at [1097, 401] on span "▼" at bounding box center [1097, 404] width 34 height 34
type input "October 9th 2025 10:06 AM"
click at [1290, 369] on div "Schedule Save Allow sufficient time for your catalog to process Reset Time : Oc…" at bounding box center [1175, 361] width 395 height 619
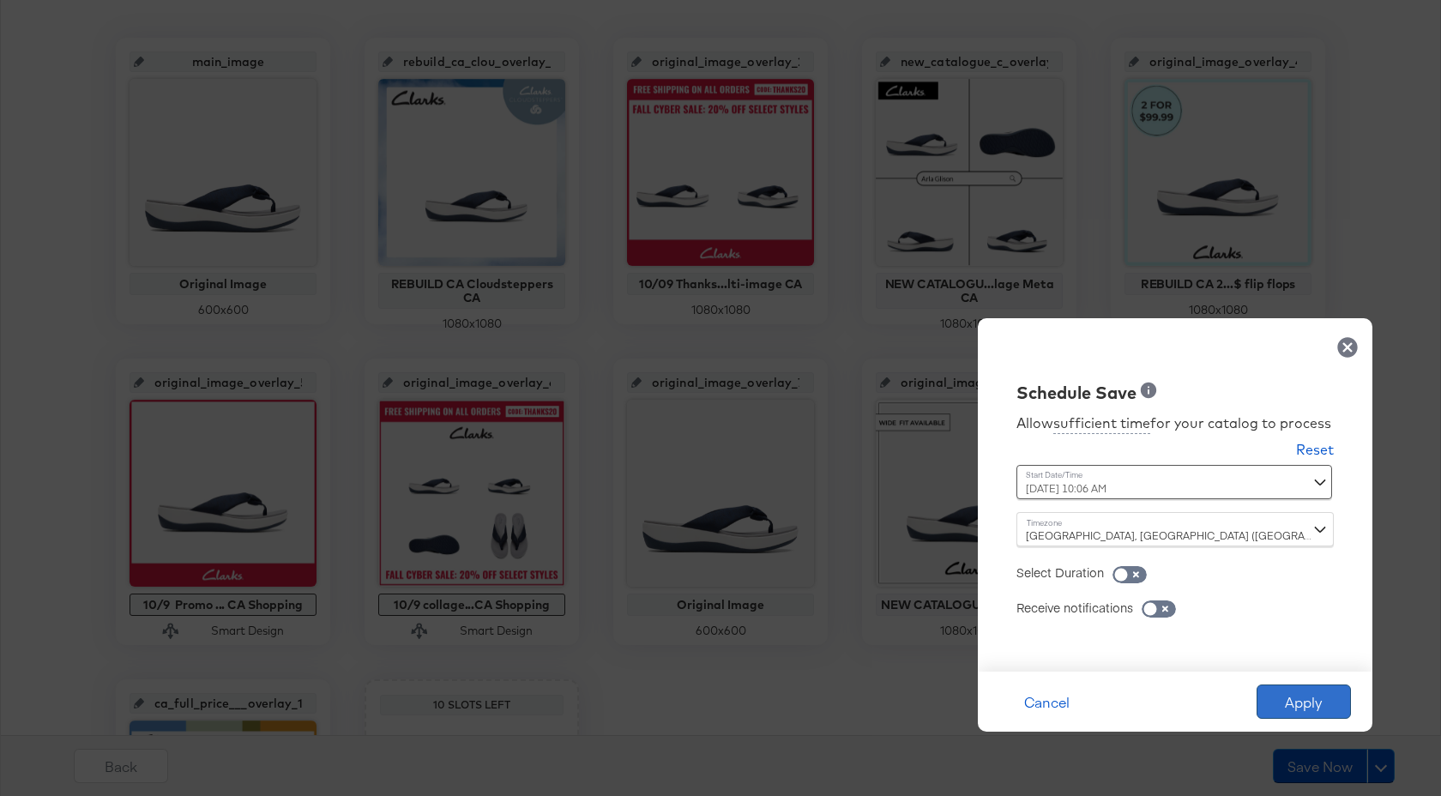
click at [1298, 700] on button "Apply" at bounding box center [1304, 701] width 94 height 34
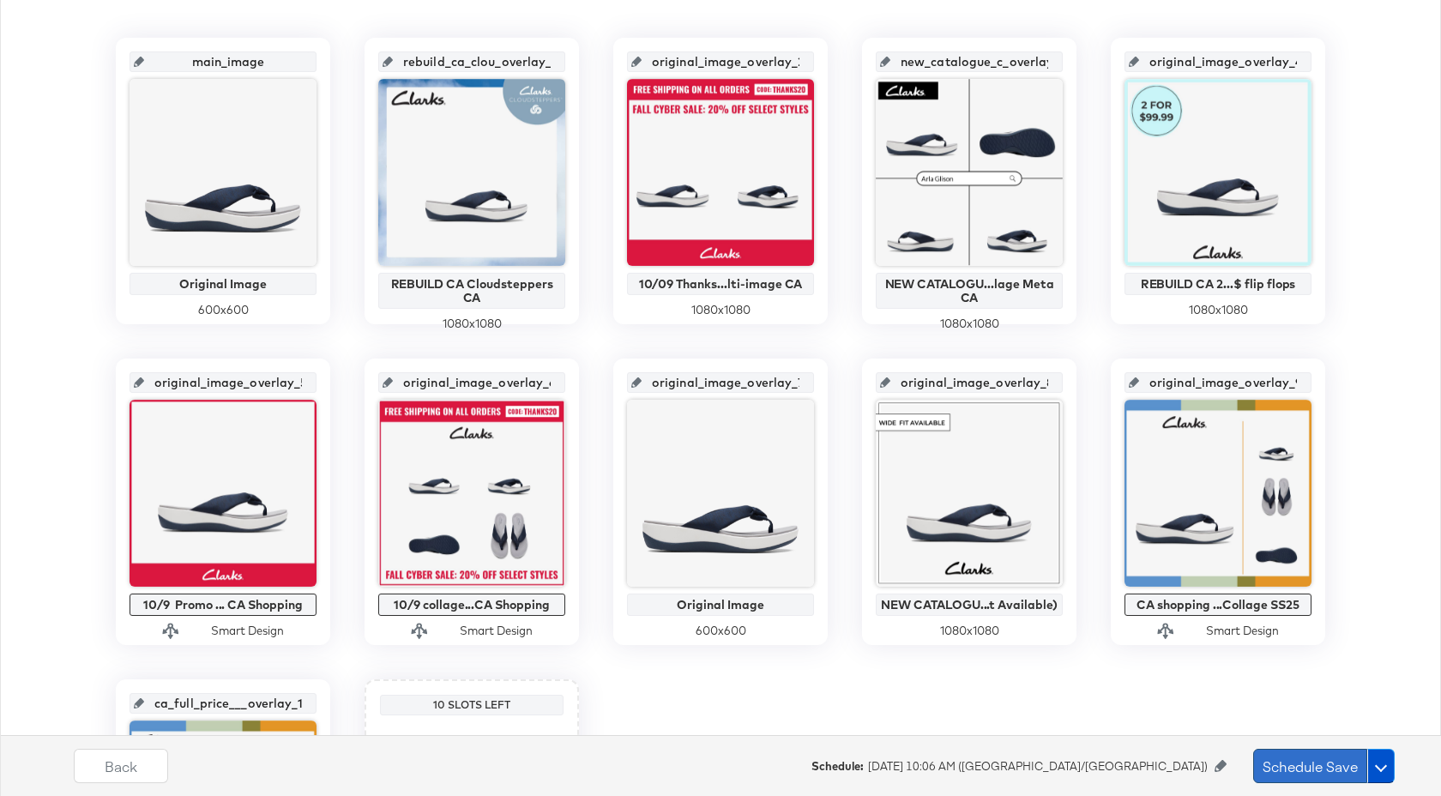
click at [1311, 763] on button "Schedule Save" at bounding box center [1310, 766] width 114 height 34
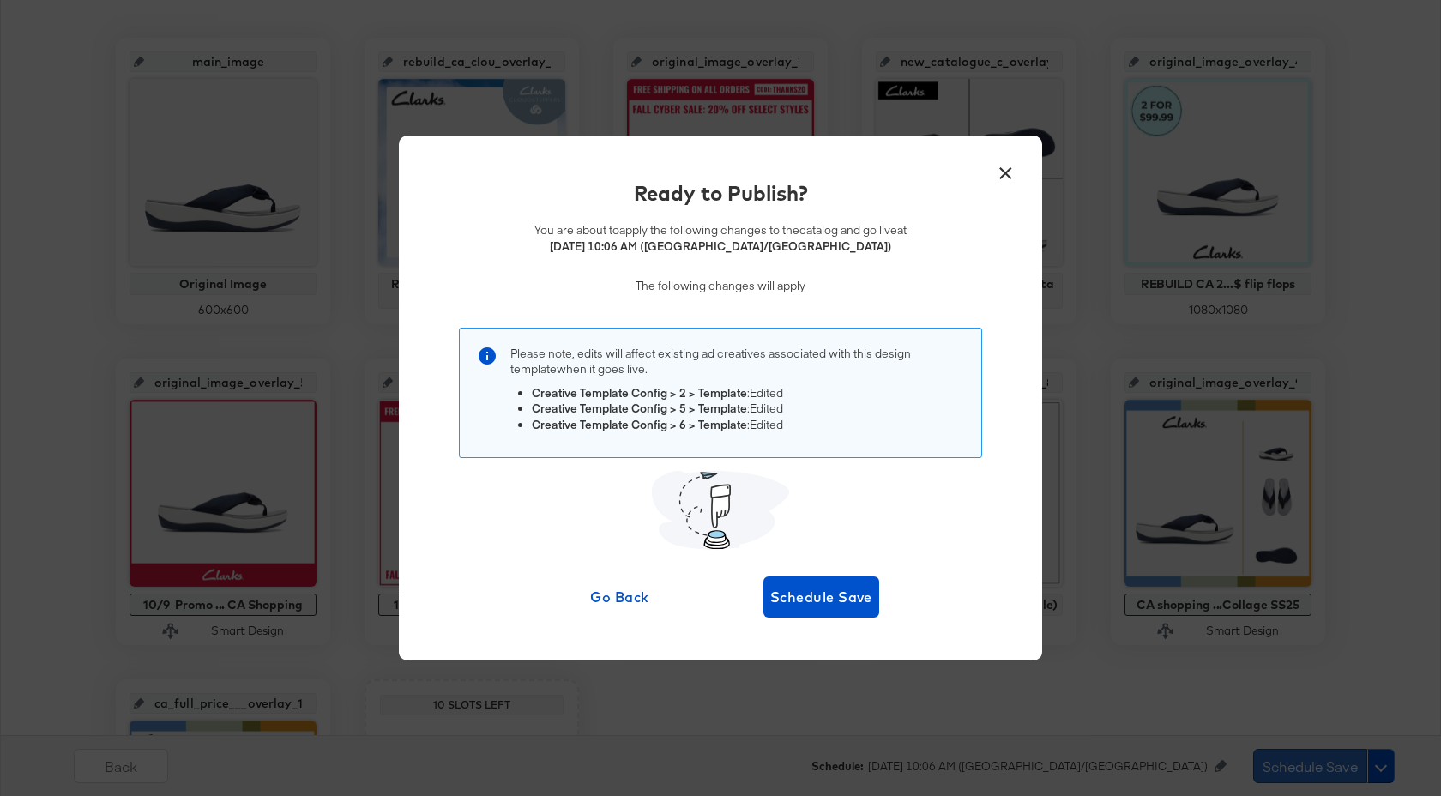
scroll to position [0, 0]
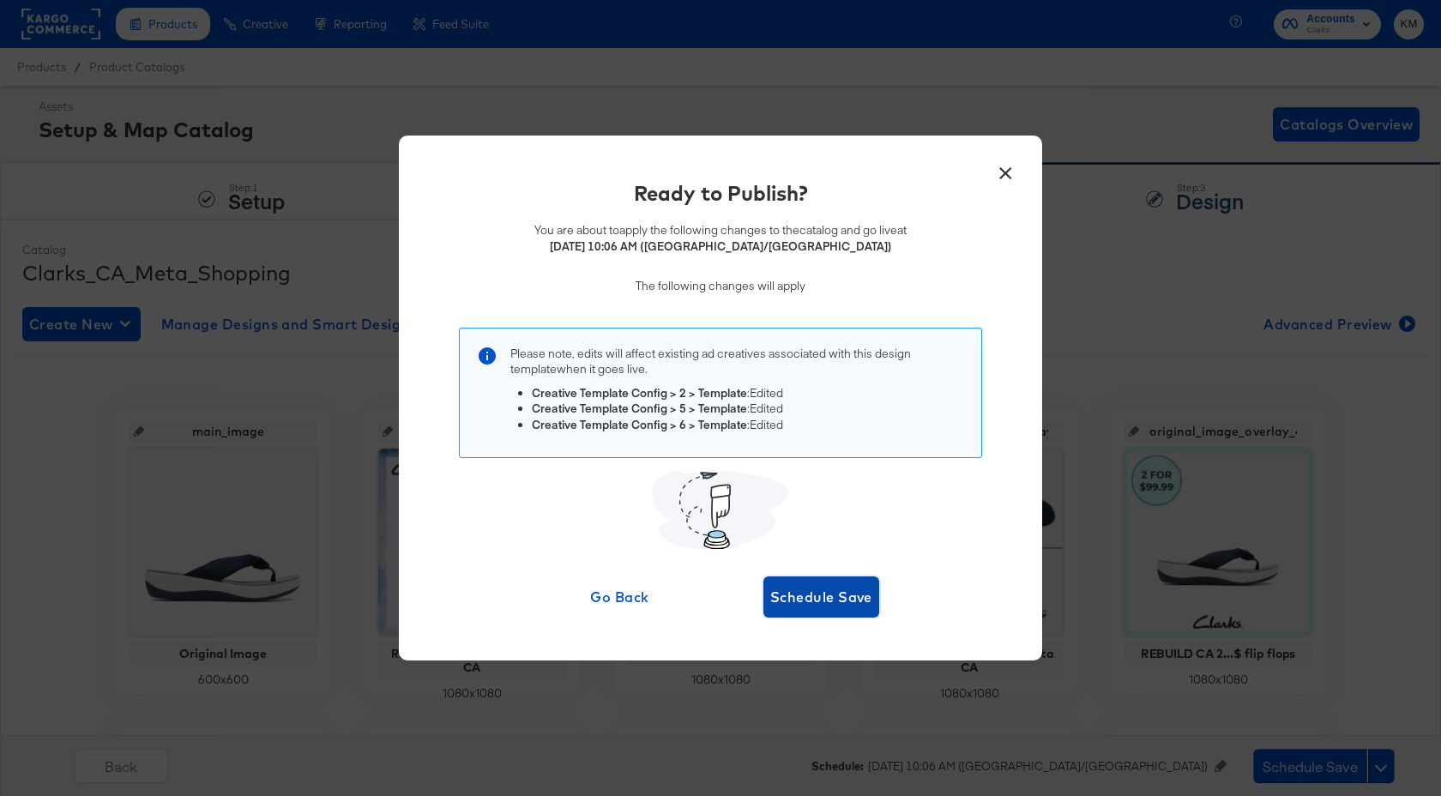
click at [841, 594] on span "Schedule Save" at bounding box center [821, 597] width 102 height 24
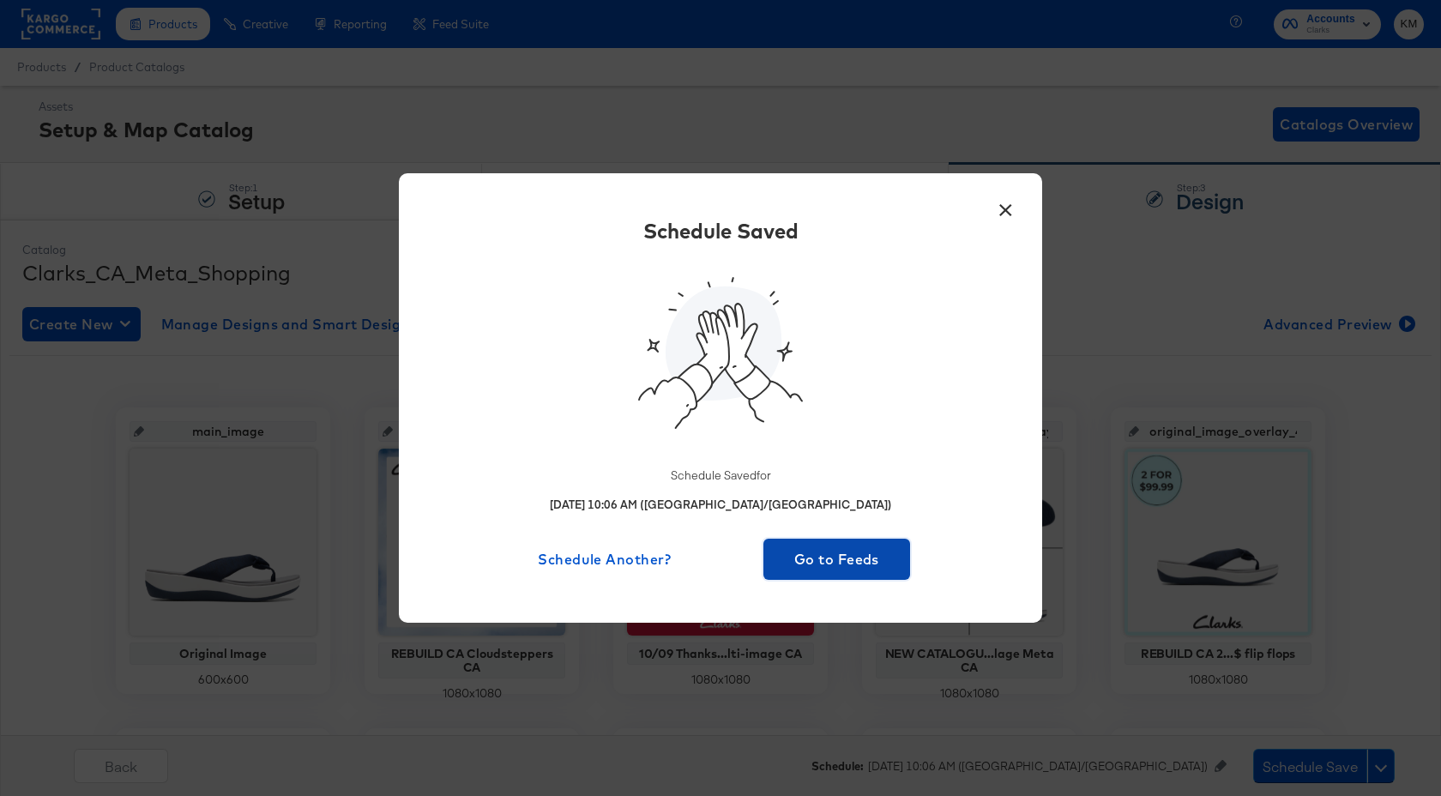
click at [852, 558] on span "Go to Feeds" at bounding box center [836, 559] width 133 height 24
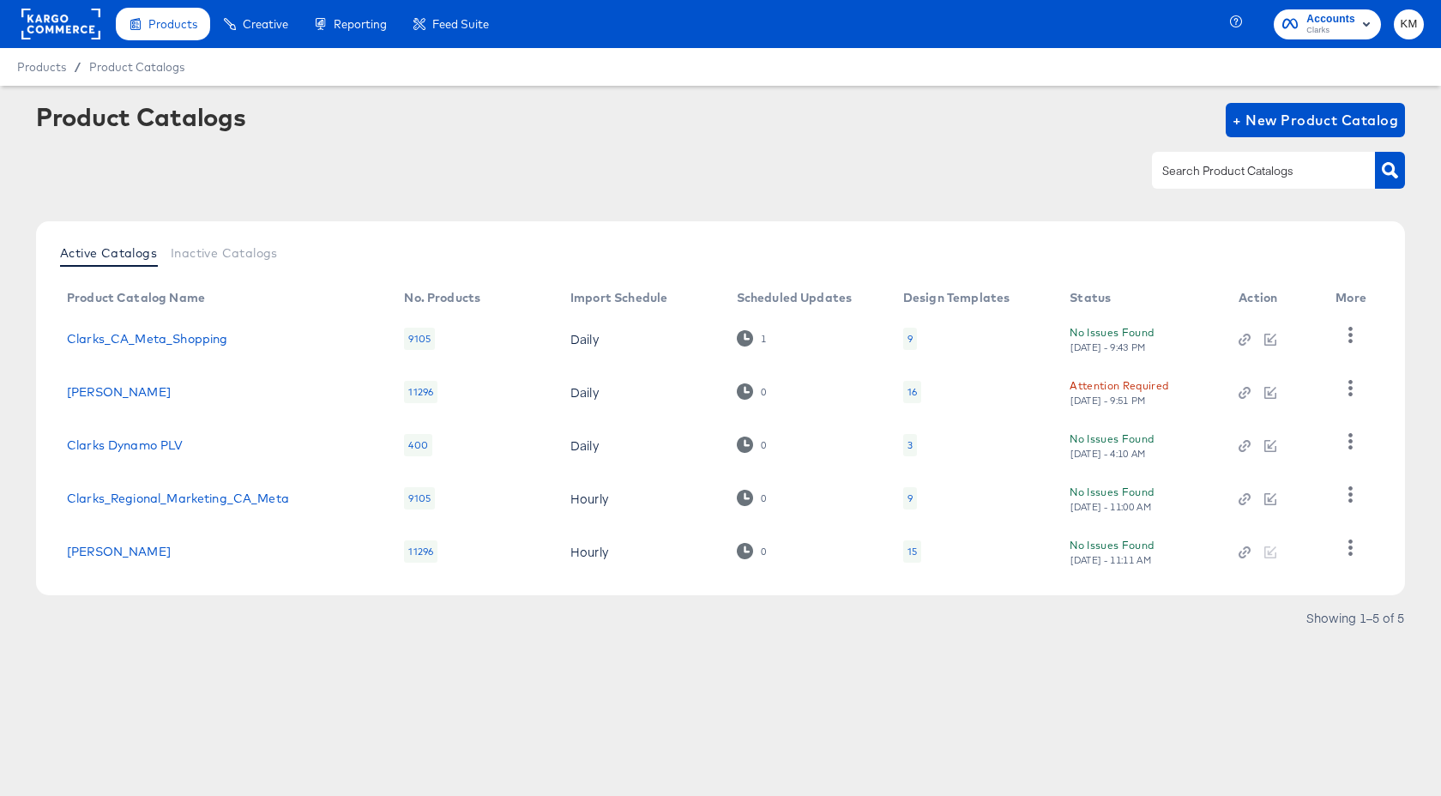
click at [914, 336] on div "9" at bounding box center [910, 339] width 14 height 22
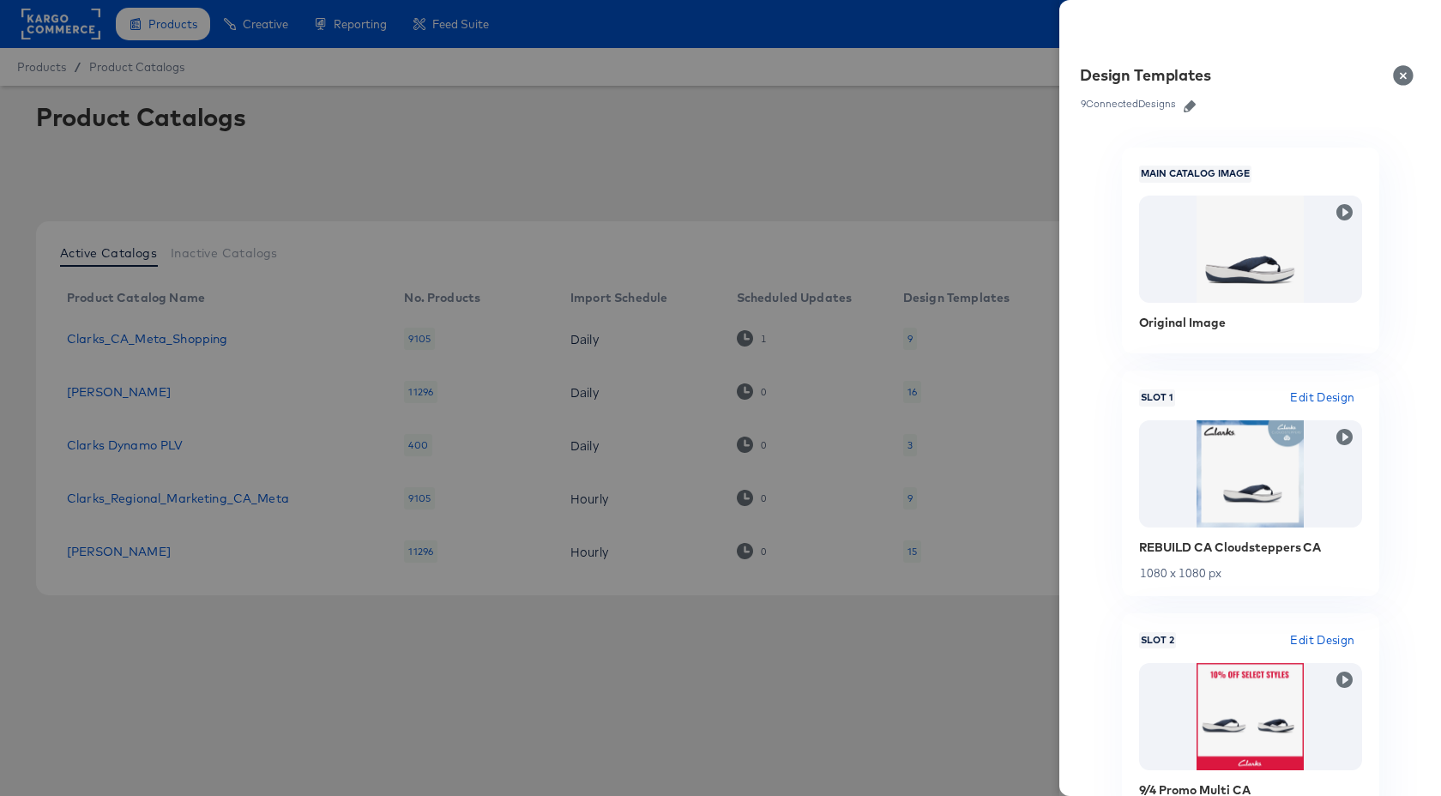
click at [1193, 107] on icon "button" at bounding box center [1190, 106] width 12 height 12
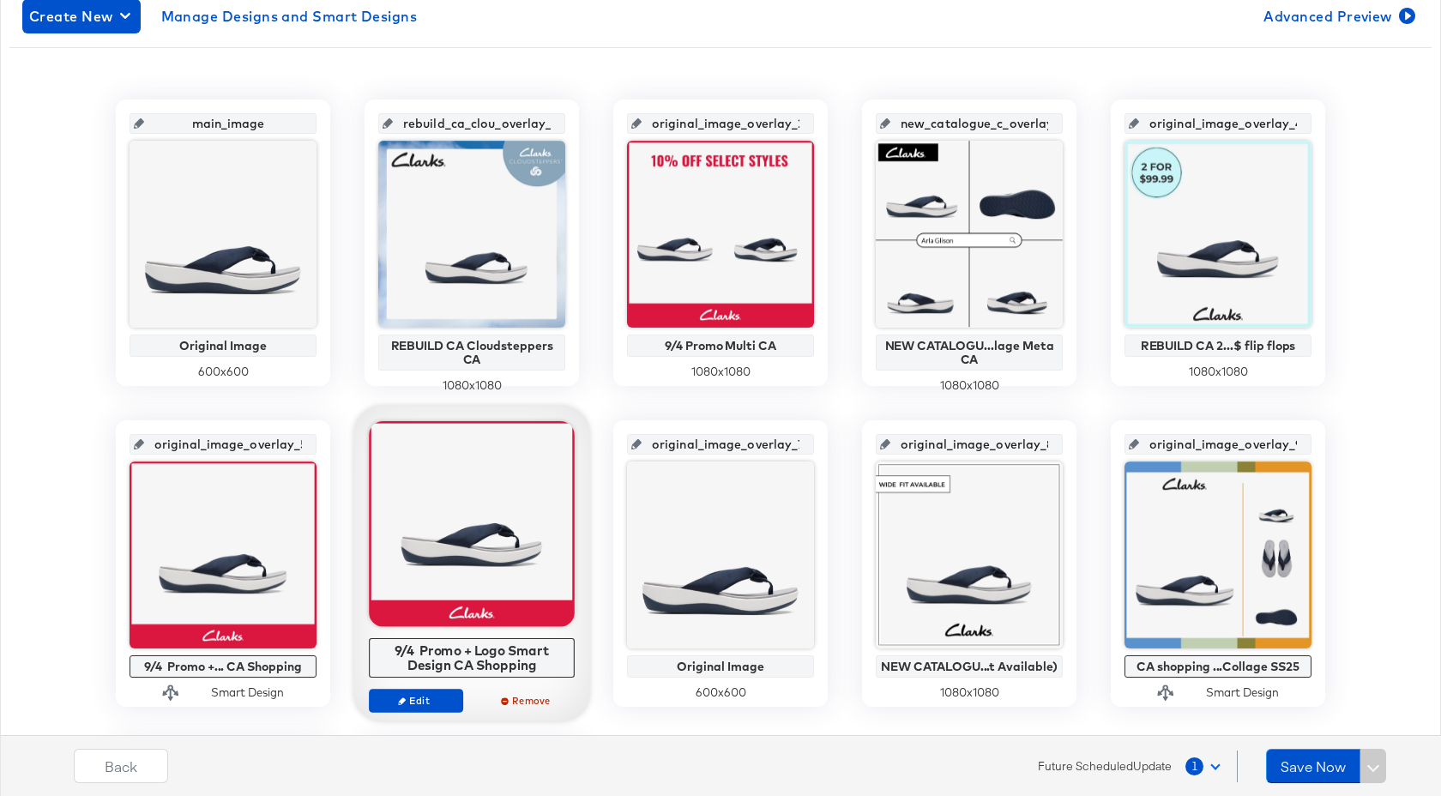
scroll to position [663, 0]
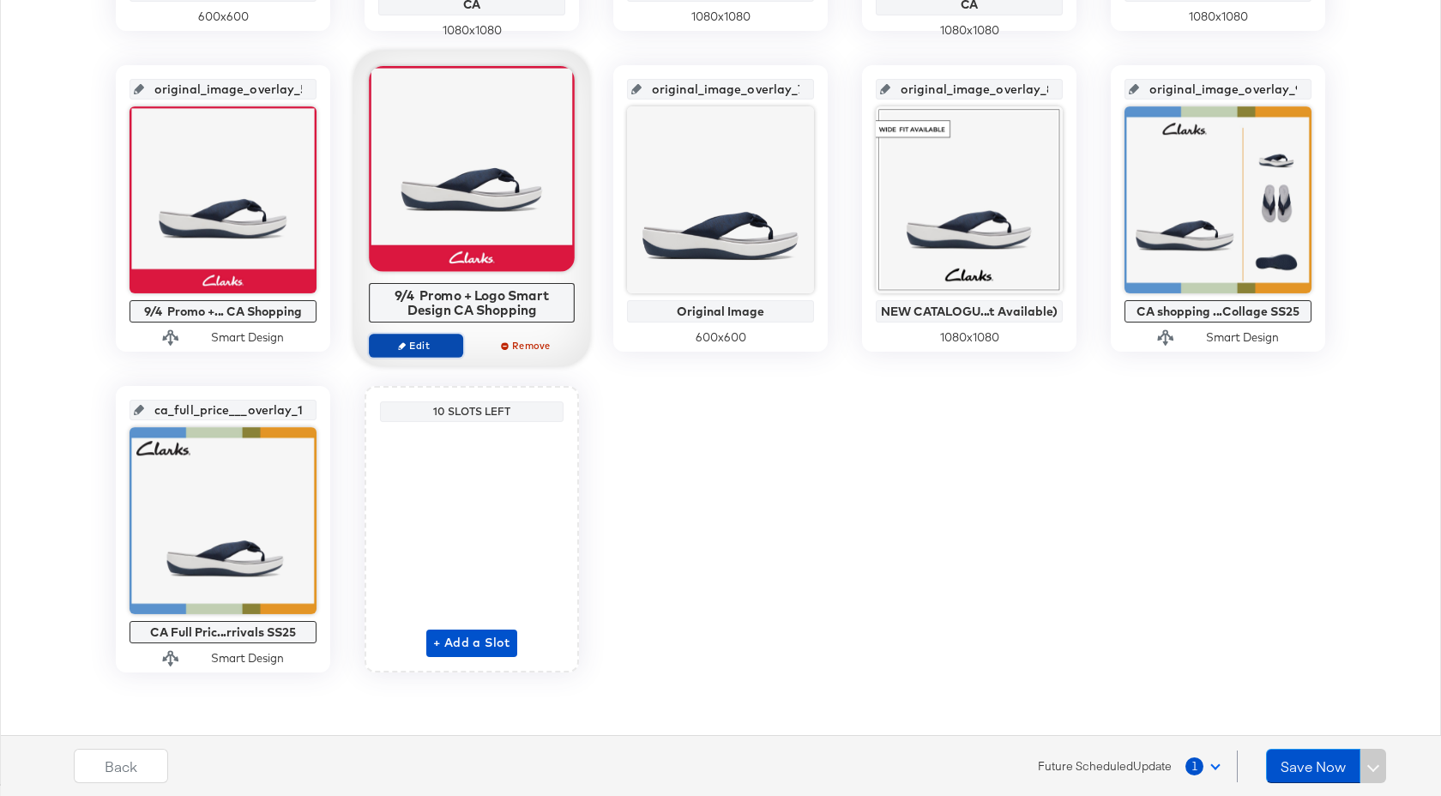
click at [430, 339] on span "Edit" at bounding box center [416, 345] width 79 height 13
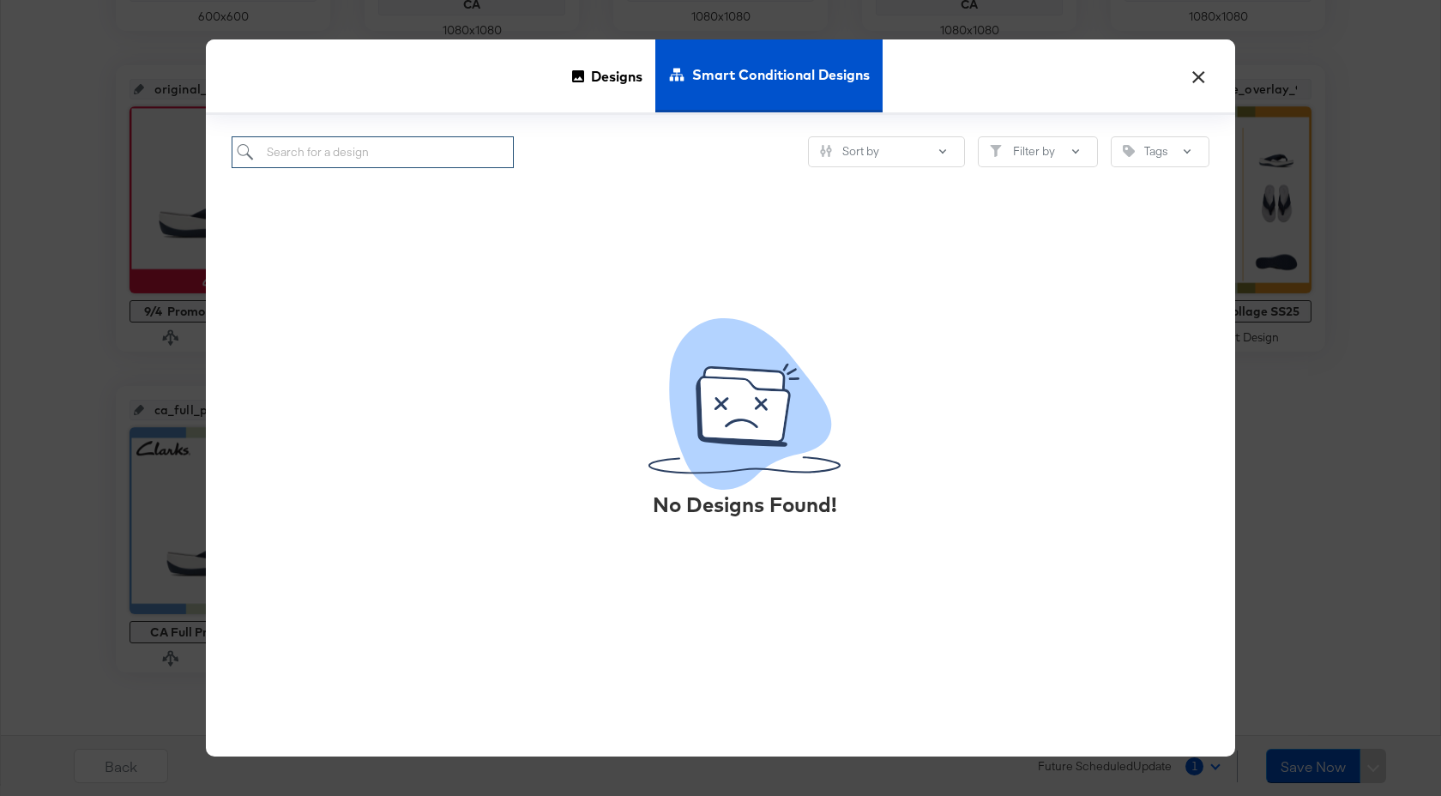
click at [431, 160] on input "search" at bounding box center [373, 152] width 282 height 32
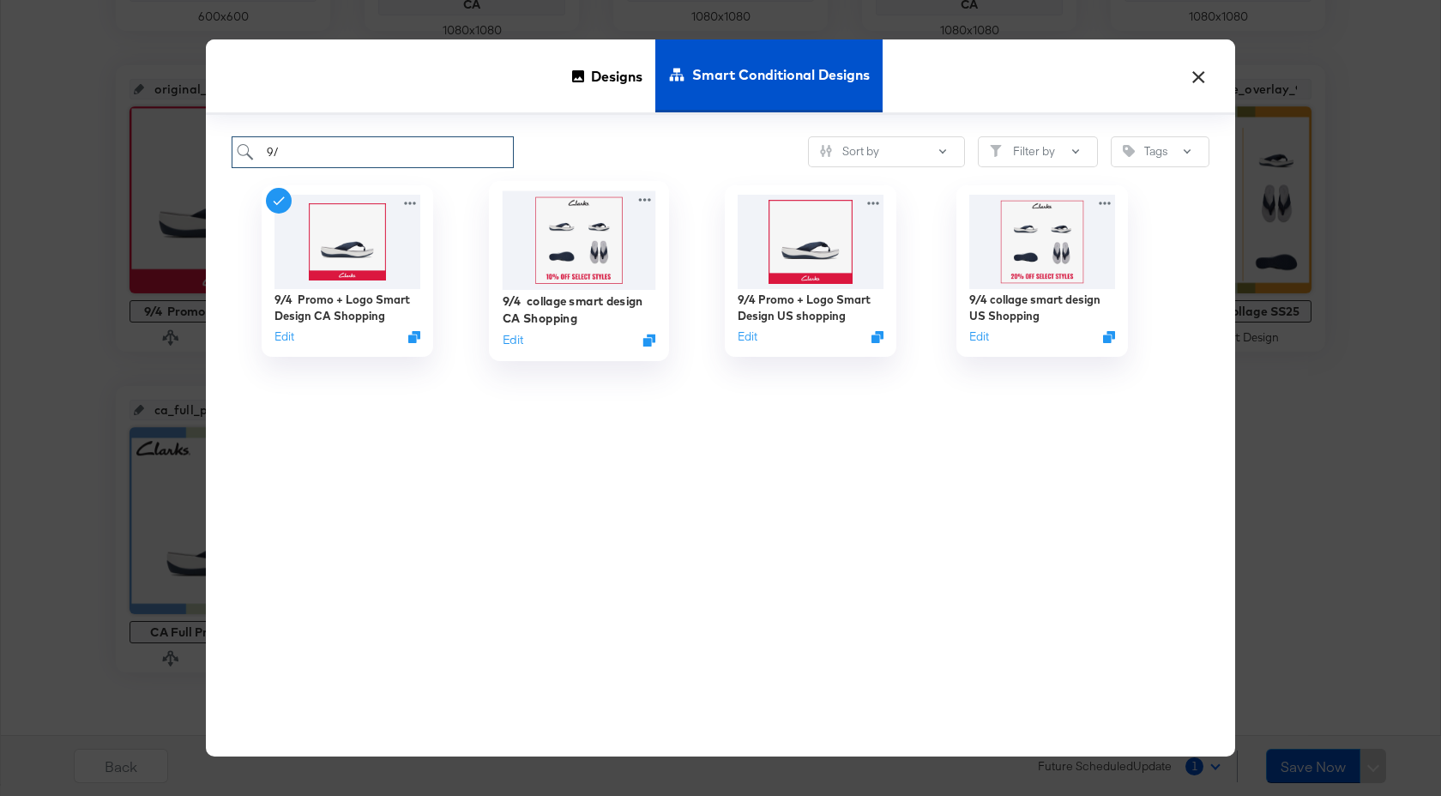
type input "9/"
click at [588, 254] on img at bounding box center [580, 240] width 154 height 99
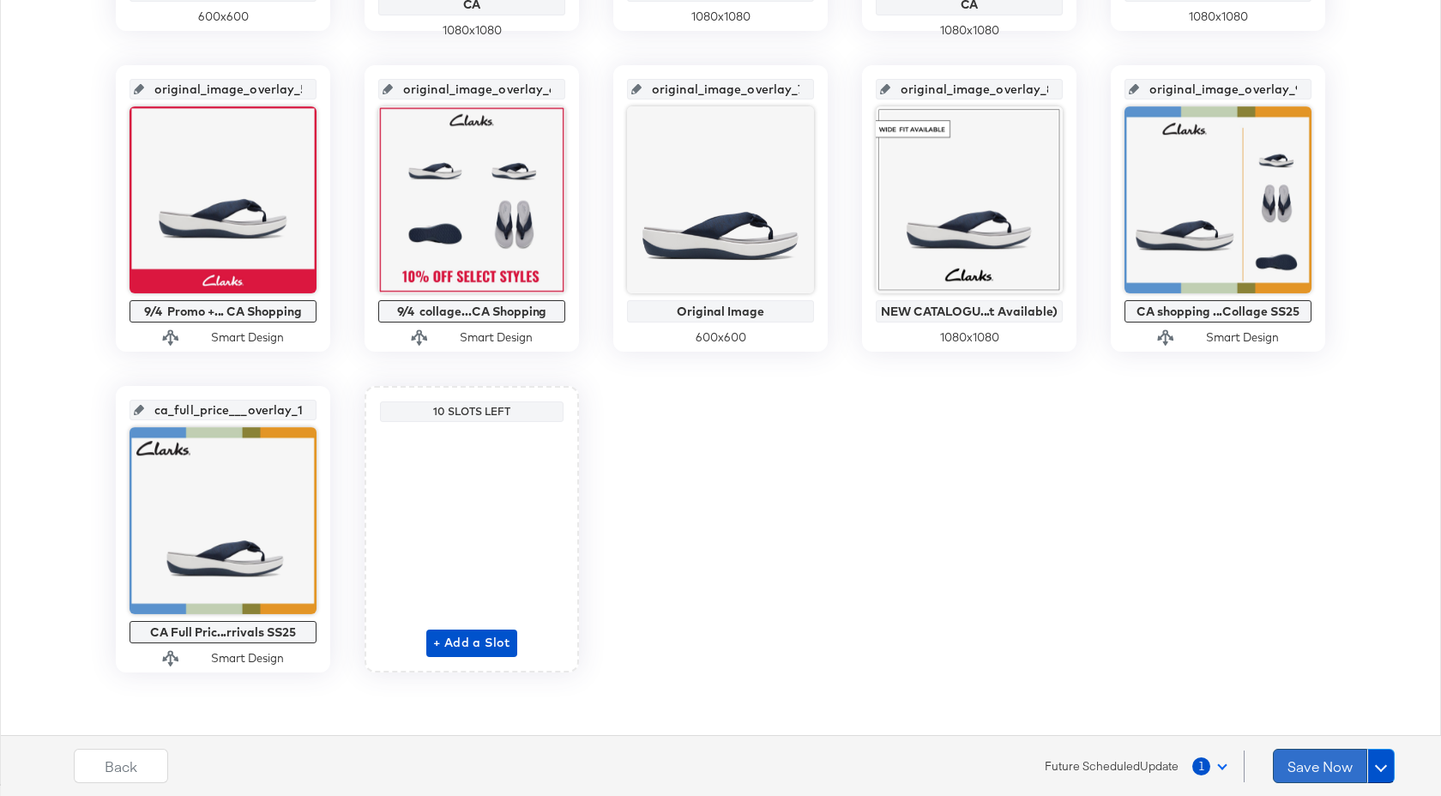
click at [1330, 767] on button "Save Now" at bounding box center [1320, 766] width 94 height 34
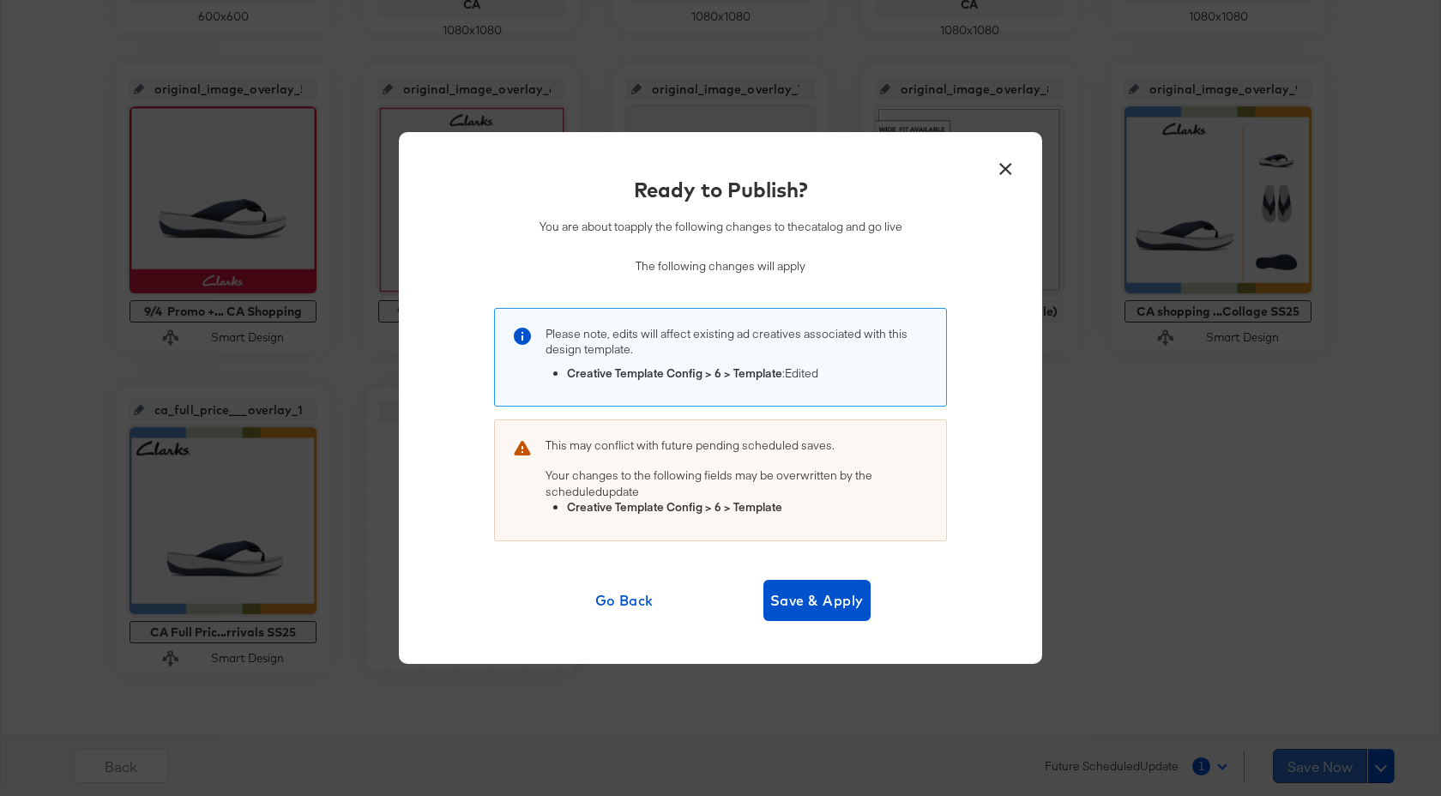
scroll to position [0, 0]
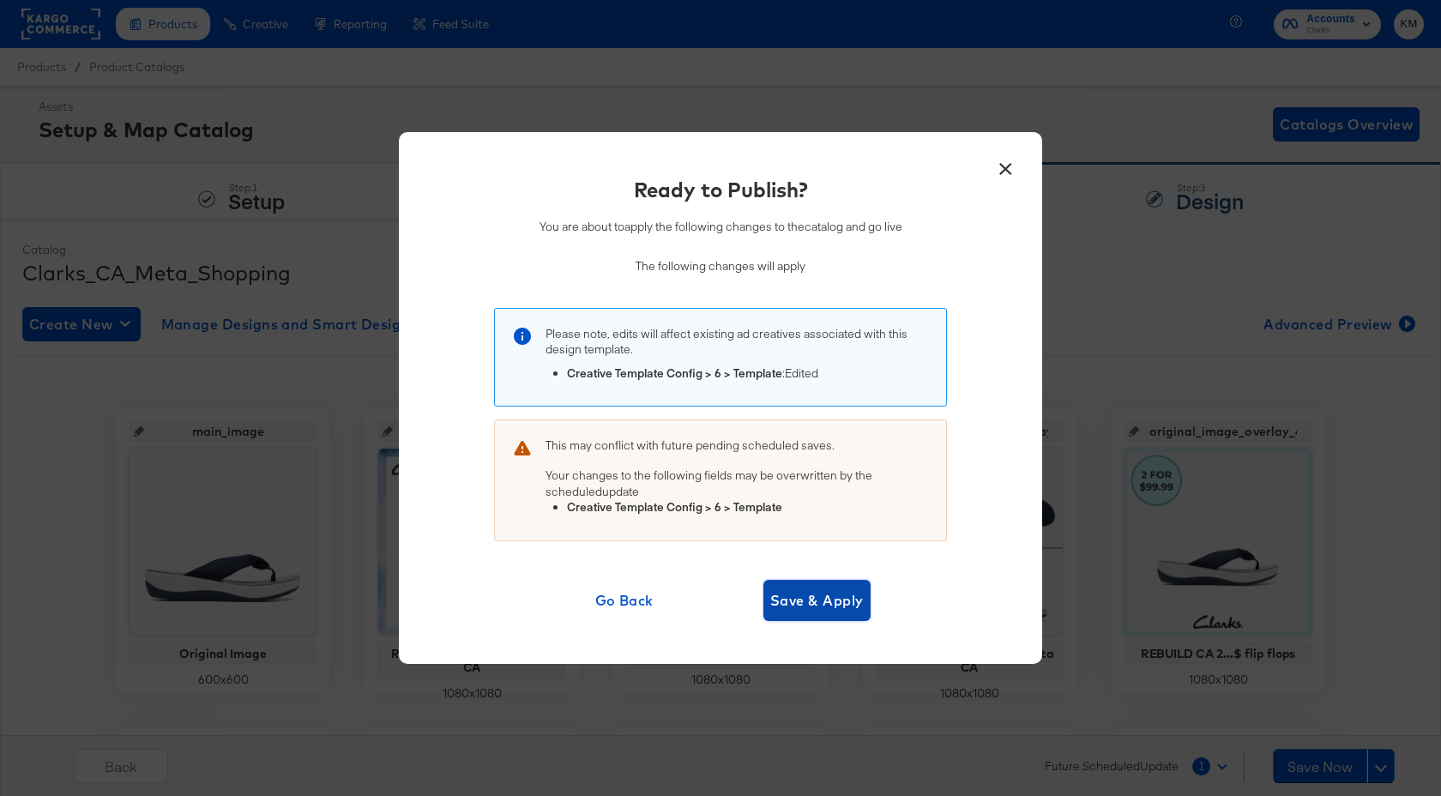
click at [820, 607] on span "Save & Apply" at bounding box center [816, 600] width 93 height 24
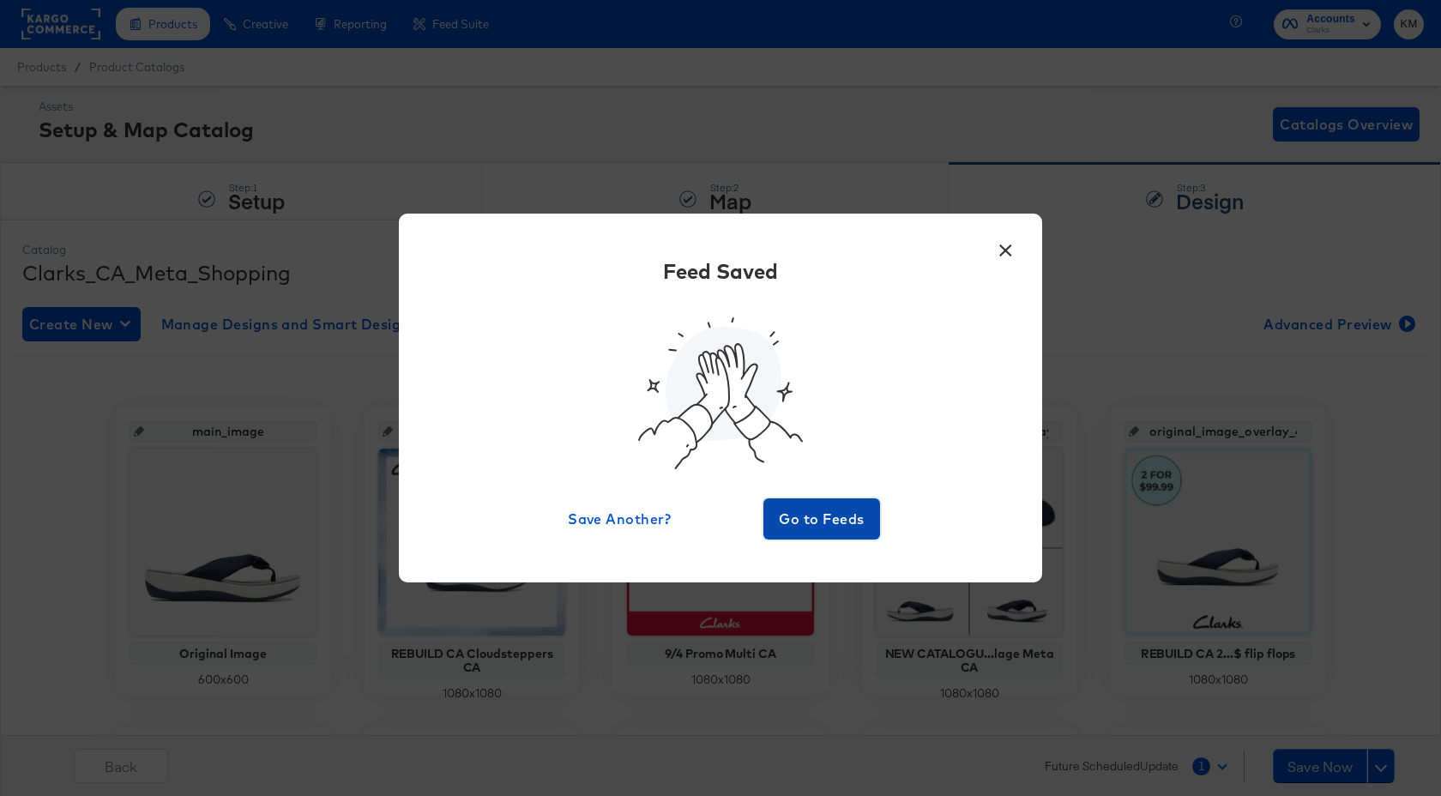
click at [824, 522] on span "Go to Feeds" at bounding box center [821, 519] width 103 height 24
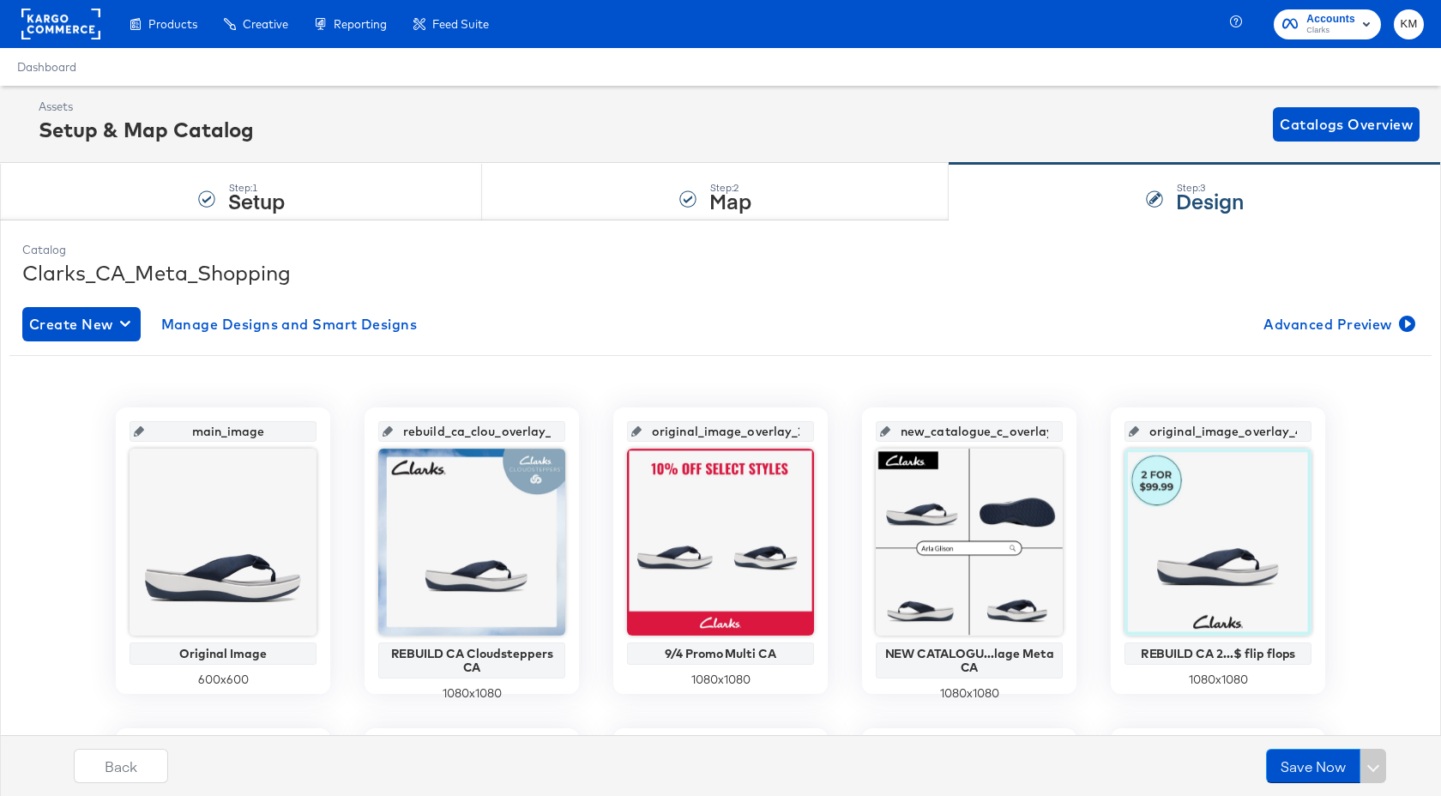
click at [56, 25] on rect at bounding box center [60, 24] width 79 height 31
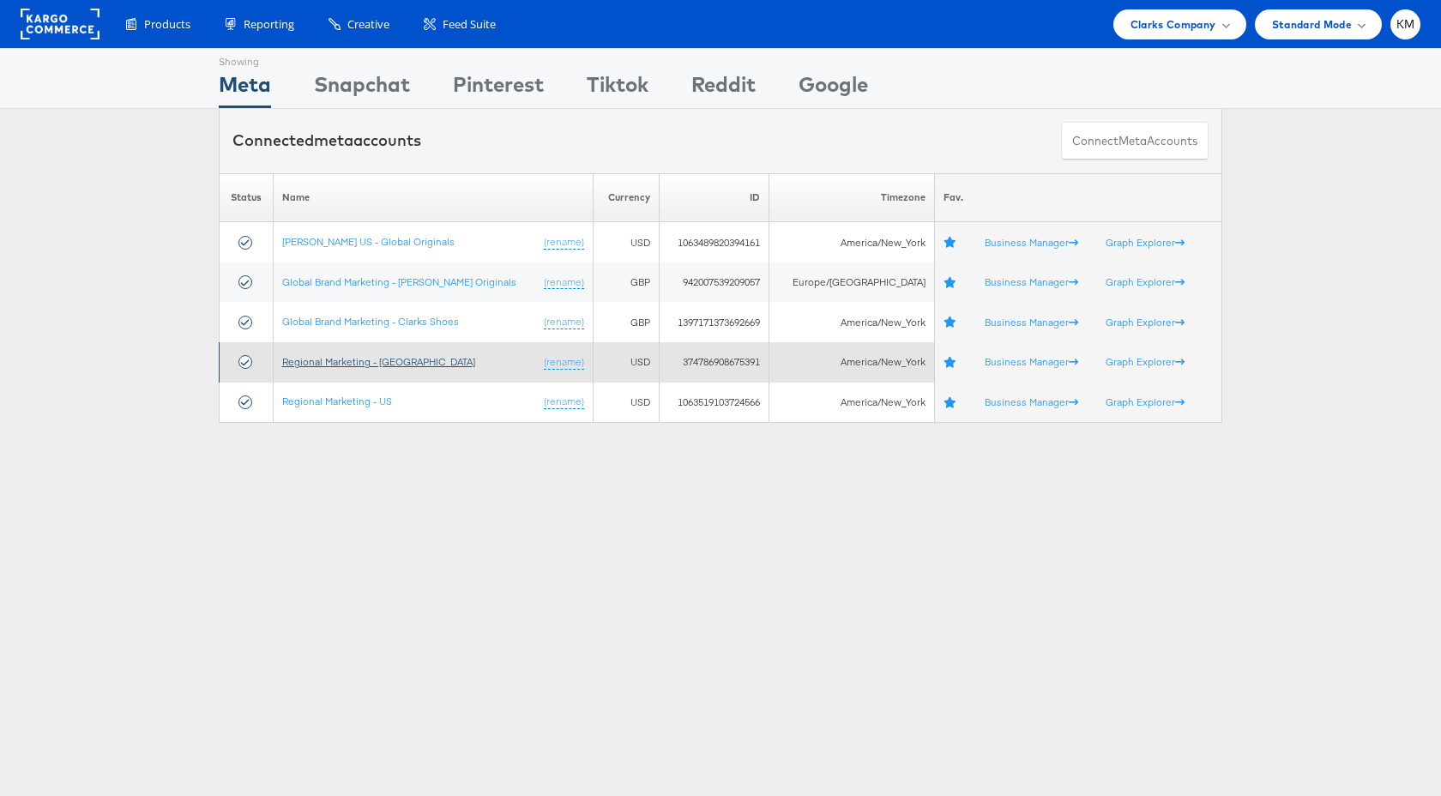
click at [373, 366] on link "Regional Marketing - CA" at bounding box center [378, 361] width 193 height 13
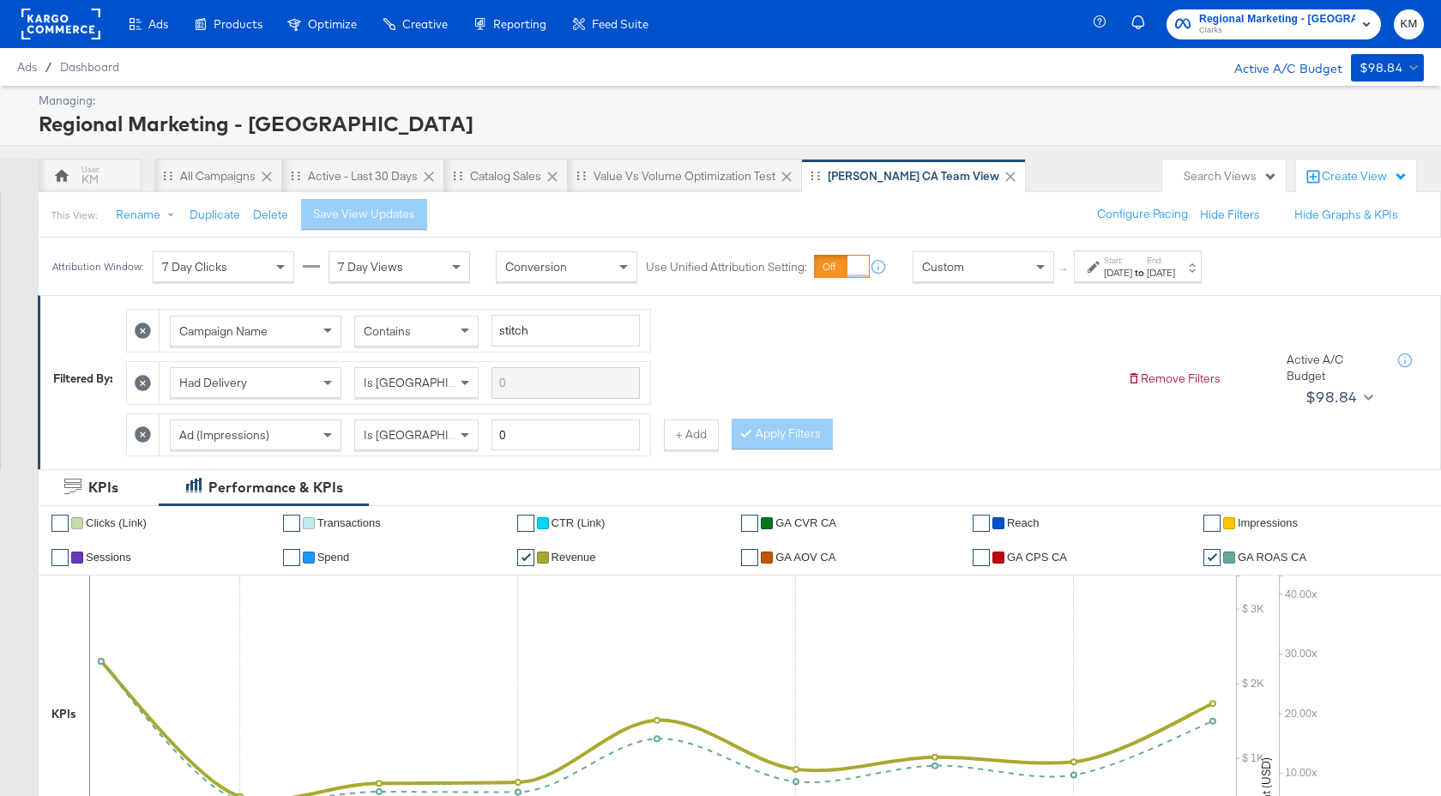
scroll to position [684, 0]
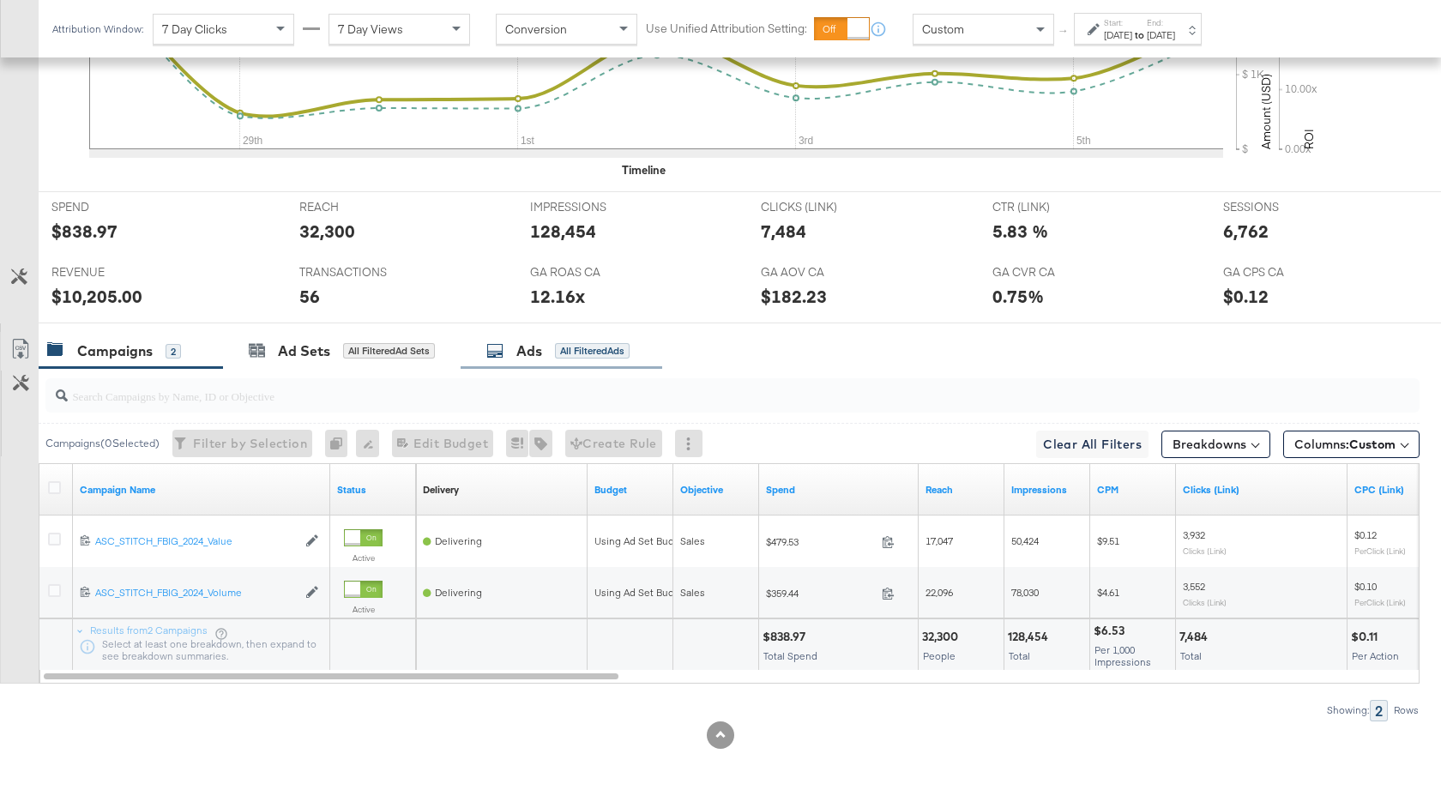
click at [499, 353] on icon at bounding box center [494, 350] width 17 height 17
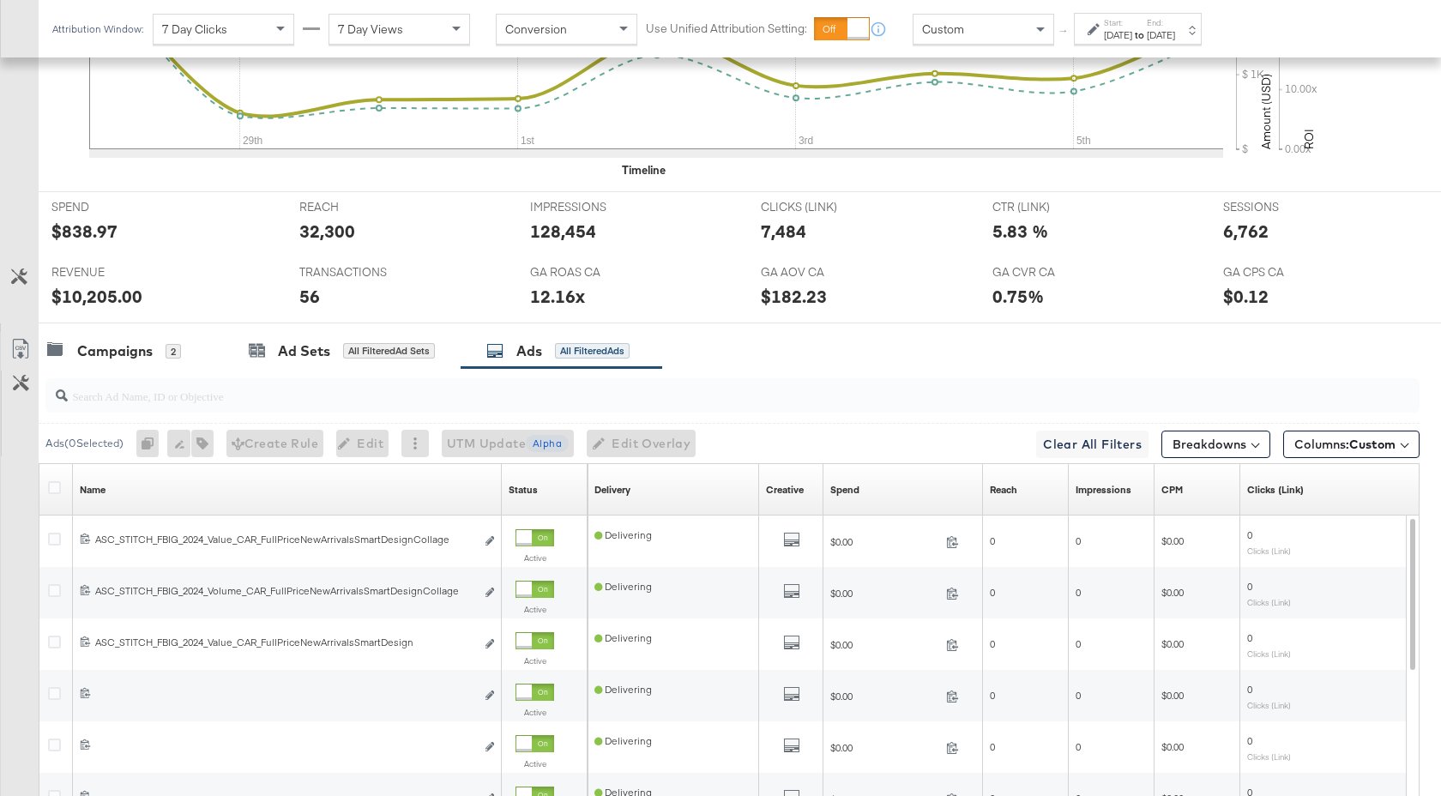
click at [294, 403] on input "search" at bounding box center [681, 388] width 1227 height 33
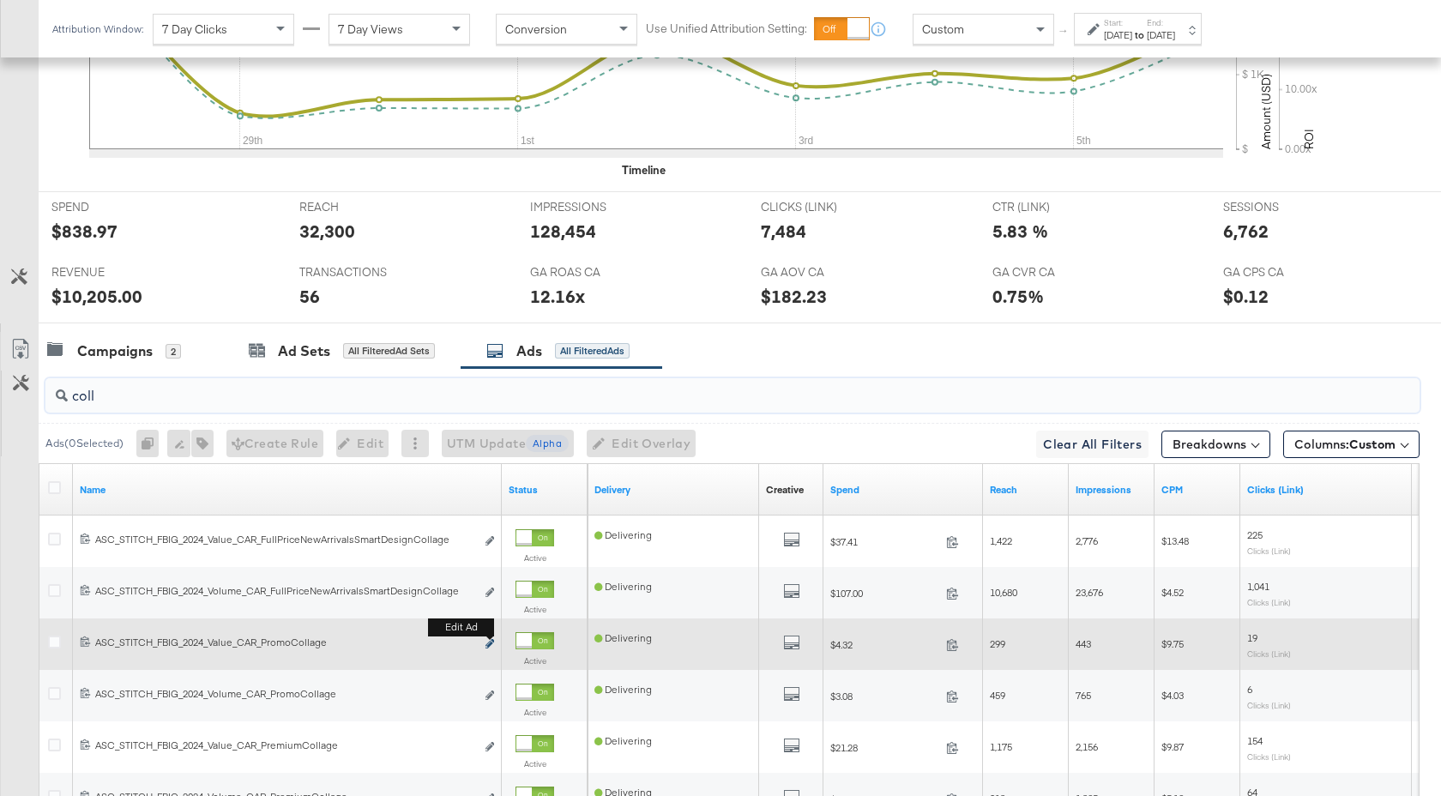
type input "coll"
click at [490, 645] on icon "link" at bounding box center [489, 643] width 9 height 9
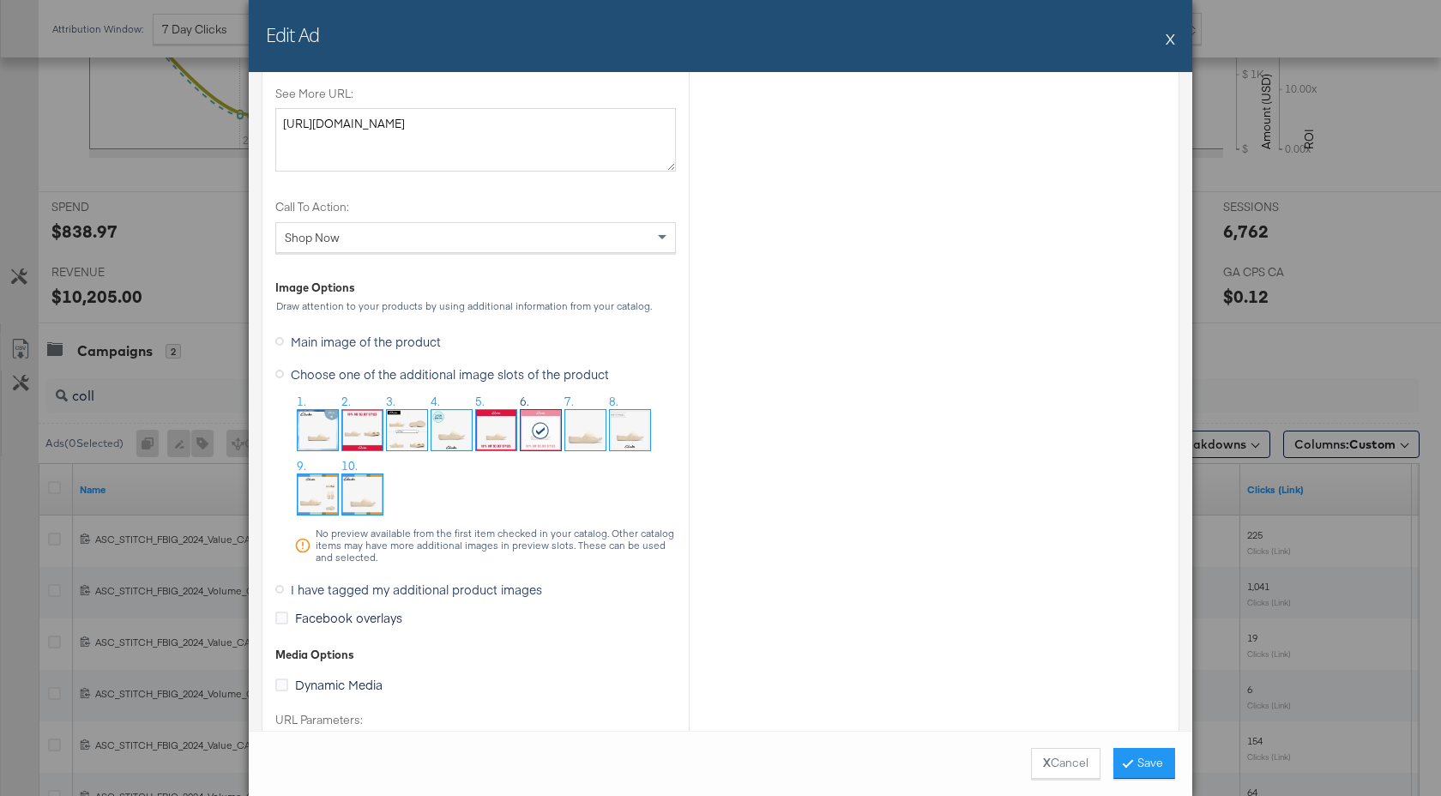
scroll to position [1616, 0]
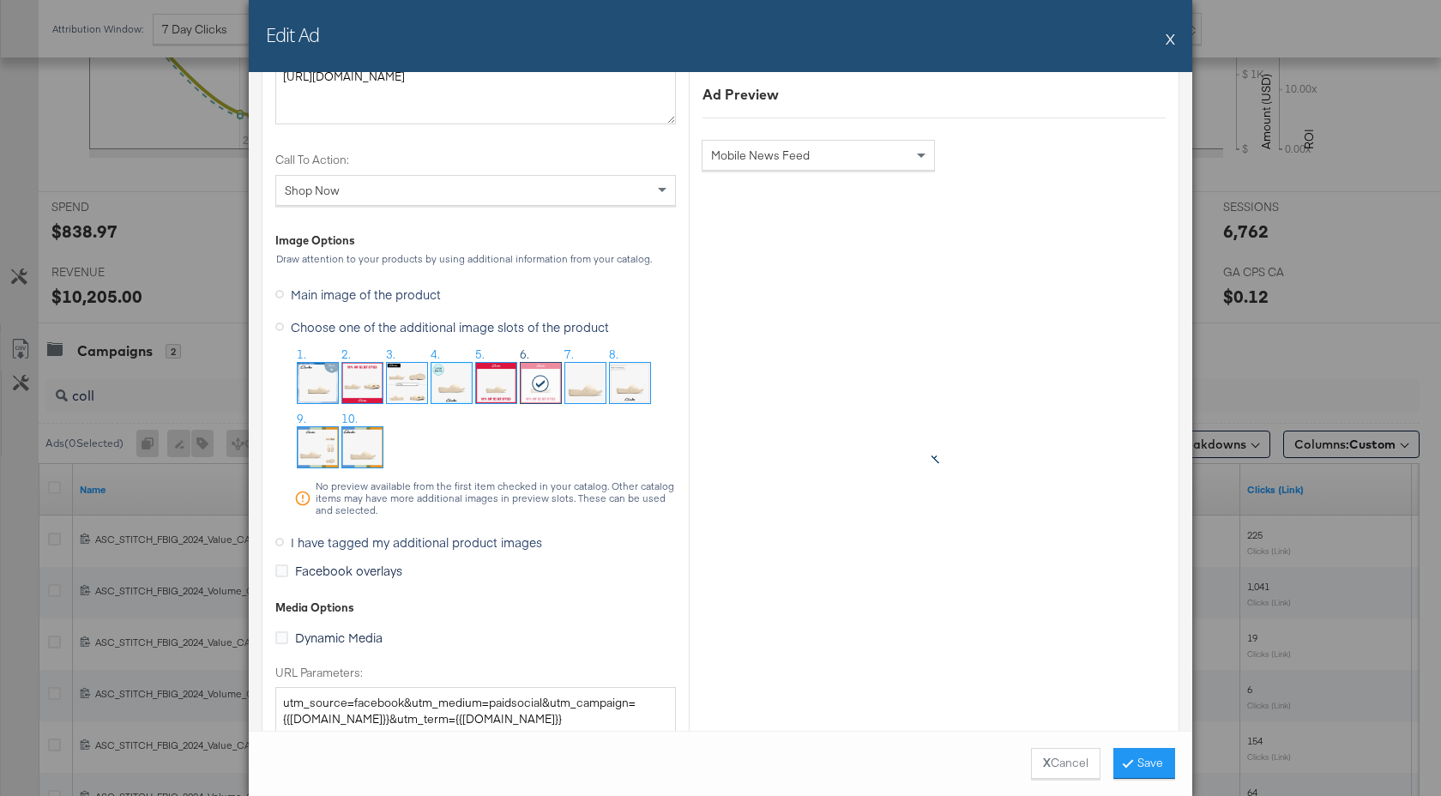
click at [1168, 38] on button "X" at bounding box center [1170, 38] width 9 height 34
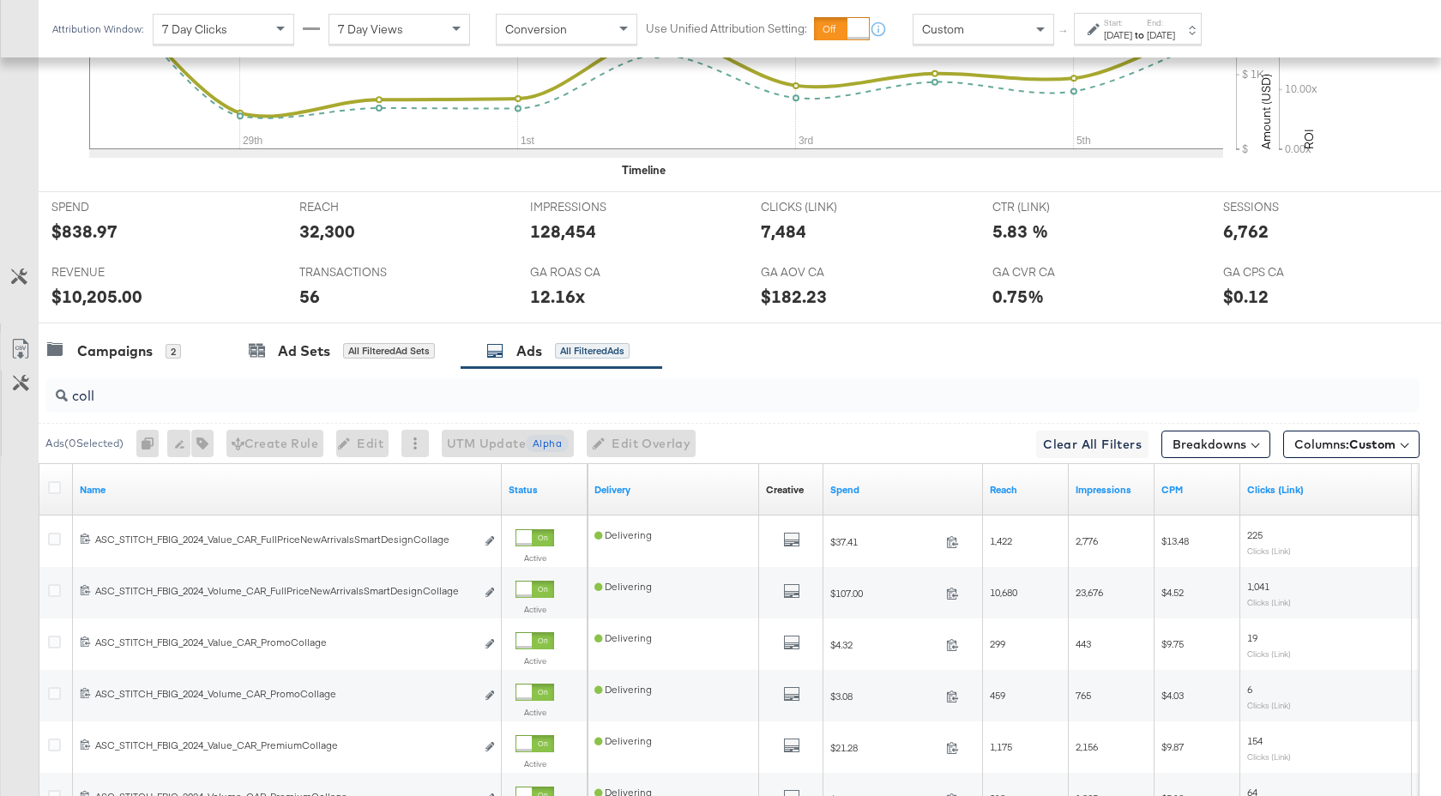
scroll to position [0, 0]
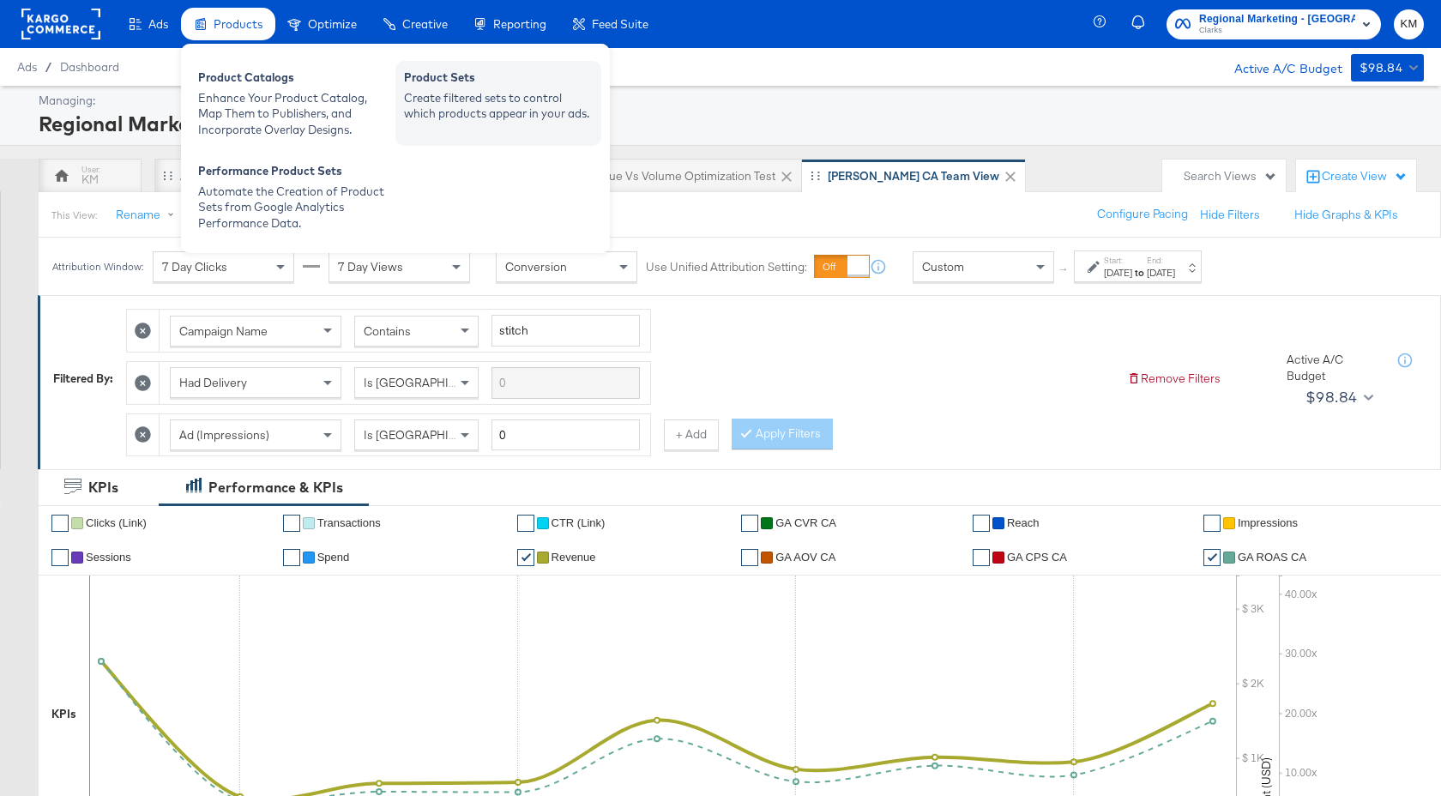
click at [501, 72] on div "Product Sets" at bounding box center [498, 79] width 189 height 21
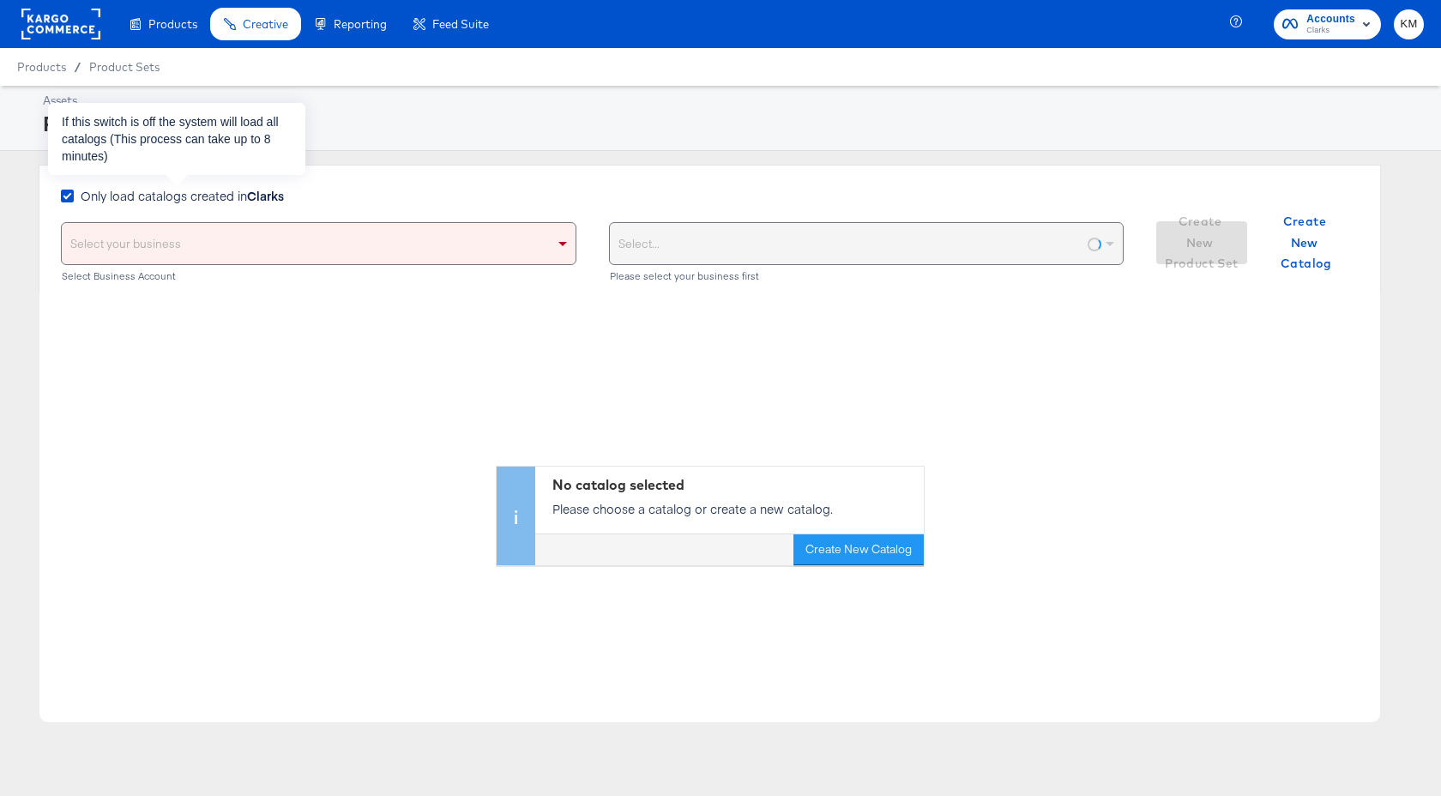
click at [244, 196] on span "Only load catalogs created in Clarks" at bounding box center [182, 195] width 203 height 17
click at [0, 0] on input "Only load catalogs created in Clarks" at bounding box center [0, 0] width 0 height 0
click at [266, 250] on div "Select your business" at bounding box center [319, 243] width 514 height 41
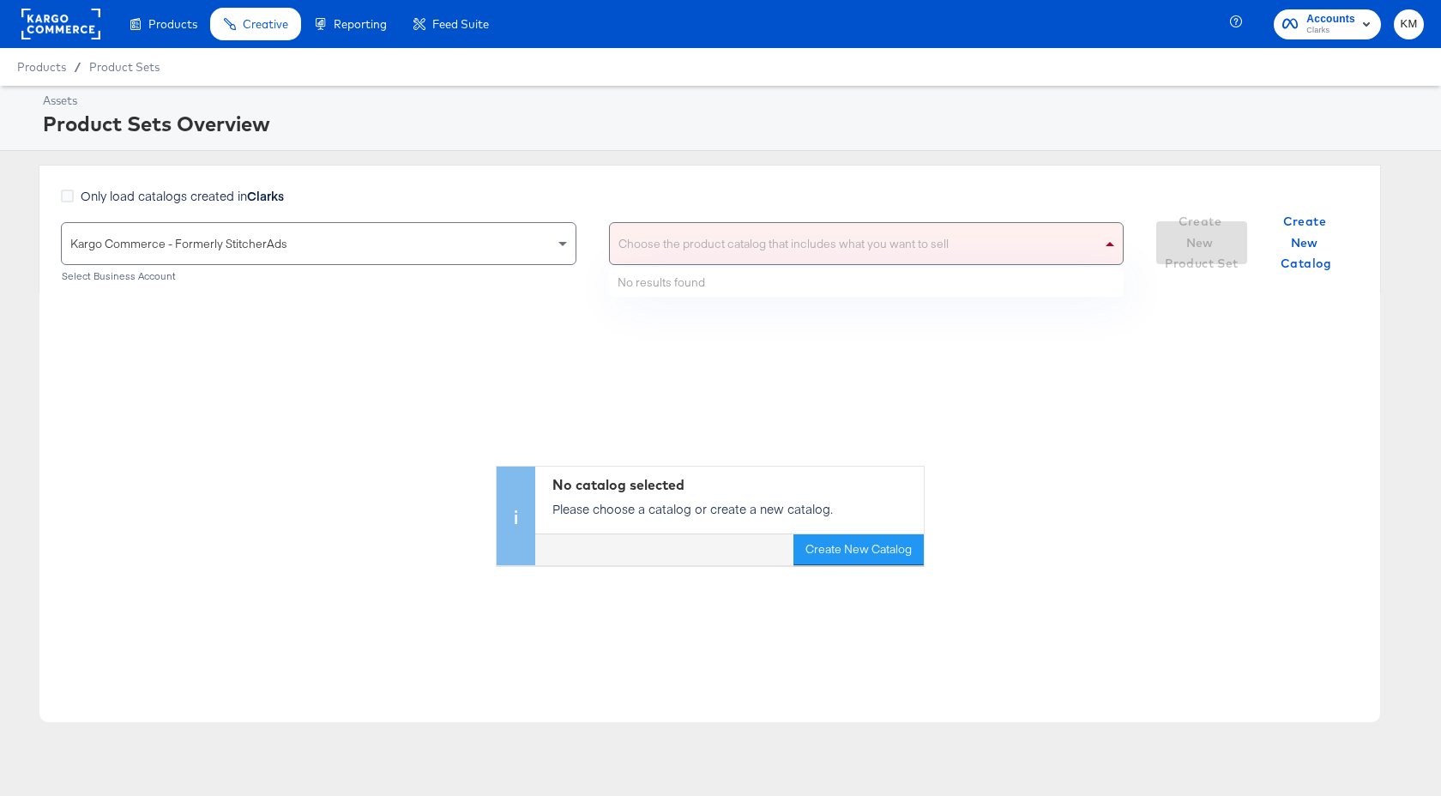
click at [623, 241] on div "Choose the product catalog that includes what you want to sell" at bounding box center [867, 243] width 514 height 41
type input "clarks"
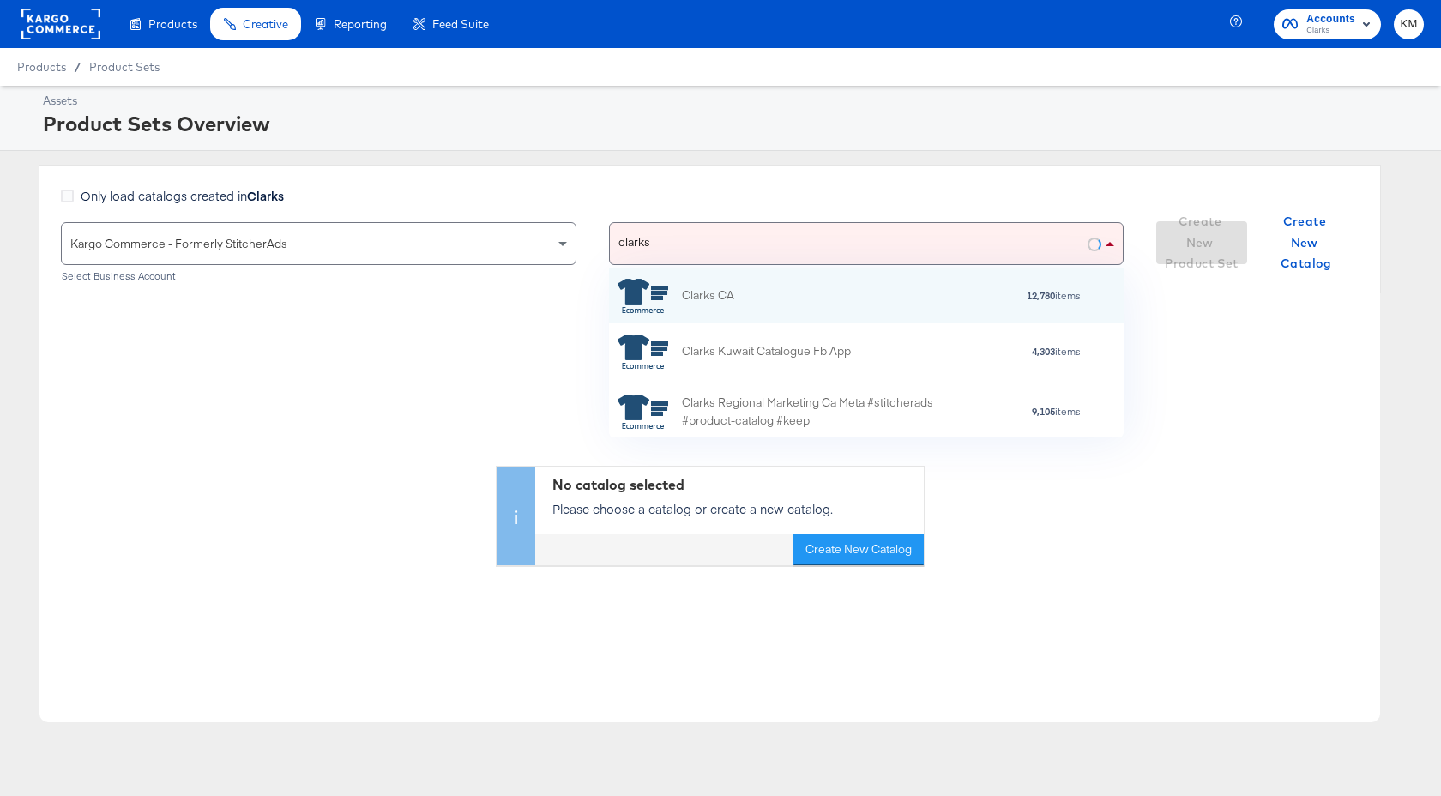
scroll to position [1, 1]
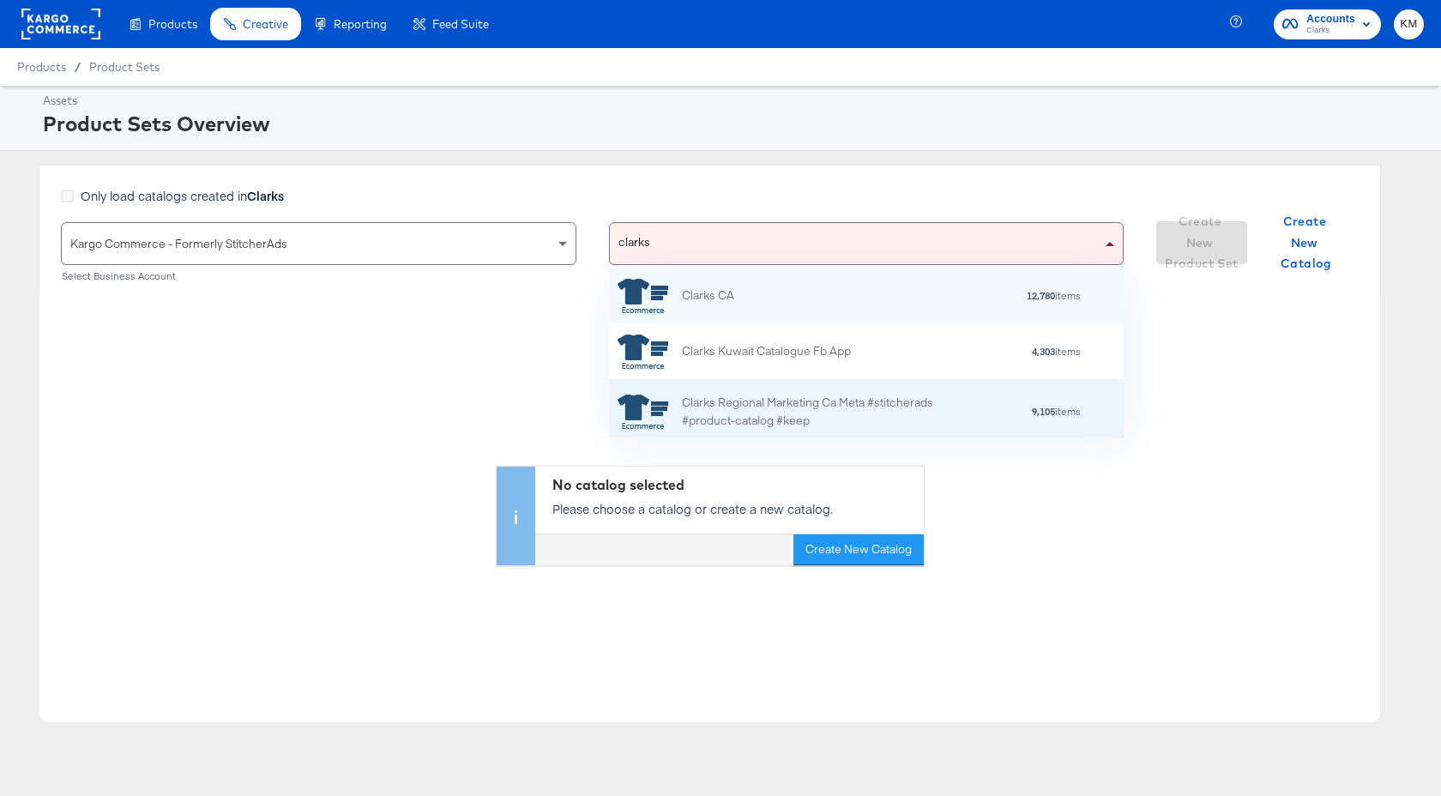
click at [738, 391] on div "Clarks Regional Marketing Ca Meta #stitcherads #product-catalog #keep 9,105 ite…" at bounding box center [867, 411] width 516 height 65
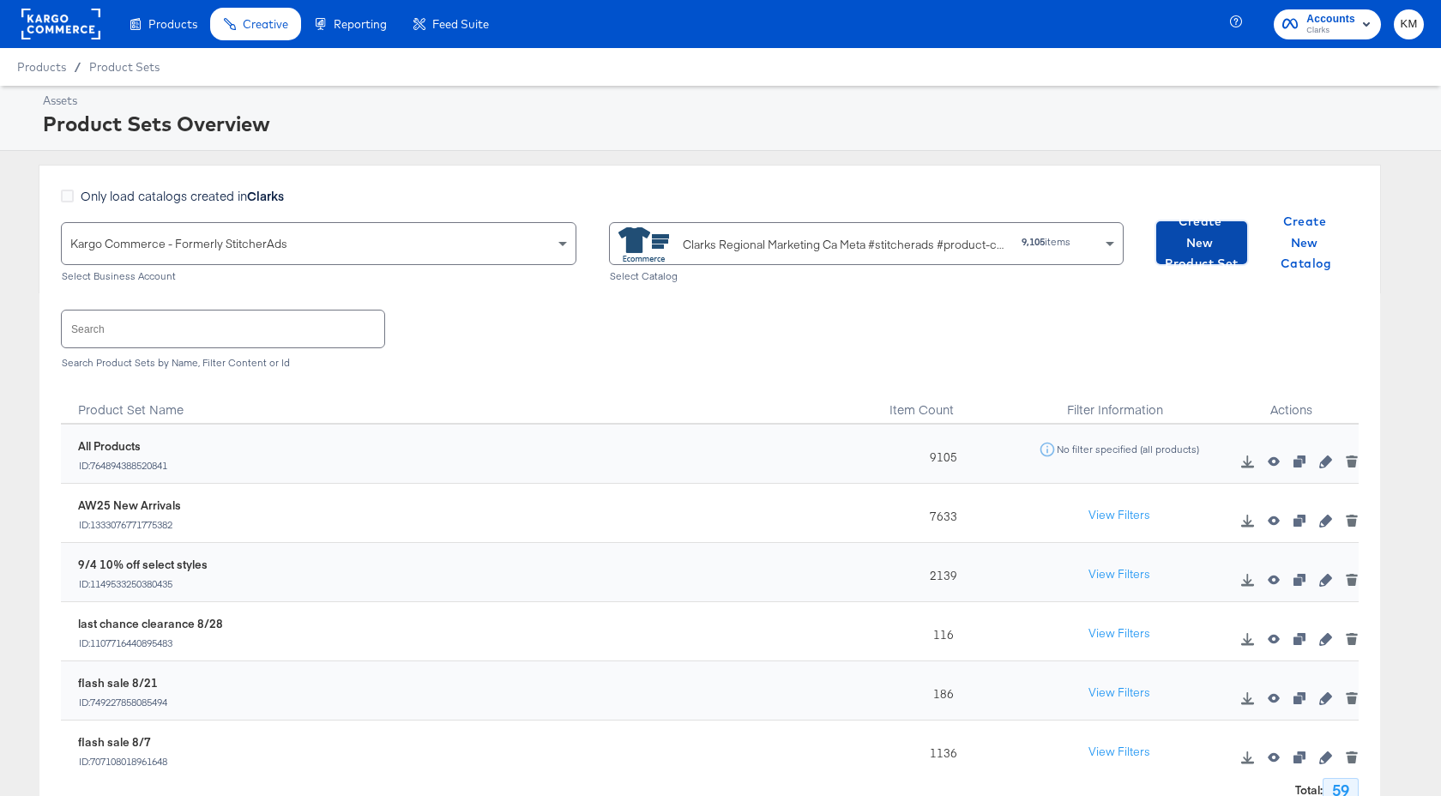
click at [1190, 243] on span "Create New Product Set" at bounding box center [1201, 242] width 77 height 63
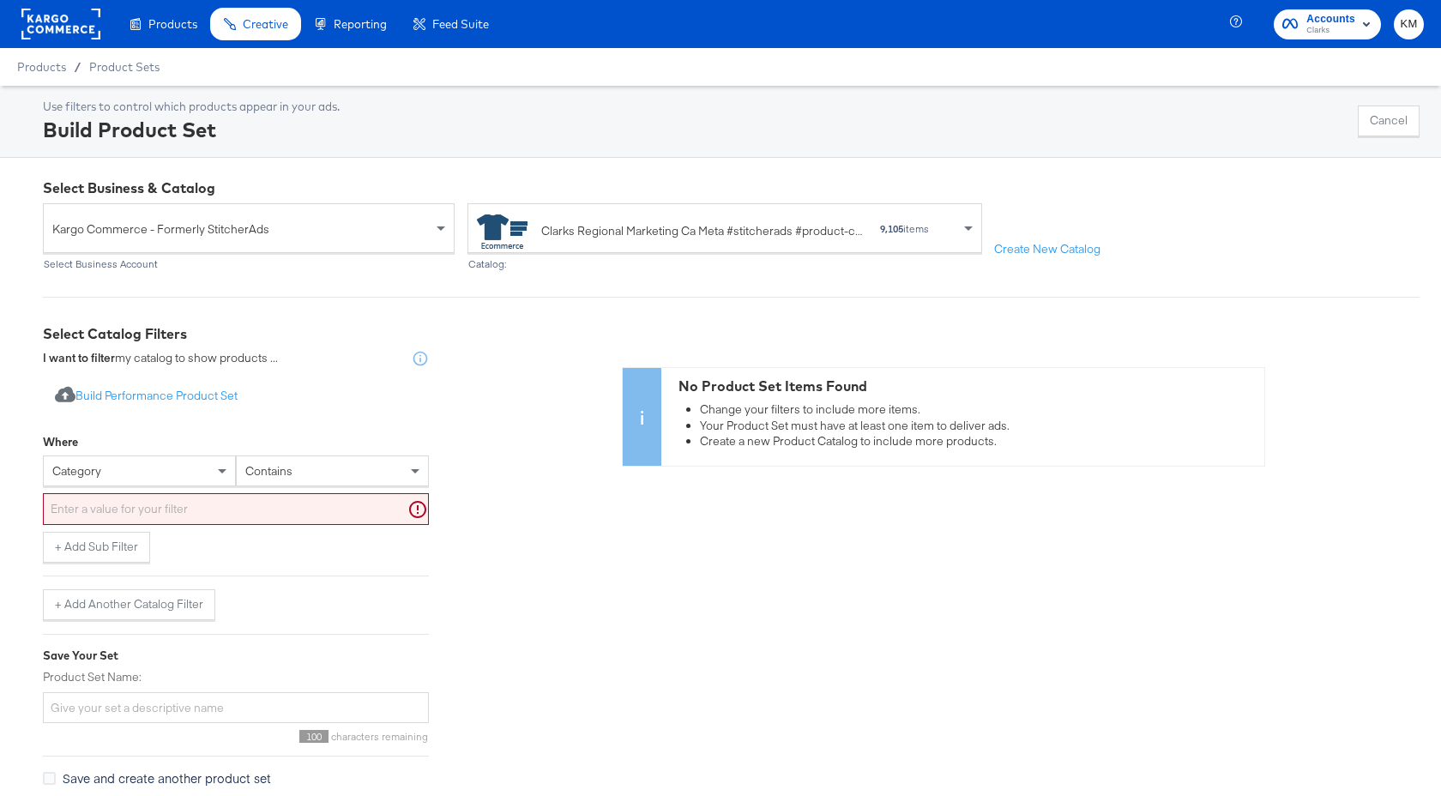
click at [148, 473] on div "category" at bounding box center [139, 470] width 191 height 29
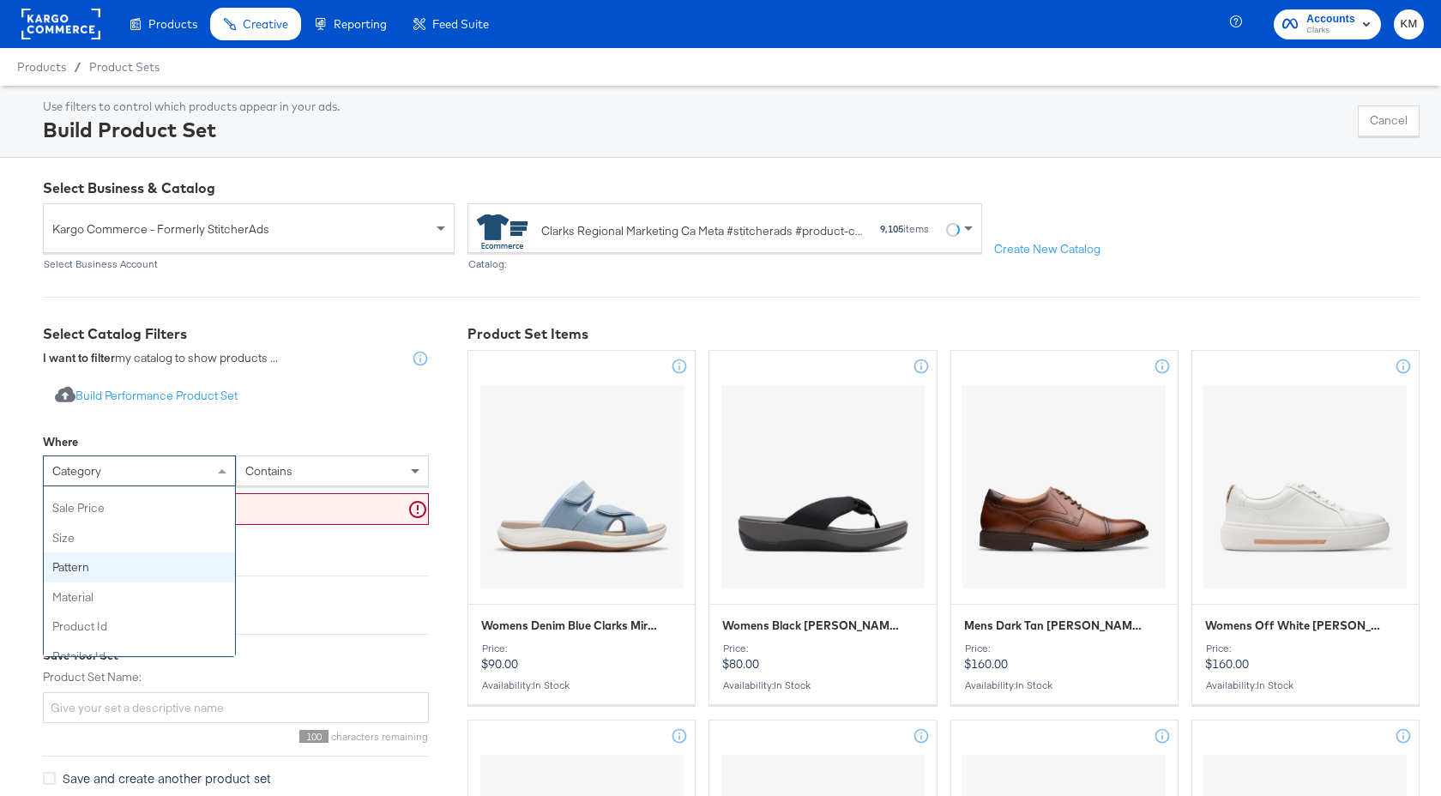
scroll to position [438, 0]
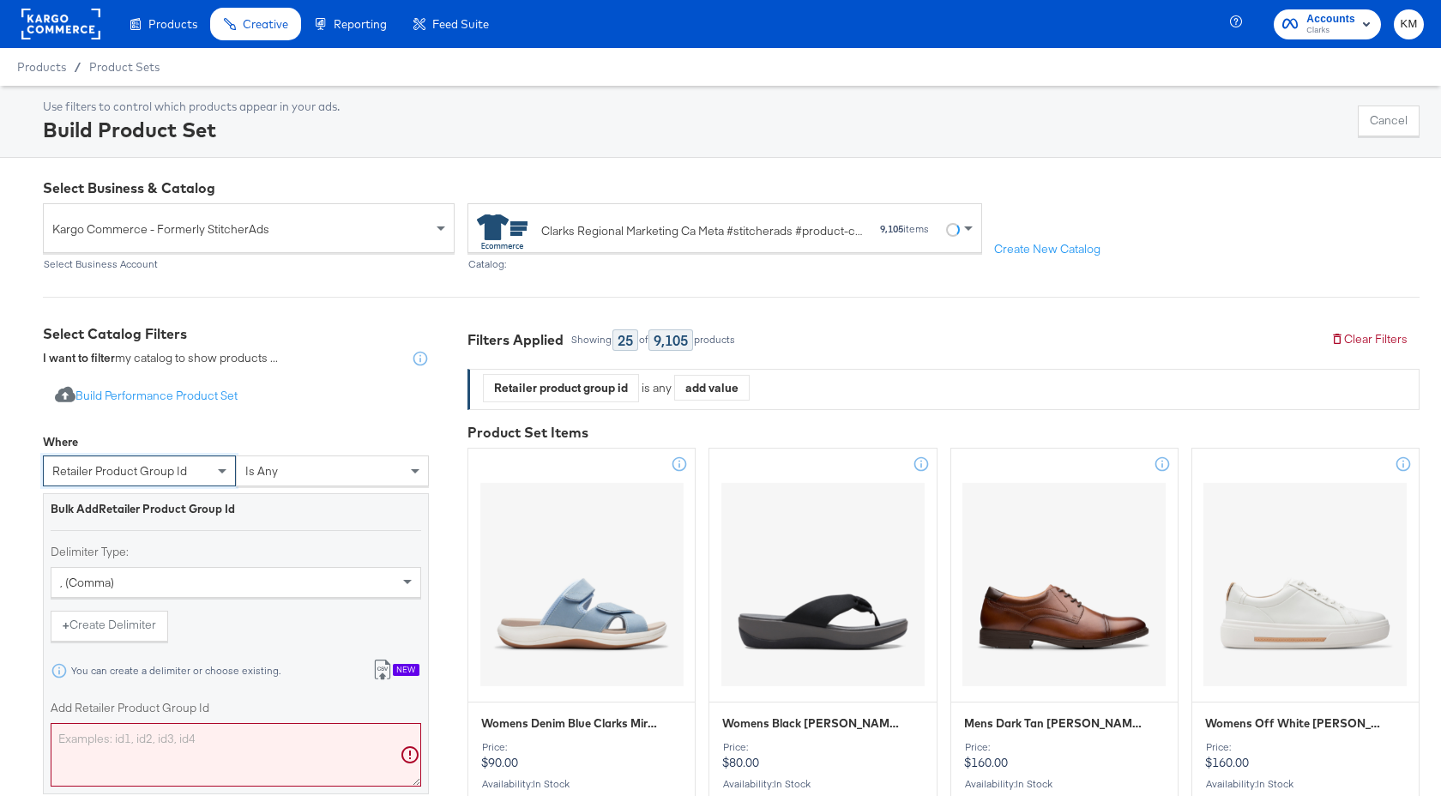
click at [152, 733] on textarea "Add Retailer Product Group Id" at bounding box center [236, 754] width 371 height 63
paste textarea "26153160,26154366,26176918,26153157,26153159,26176920,26153158,26154364,2617942…"
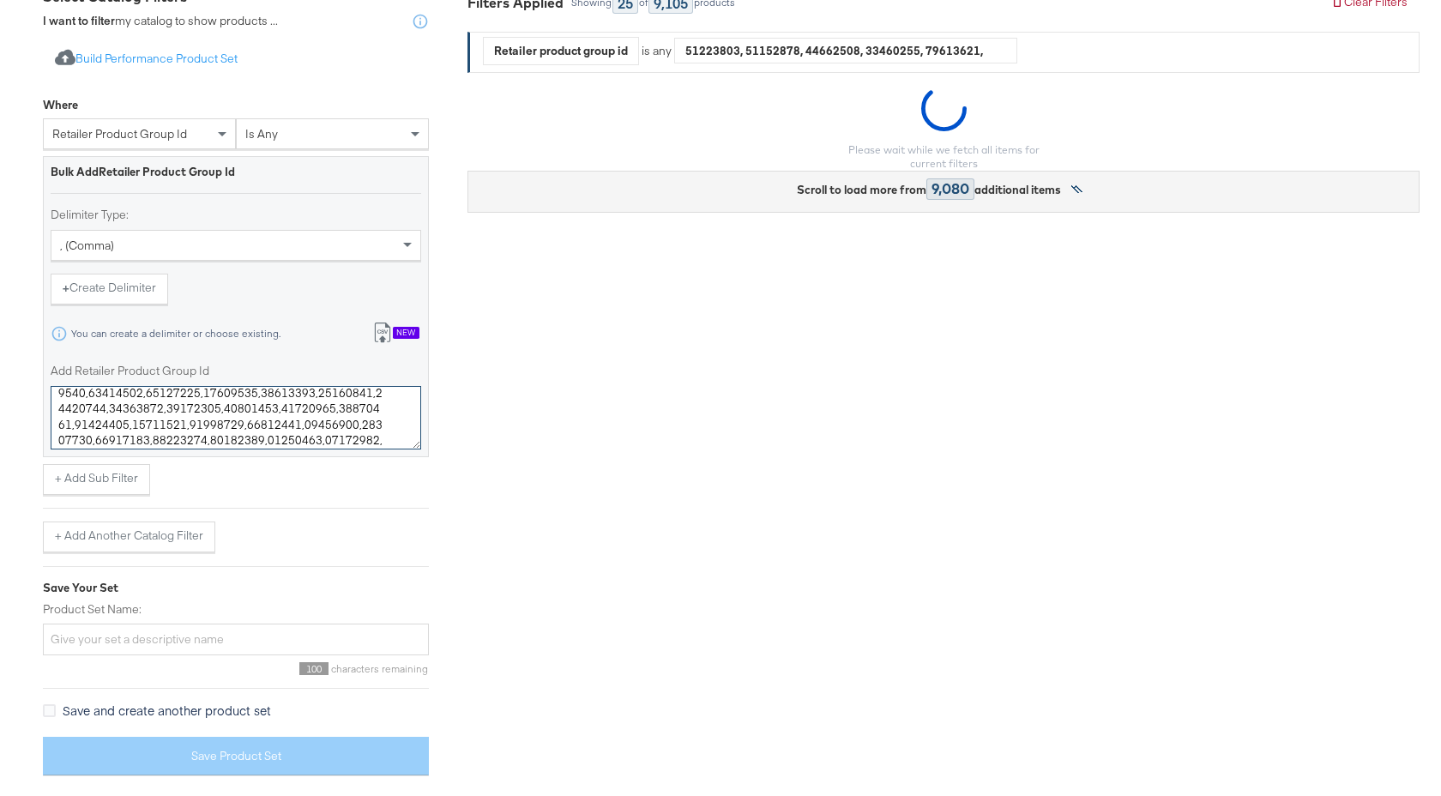
scroll to position [323, 0]
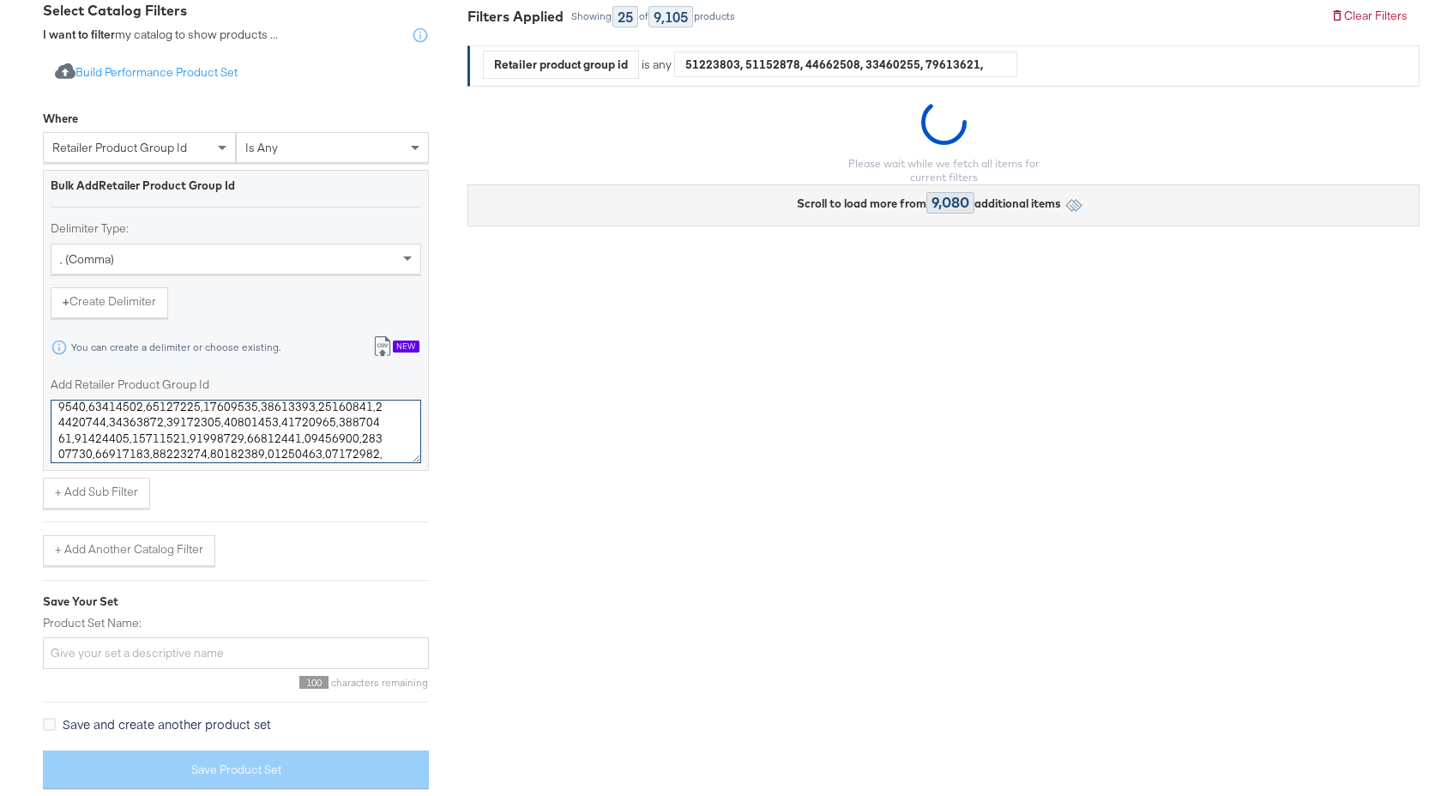
type textarea "26153160,26154366,26176918,26153157,26153159,26176920,26153158,26154364,2617942…"
click at [182, 617] on label "Product Set Name:" at bounding box center [236, 623] width 386 height 16
click at [182, 637] on input "Product Set Name:" at bounding box center [236, 653] width 386 height 32
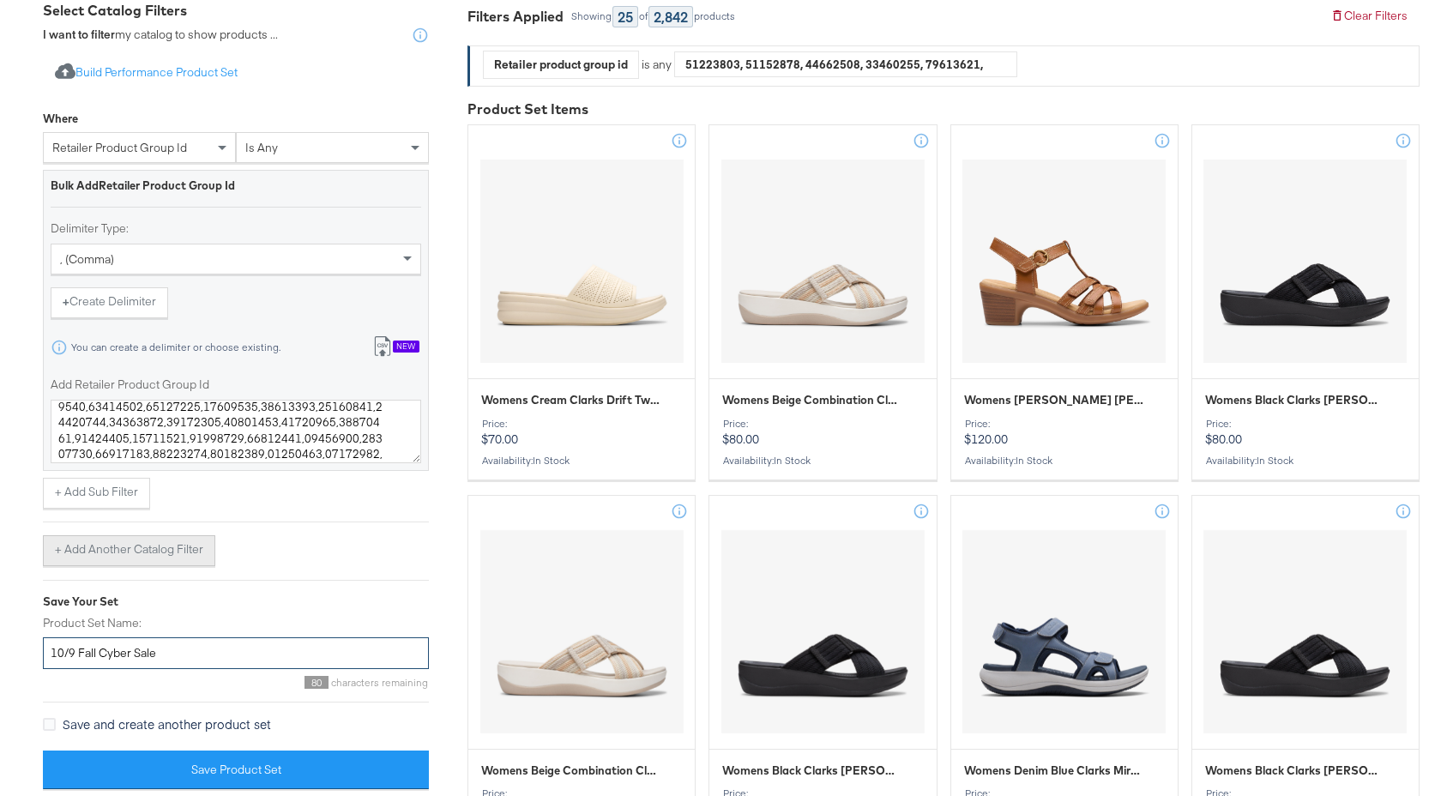
type input "10/9 Fall Cyber Sale"
click at [150, 552] on button "+ Add Another Catalog Filter" at bounding box center [129, 550] width 172 height 31
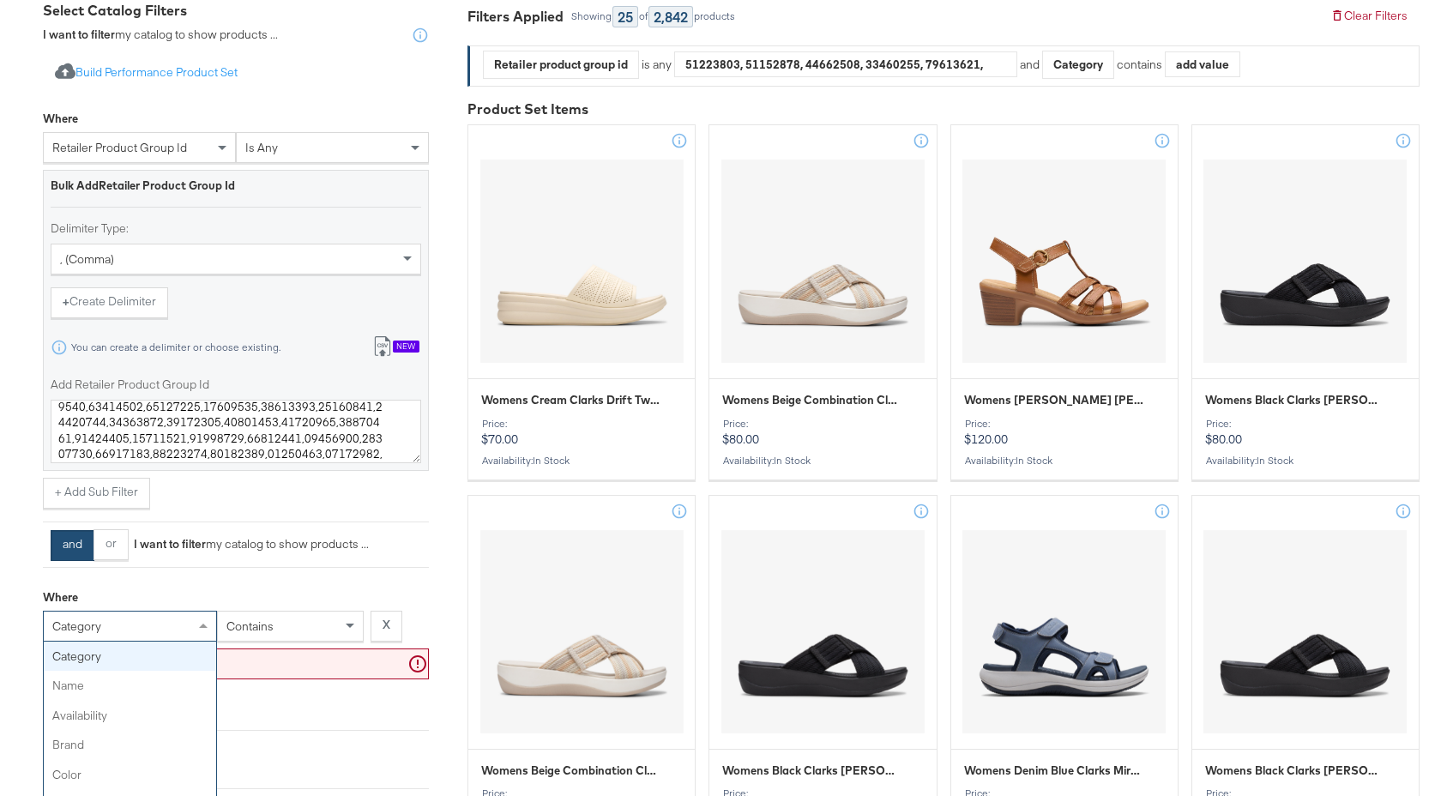
scroll to position [340, 0]
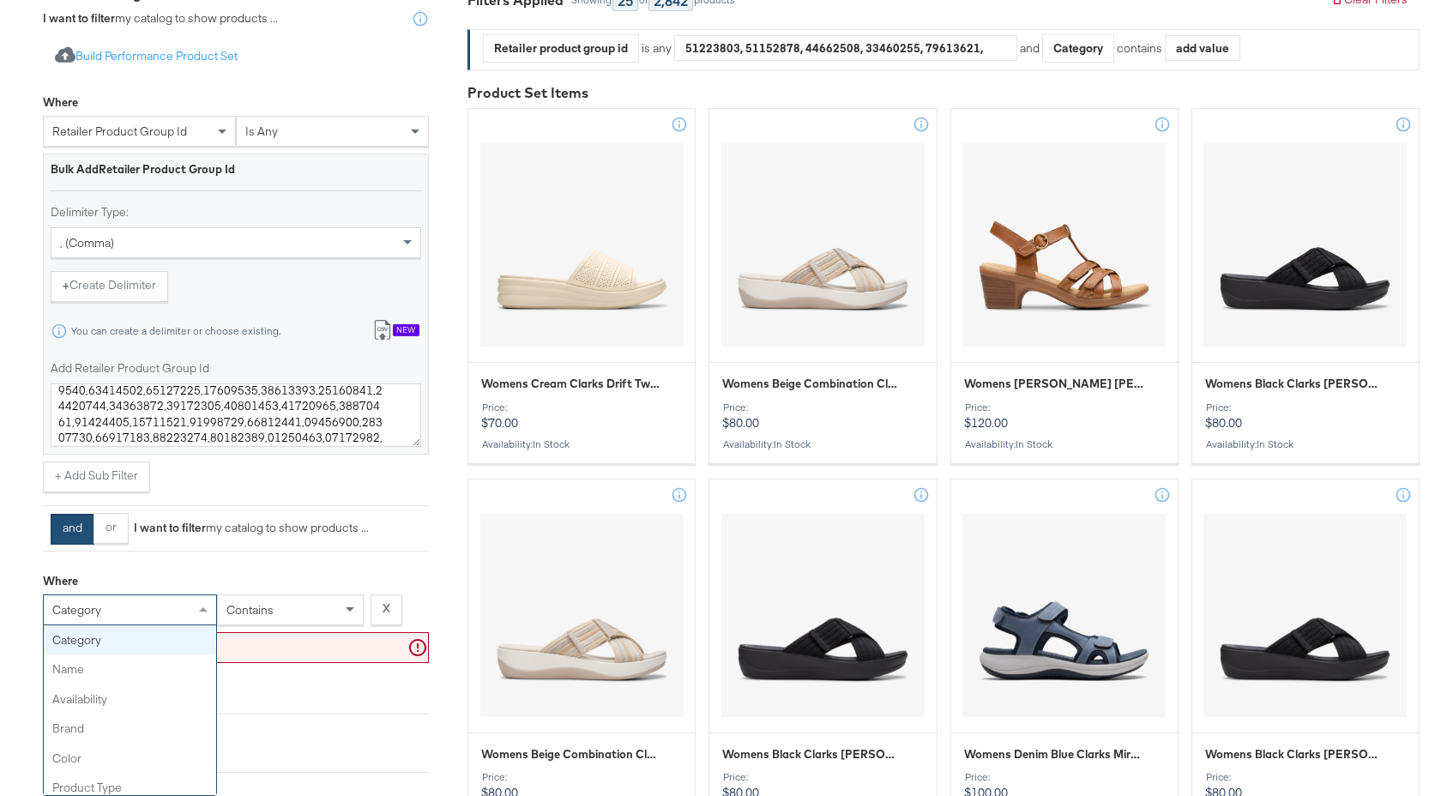
click at [136, 619] on div "category" at bounding box center [130, 609] width 172 height 29
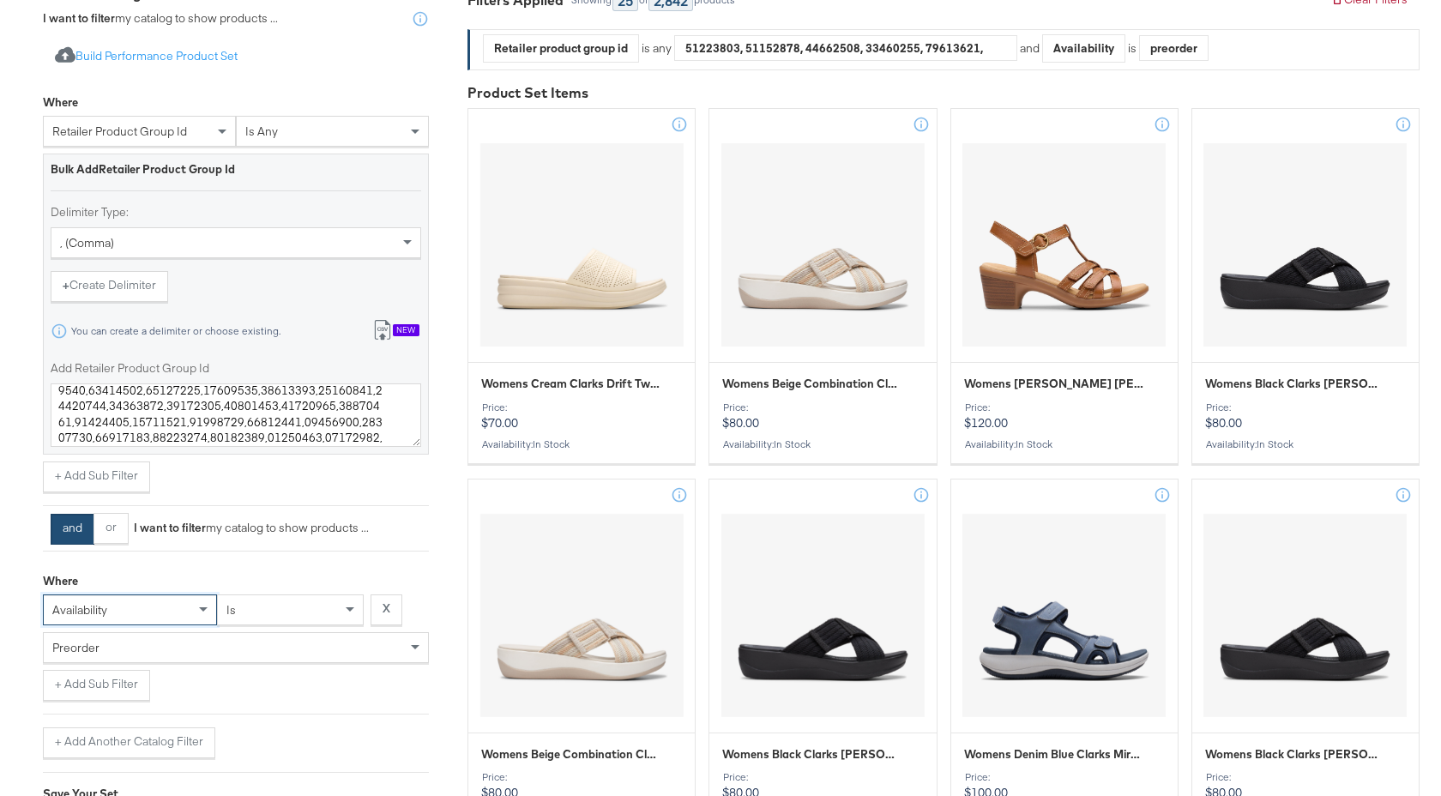
click at [199, 653] on div "preorder" at bounding box center [236, 647] width 384 height 29
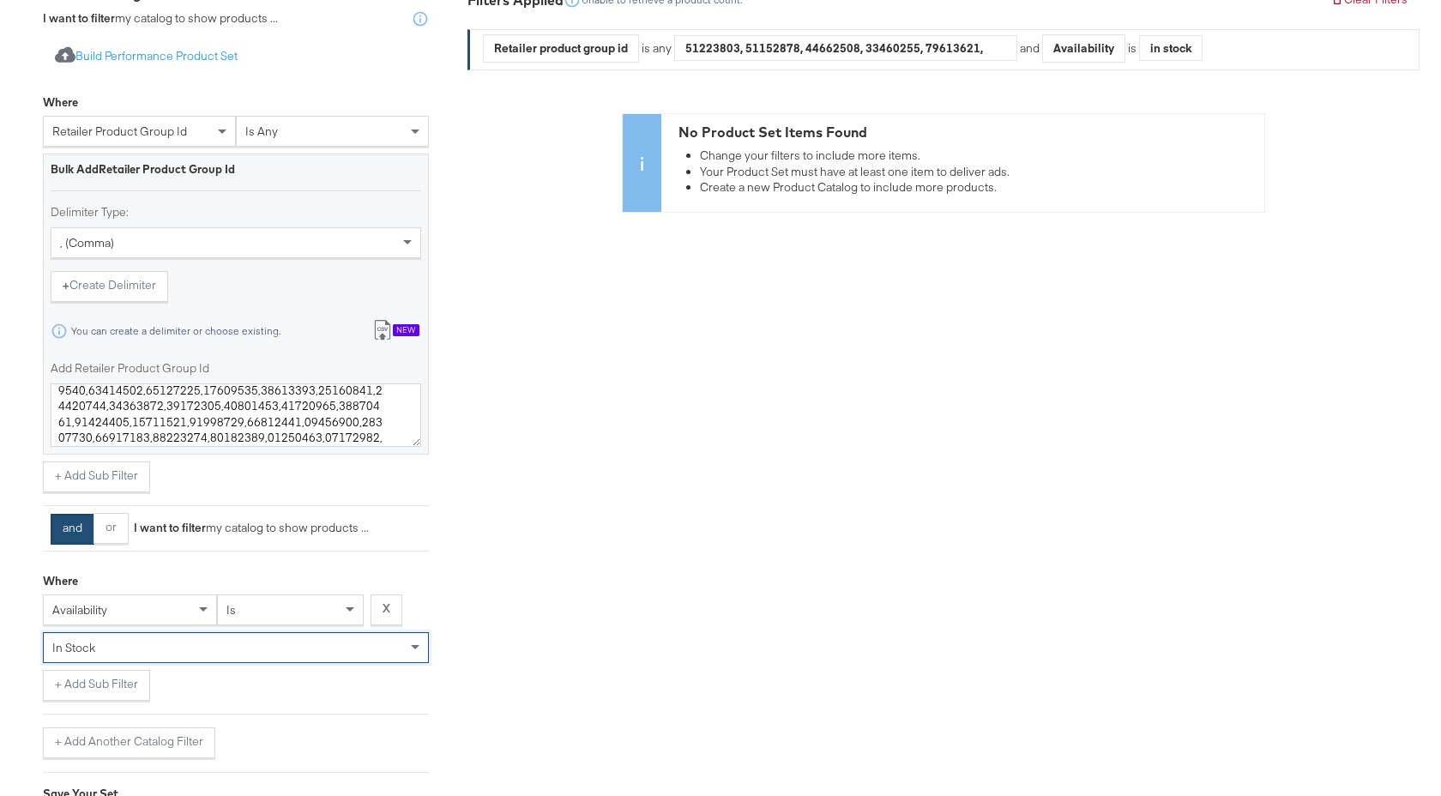
scroll to position [532, 0]
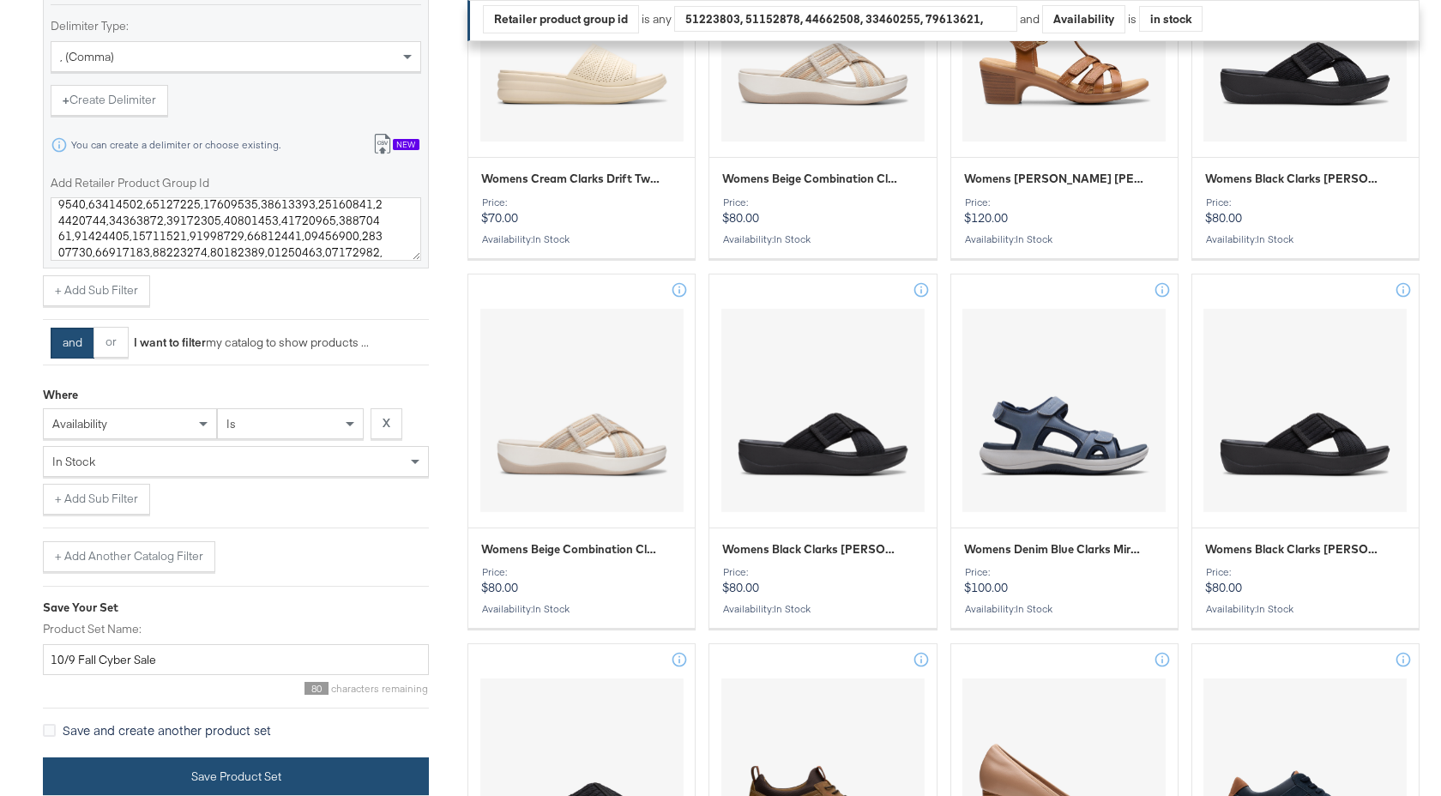
click at [251, 776] on button "Save Product Set" at bounding box center [236, 776] width 386 height 39
